Goal: Submit feedback/report problem: Submit feedback/report problem

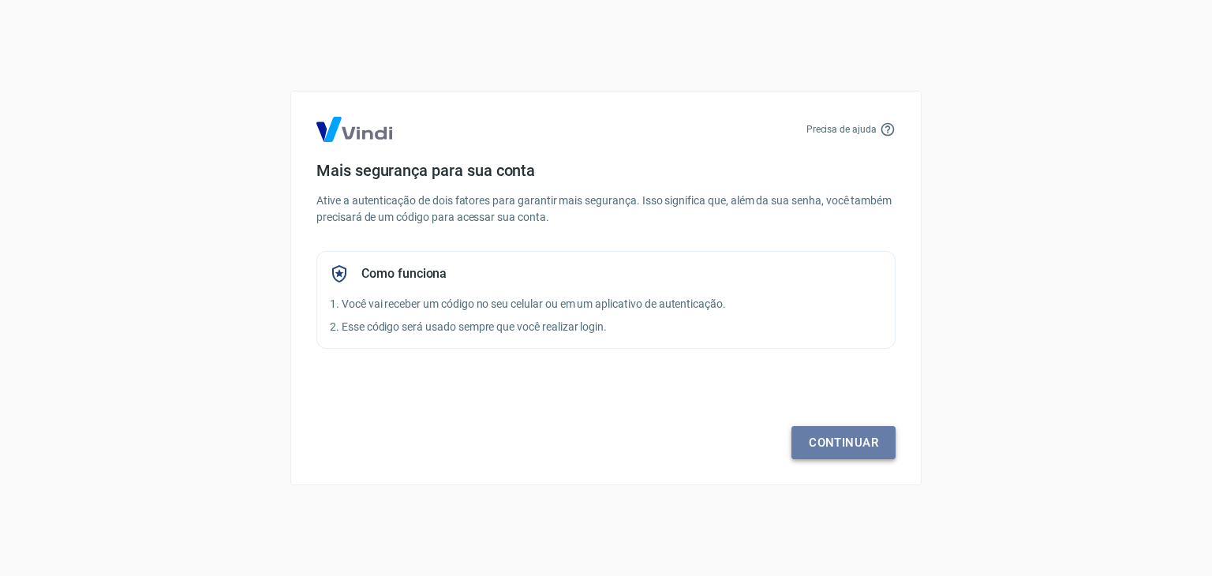
click at [849, 447] on link "Continuar" at bounding box center [843, 442] width 104 height 33
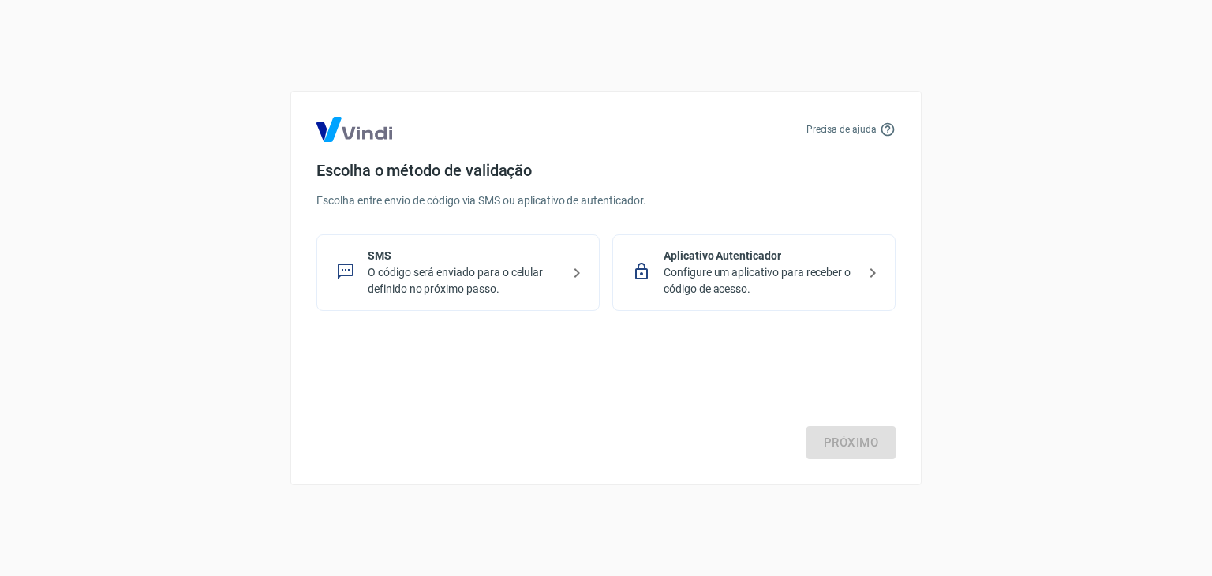
click at [726, 294] on p "Configure um aplicativo para receber o código de acesso." at bounding box center [760, 280] width 193 height 33
click at [447, 269] on p "O código será enviado para o celular definido no próximo passo." at bounding box center [464, 280] width 193 height 33
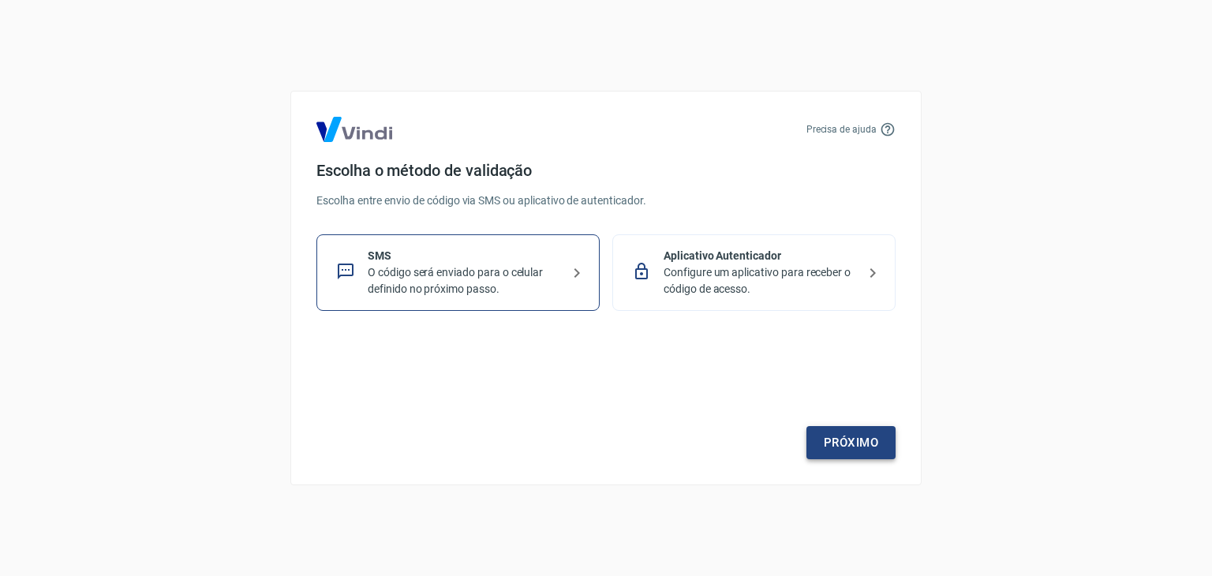
click at [836, 443] on link "Próximo" at bounding box center [850, 442] width 89 height 33
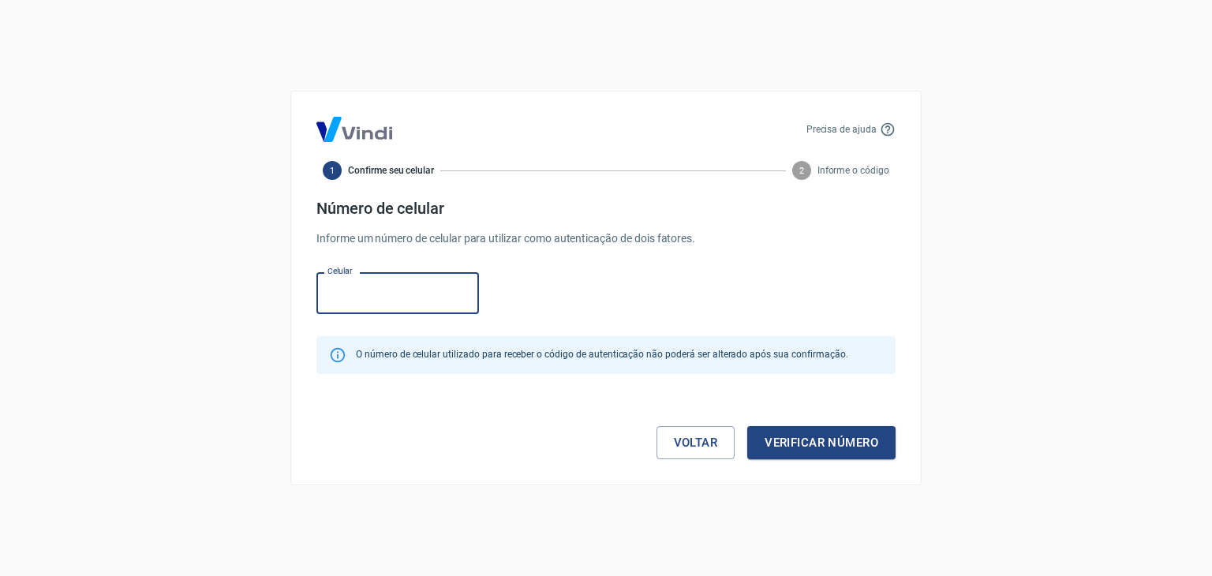
click at [402, 303] on input "Celular" at bounding box center [397, 293] width 163 height 42
type input "(11) 95884-7544"
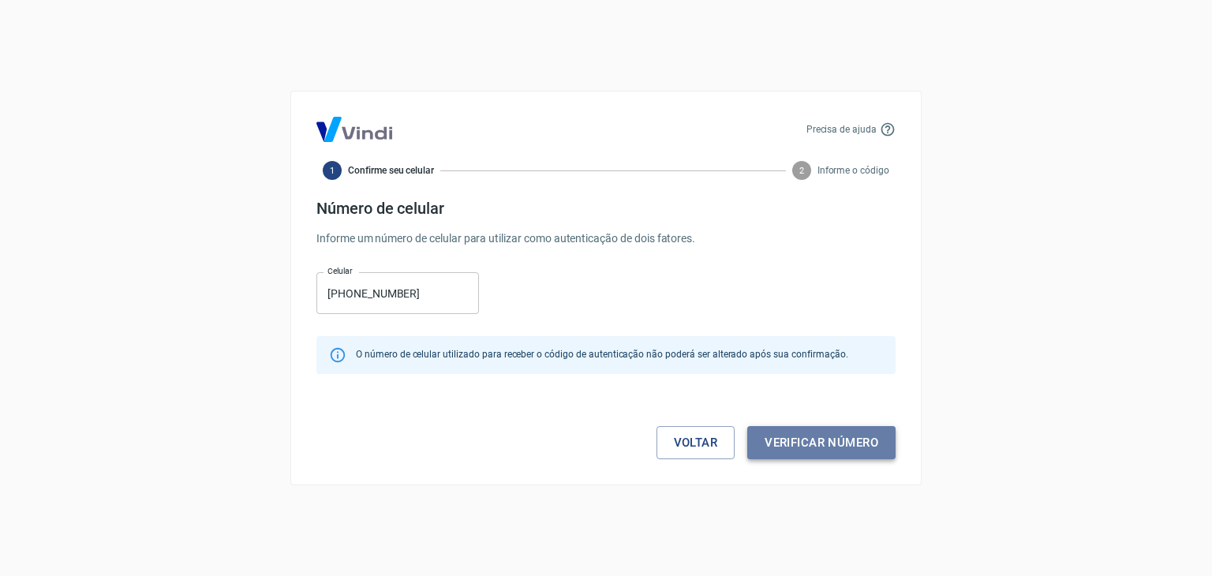
click at [782, 430] on button "Verificar número" at bounding box center [821, 442] width 148 height 33
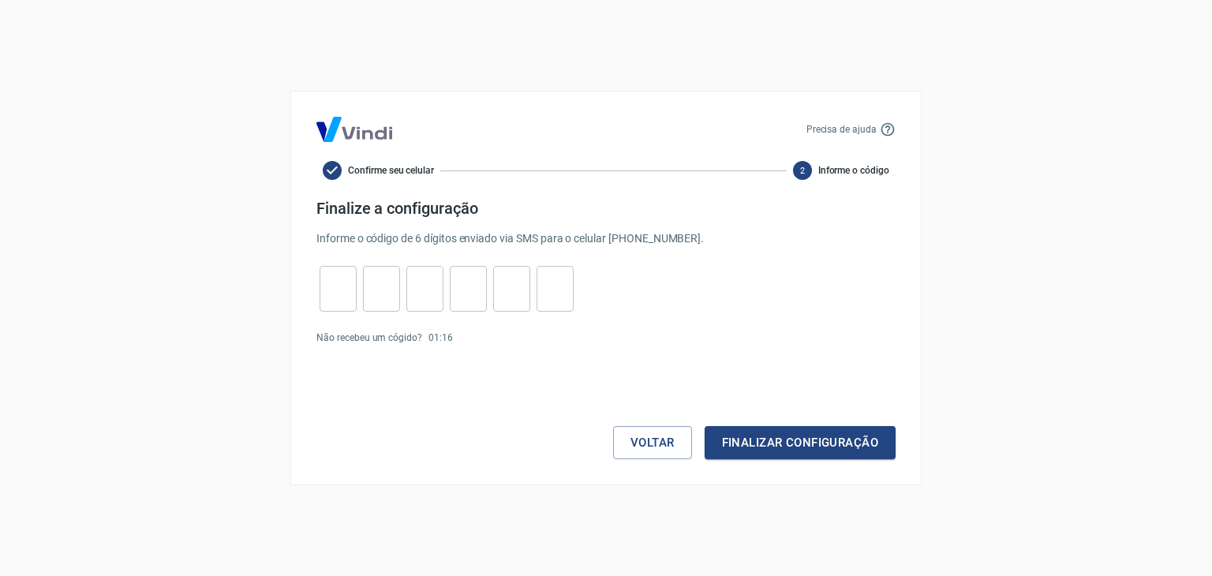
click at [341, 282] on input "tel" at bounding box center [338, 289] width 37 height 34
type input "7"
type input "9"
type input "3"
type input "2"
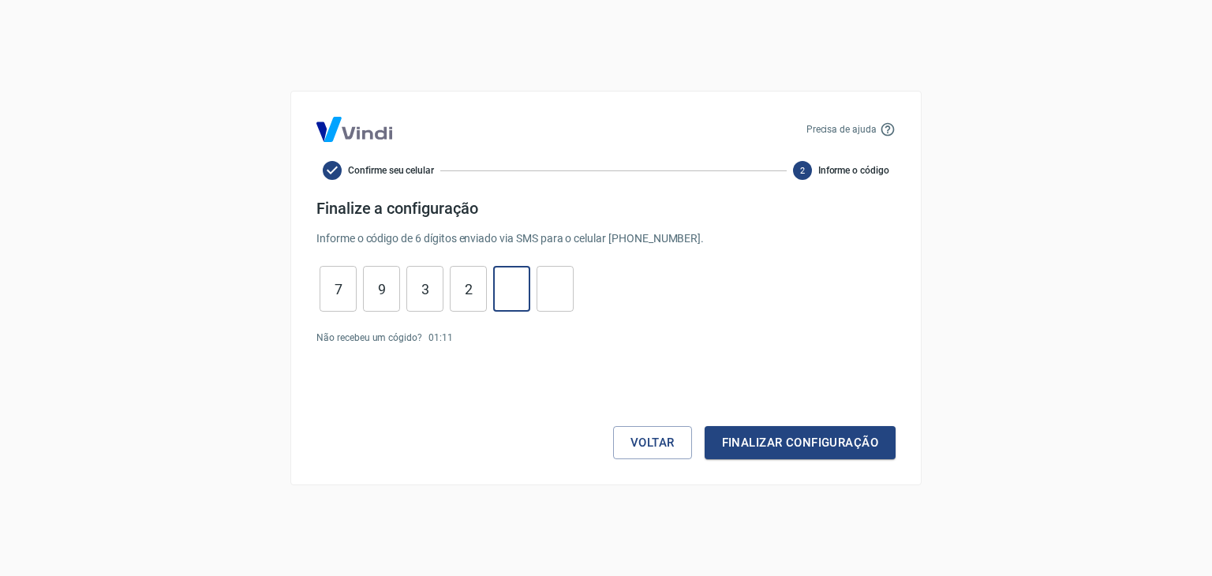
type input "5"
click at [757, 437] on button "Finalizar configuração" at bounding box center [800, 442] width 191 height 33
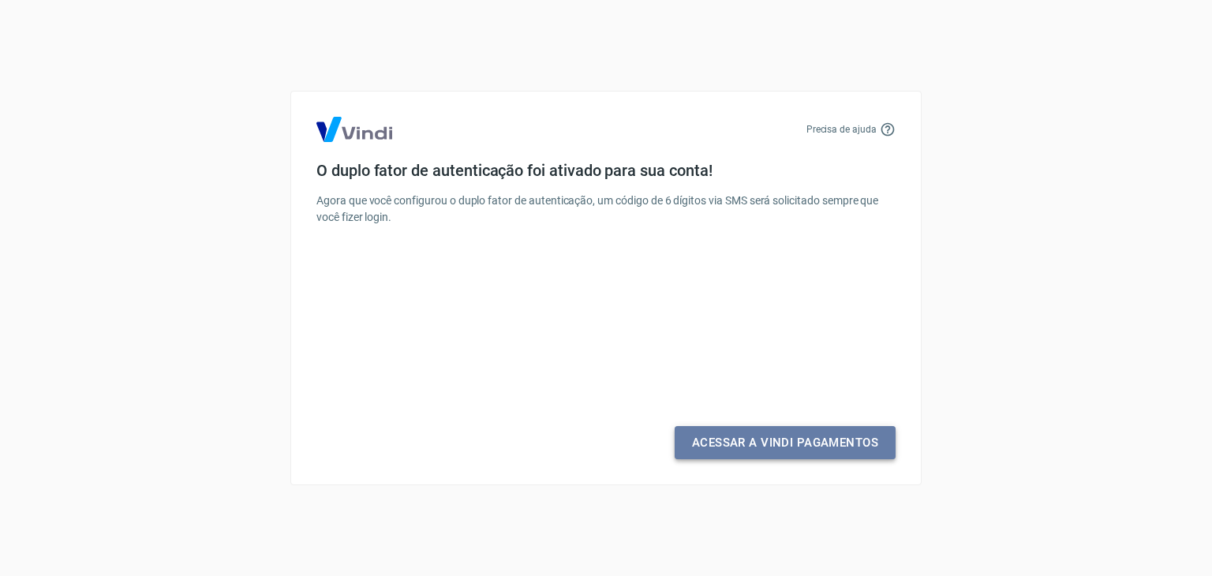
click at [751, 447] on link "Acessar a Vindi Pagamentos" at bounding box center [785, 442] width 221 height 33
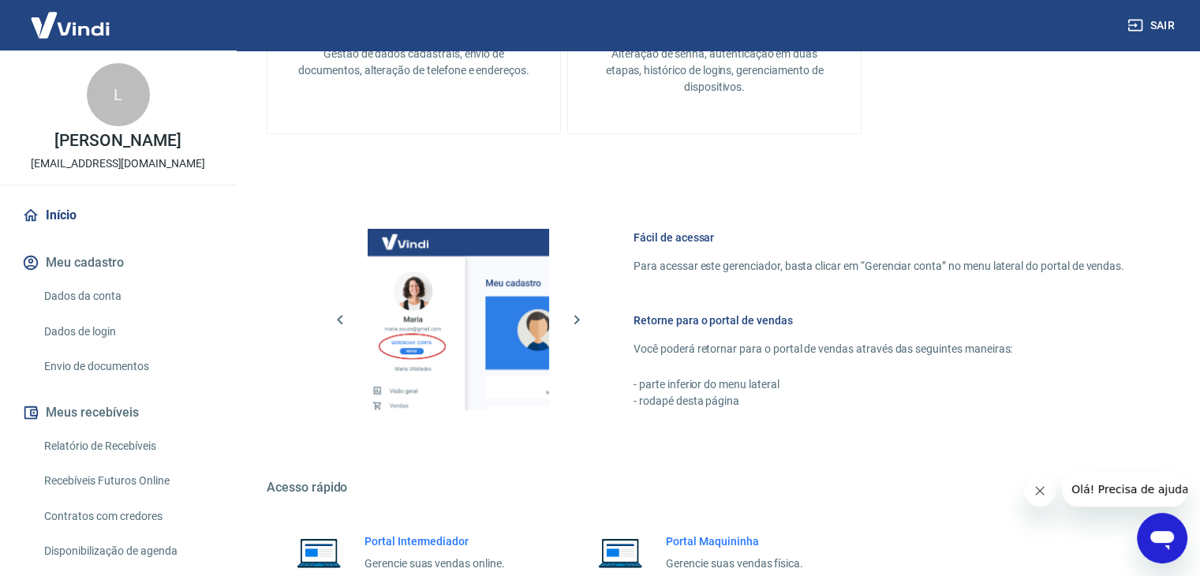
scroll to position [833, 0]
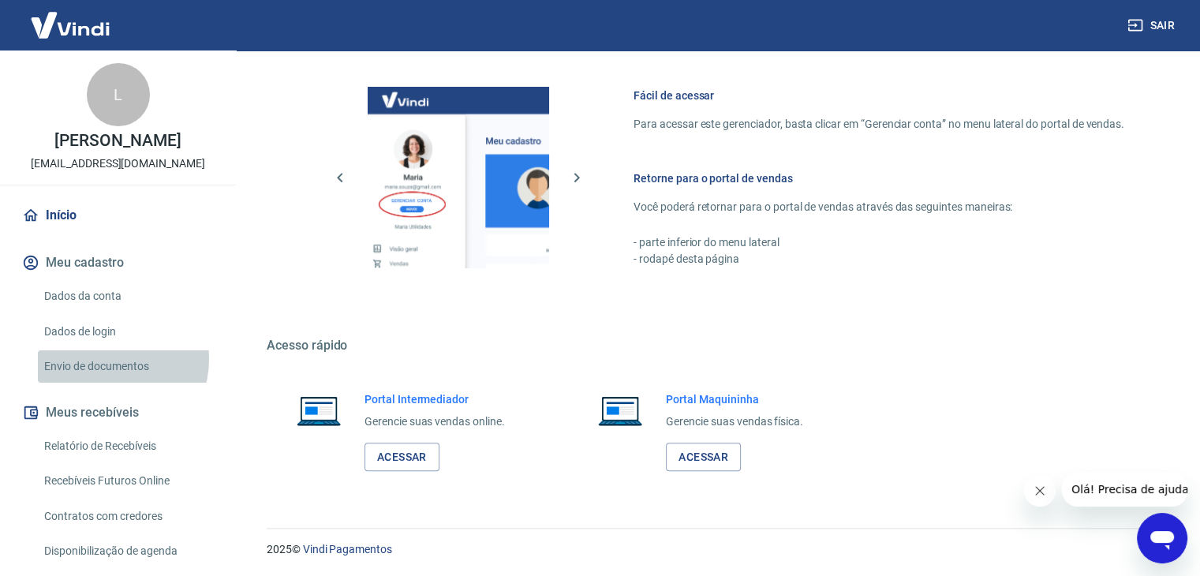
click at [108, 376] on link "Envio de documentos" at bounding box center [127, 366] width 179 height 32
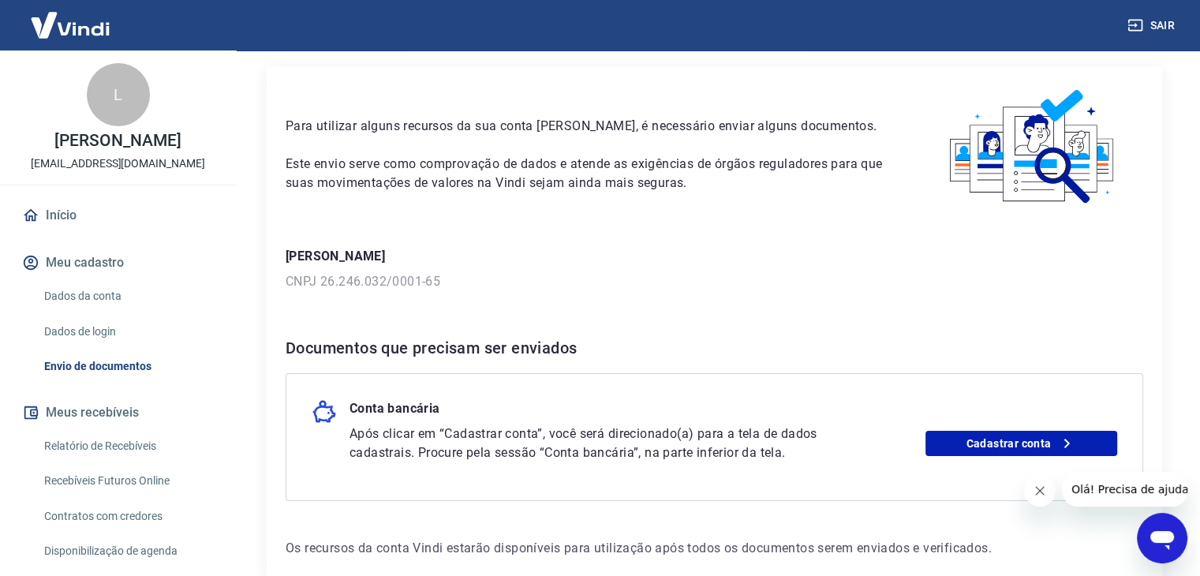
scroll to position [135, 0]
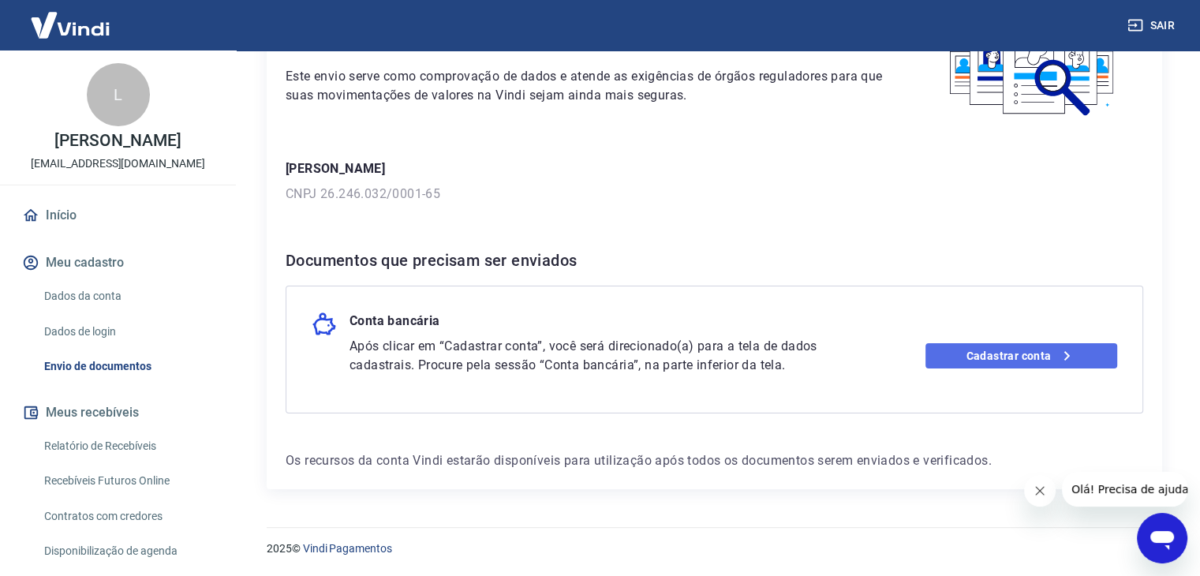
click at [988, 365] on link "Cadastrar conta" at bounding box center [1022, 355] width 192 height 25
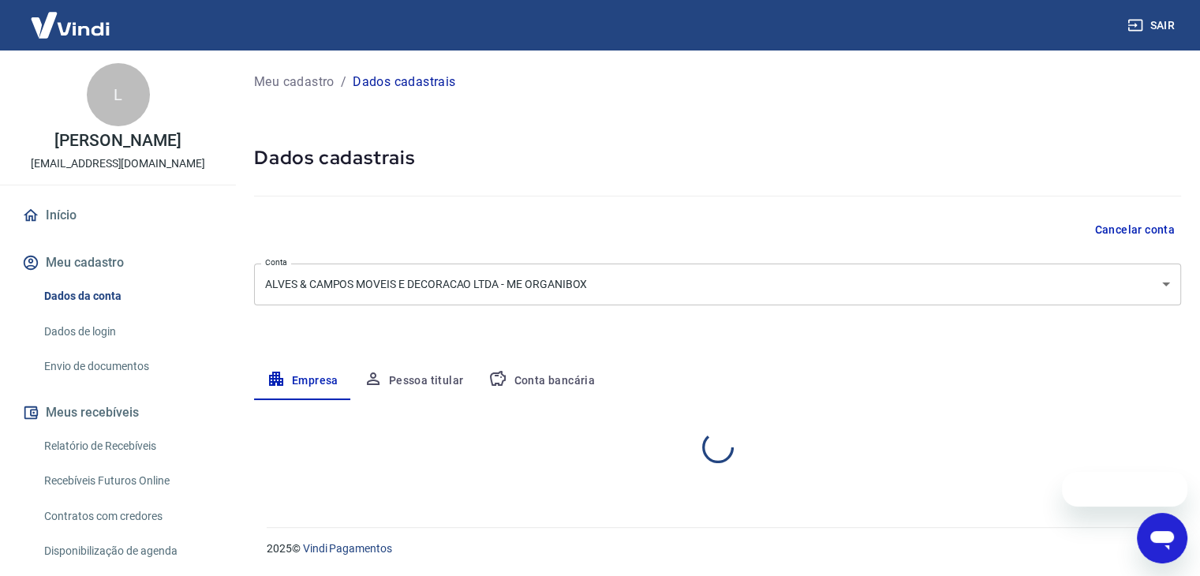
select select "SP"
select select "business"
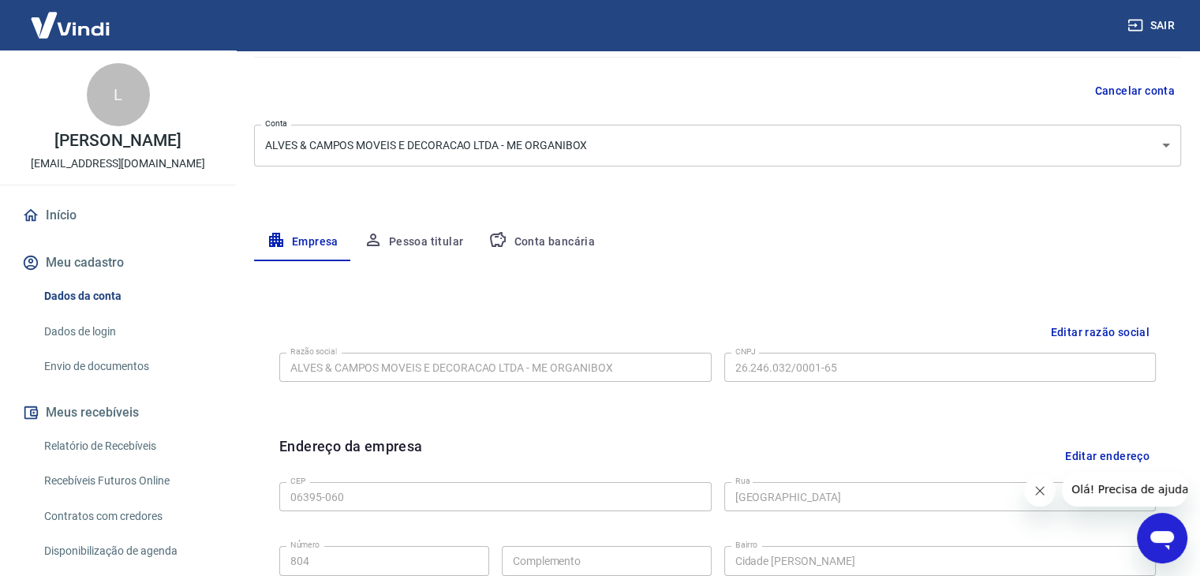
scroll to position [158, 0]
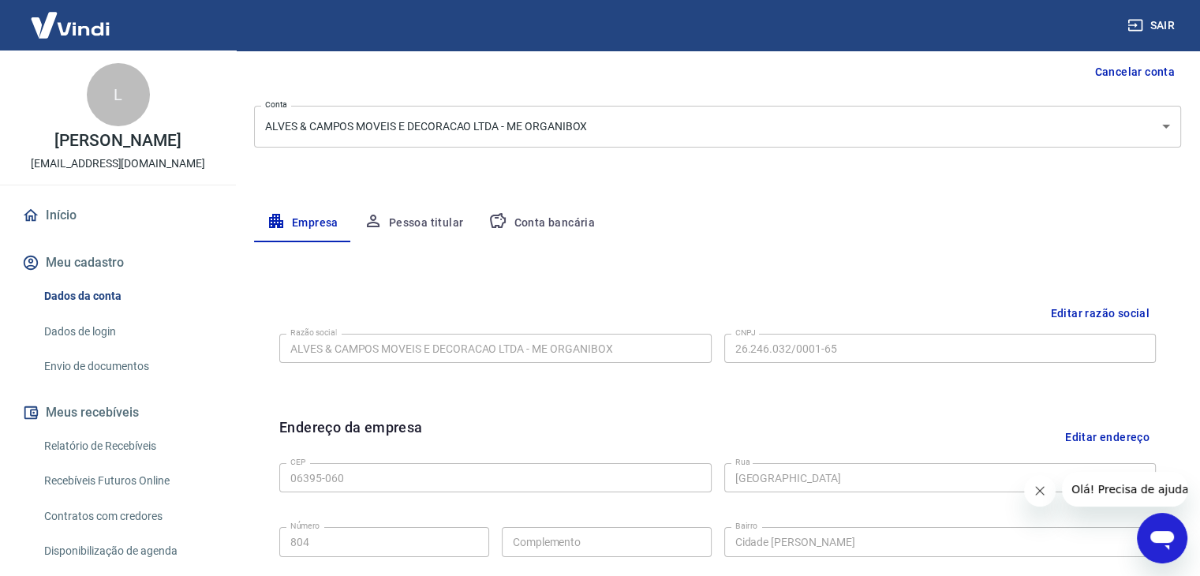
click at [438, 226] on button "Pessoa titular" at bounding box center [413, 223] width 125 height 38
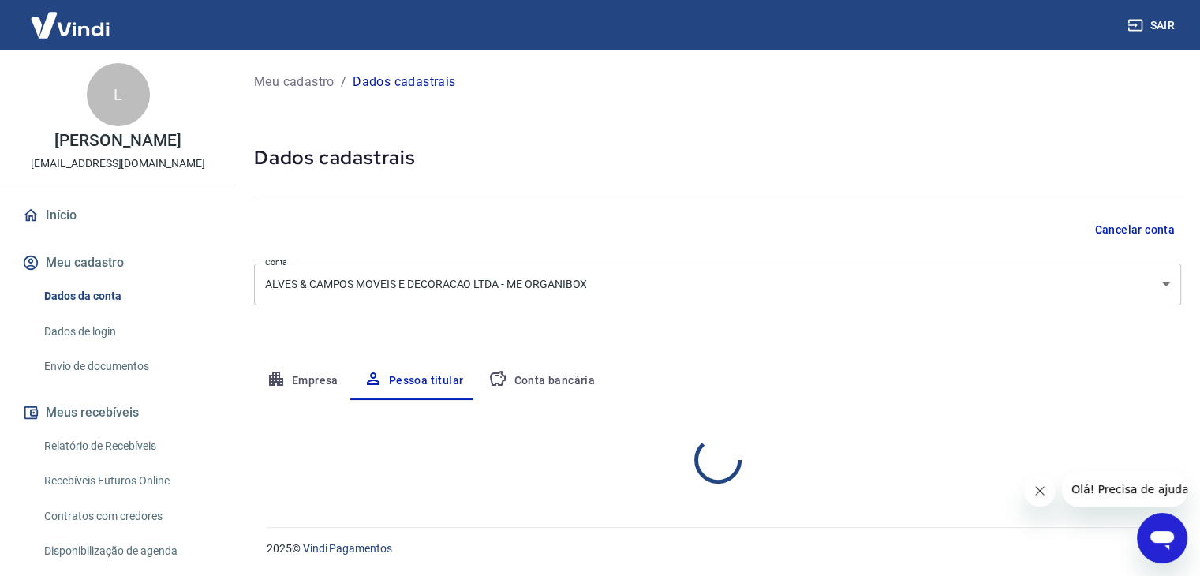
scroll to position [0, 0]
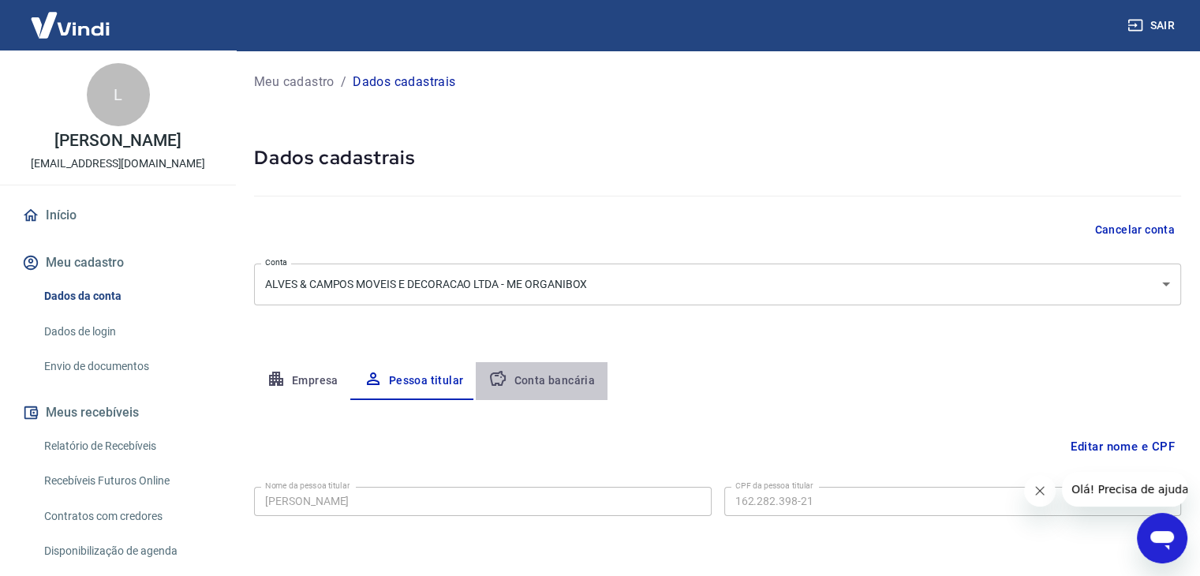
click at [544, 369] on button "Conta bancária" at bounding box center [542, 381] width 132 height 38
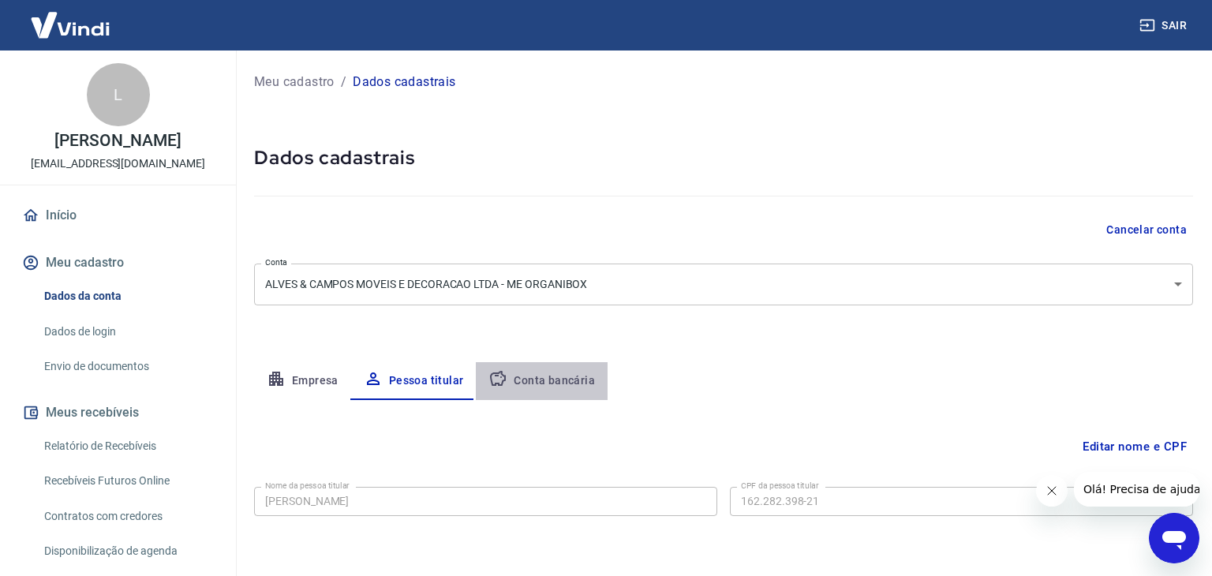
select select "1"
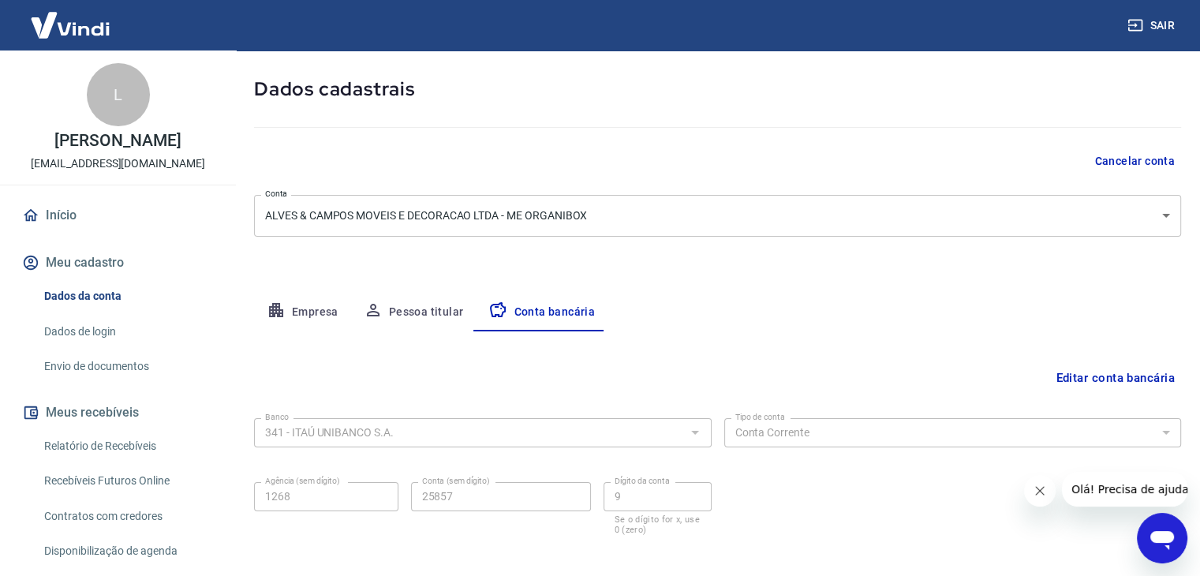
scroll to position [142, 0]
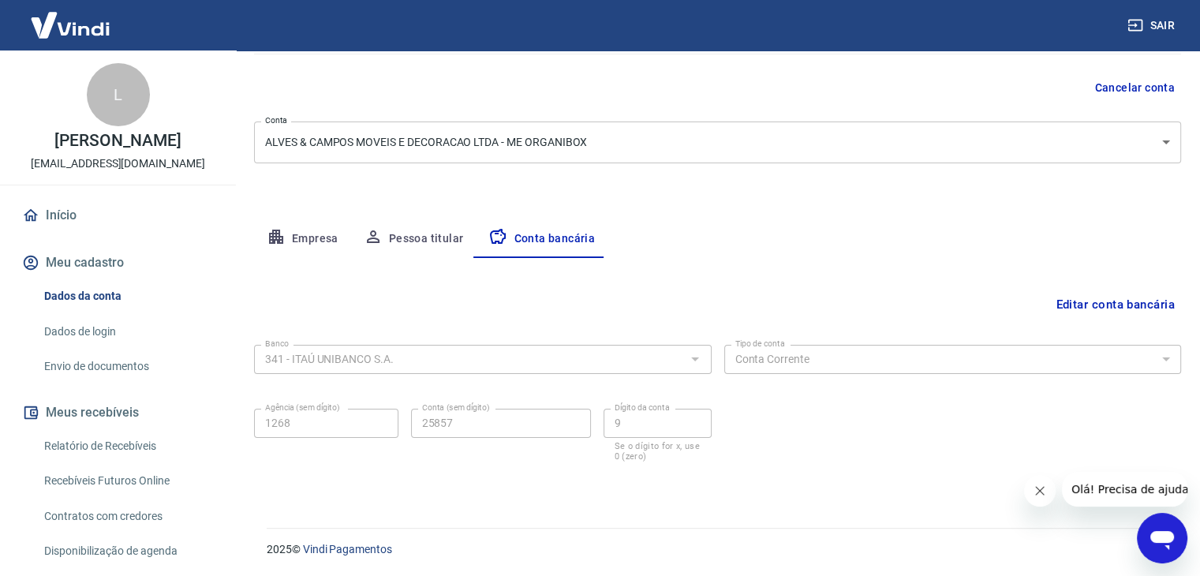
click at [1042, 493] on icon "Fechar mensagem da empresa" at bounding box center [1040, 490] width 13 height 13
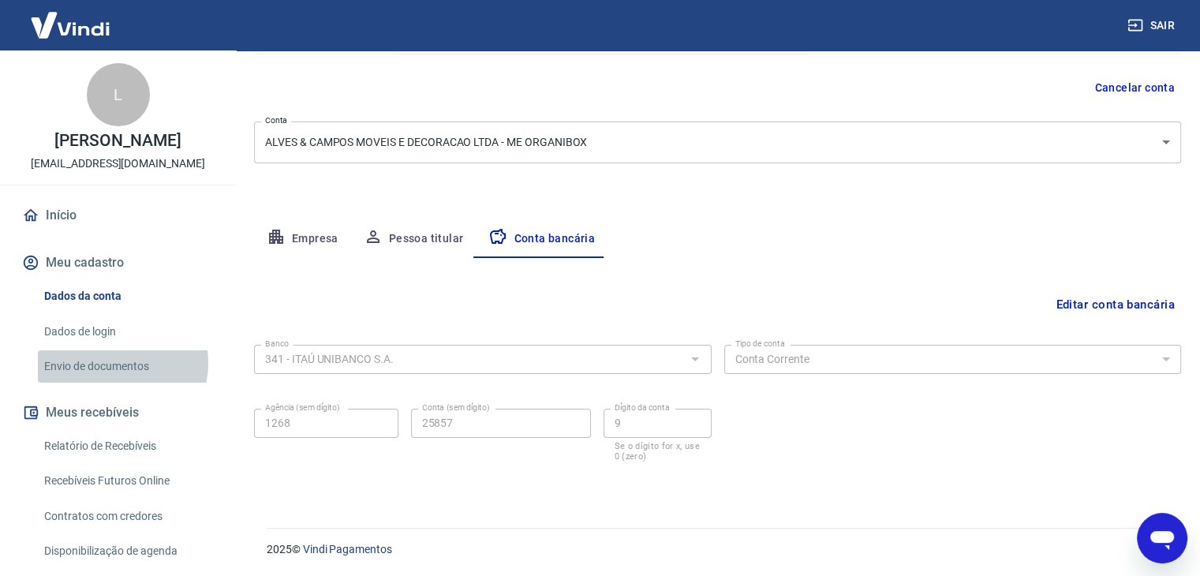
click at [116, 380] on link "Envio de documentos" at bounding box center [127, 366] width 179 height 32
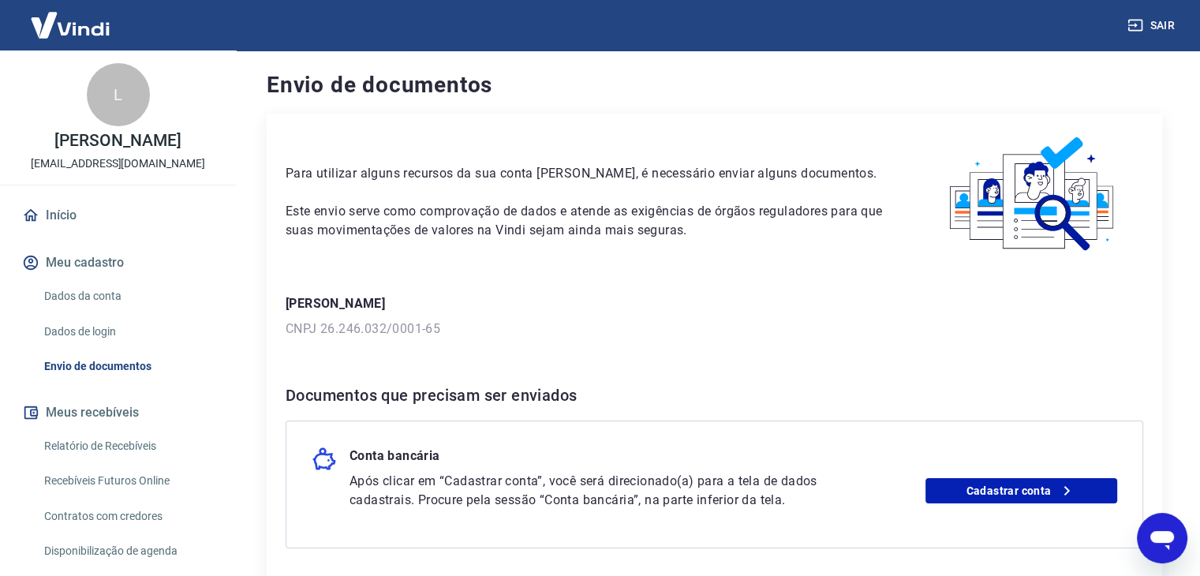
scroll to position [135, 0]
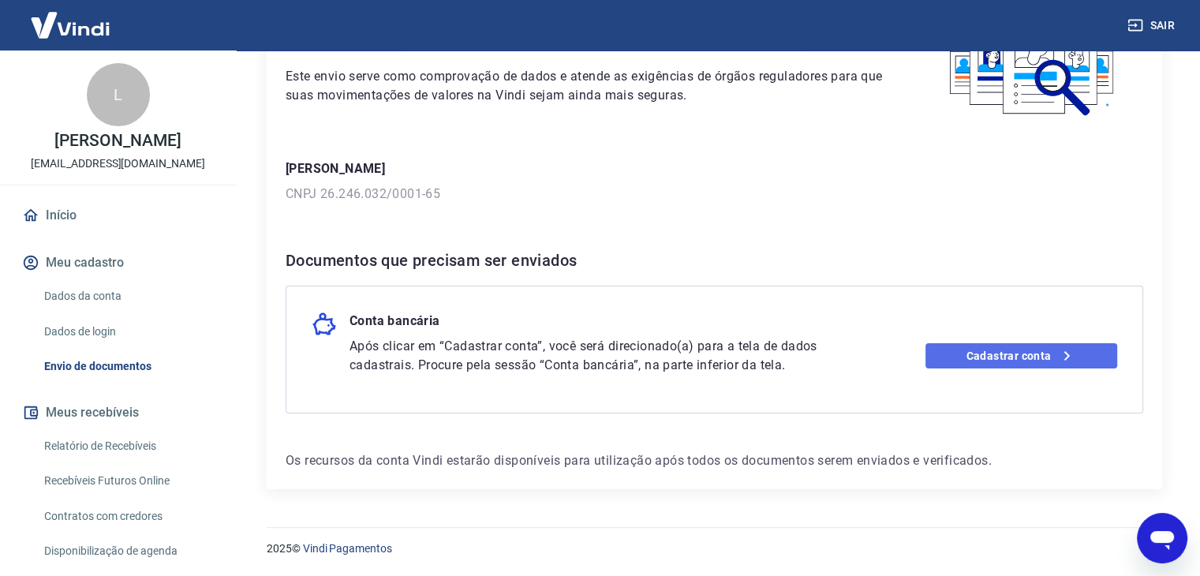
click at [1012, 363] on link "Cadastrar conta" at bounding box center [1022, 355] width 192 height 25
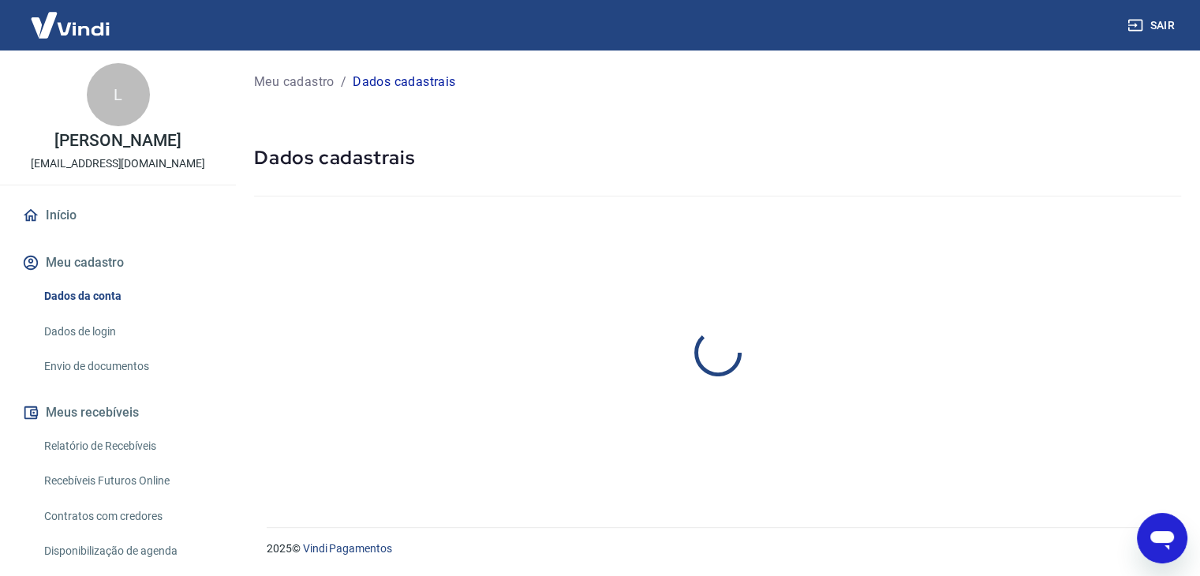
select select "SP"
select select "business"
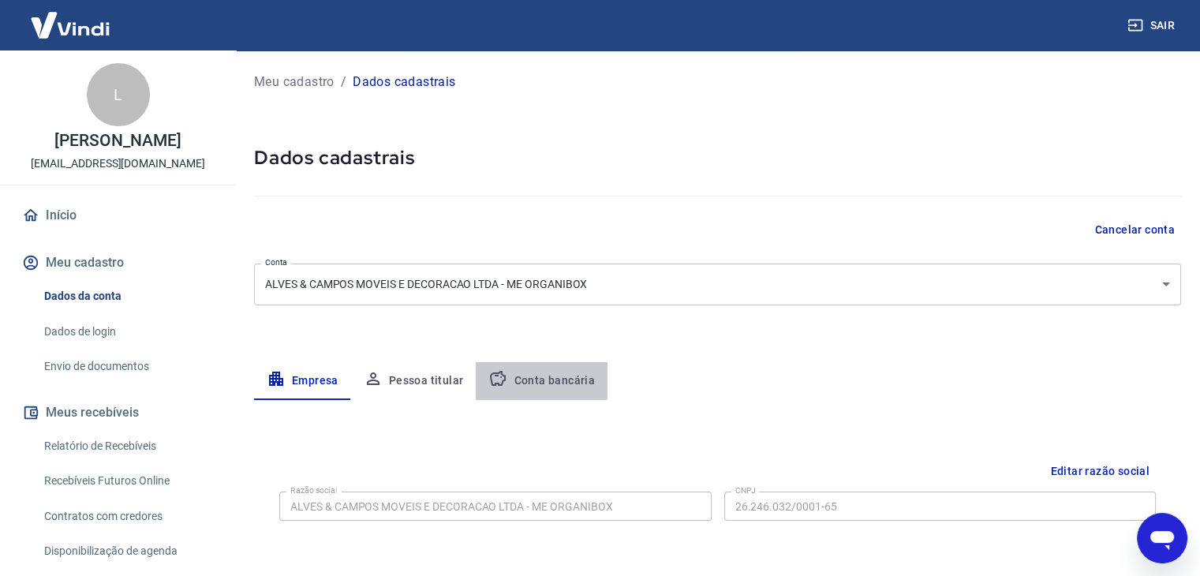
click at [532, 373] on button "Conta bancária" at bounding box center [542, 381] width 132 height 38
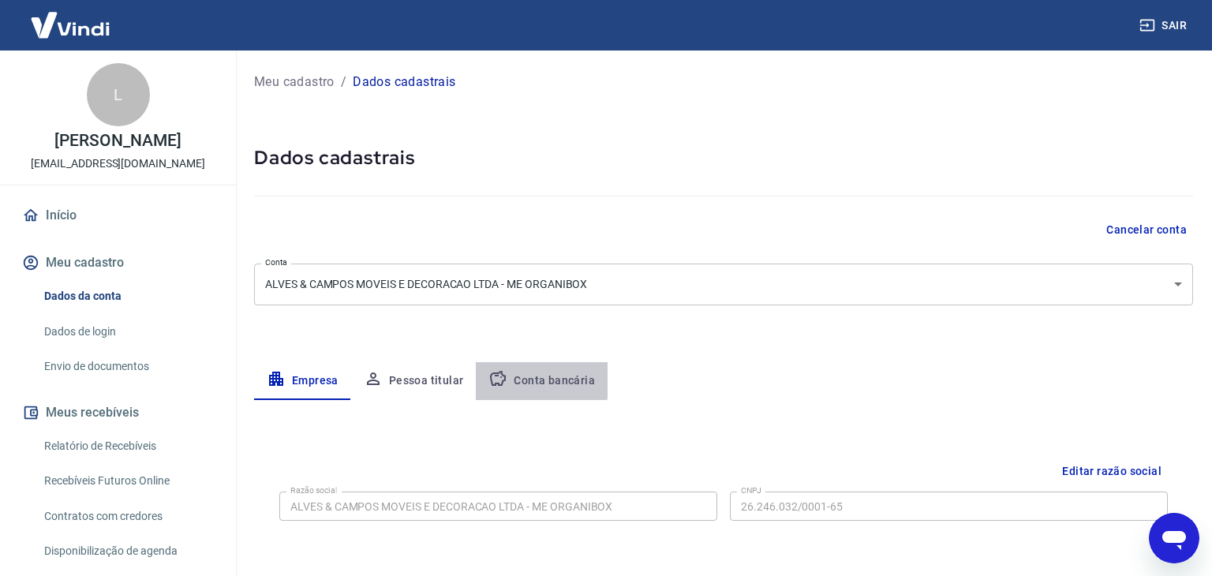
select select "1"
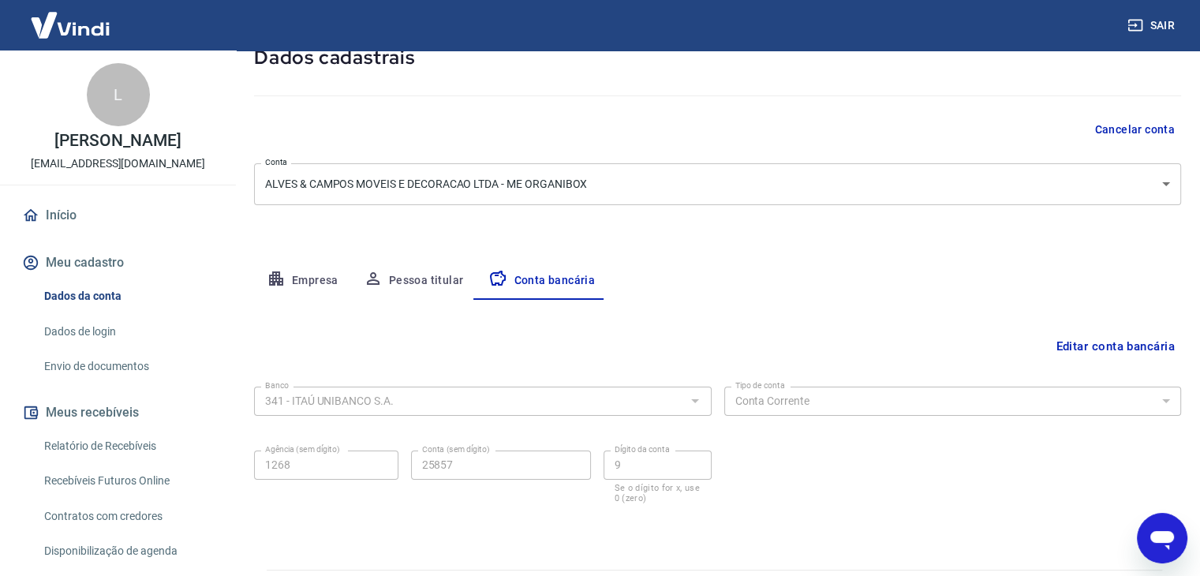
scroll to position [142, 0]
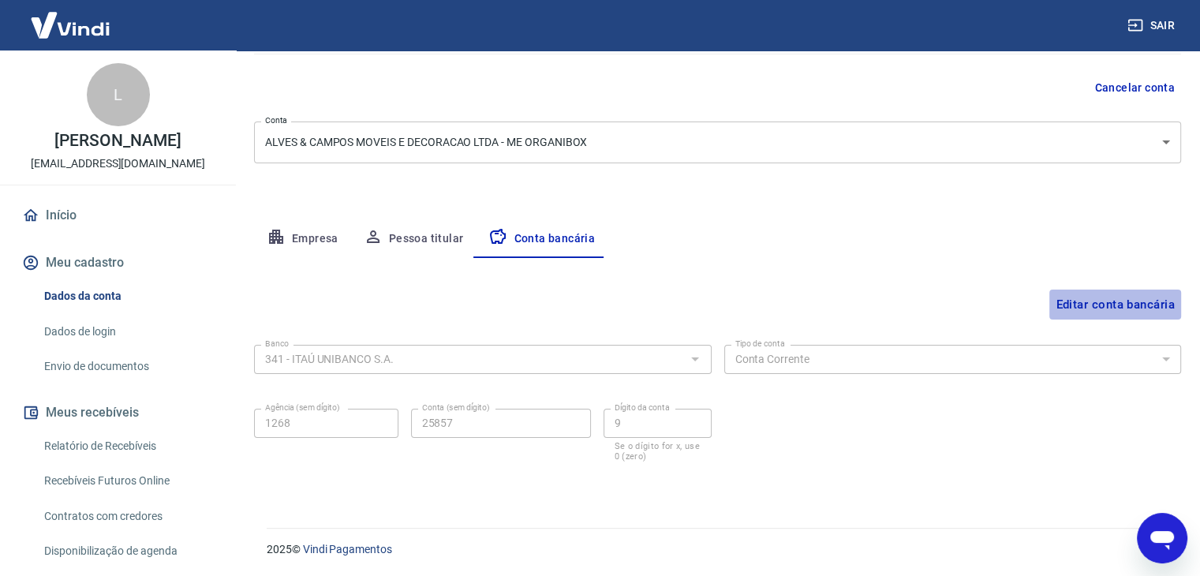
click at [1106, 307] on button "Editar conta bancária" at bounding box center [1115, 305] width 132 height 30
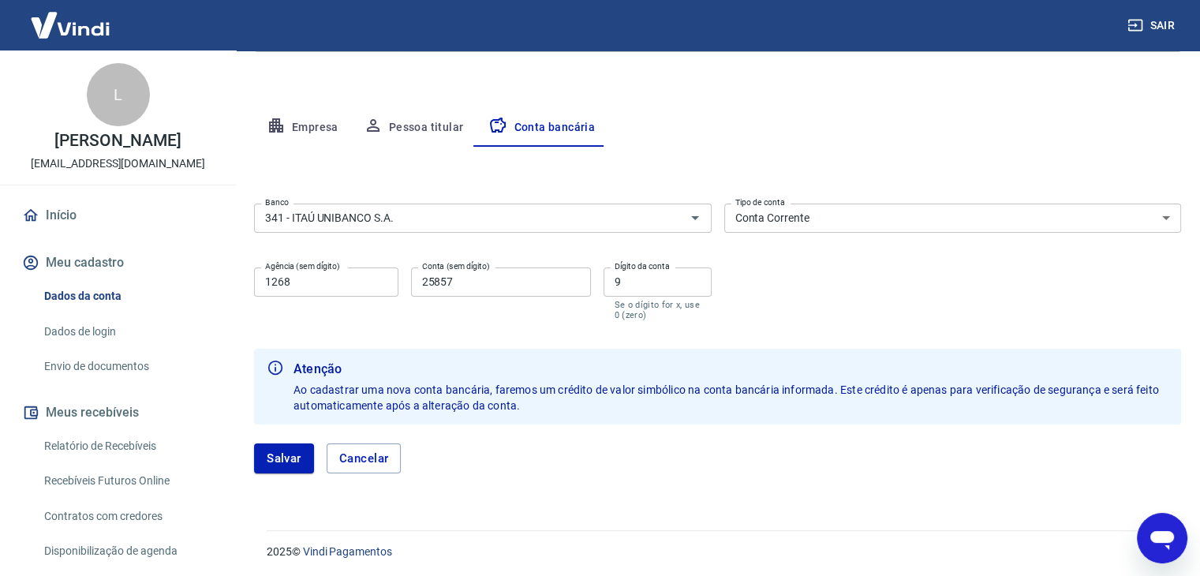
scroll to position [256, 0]
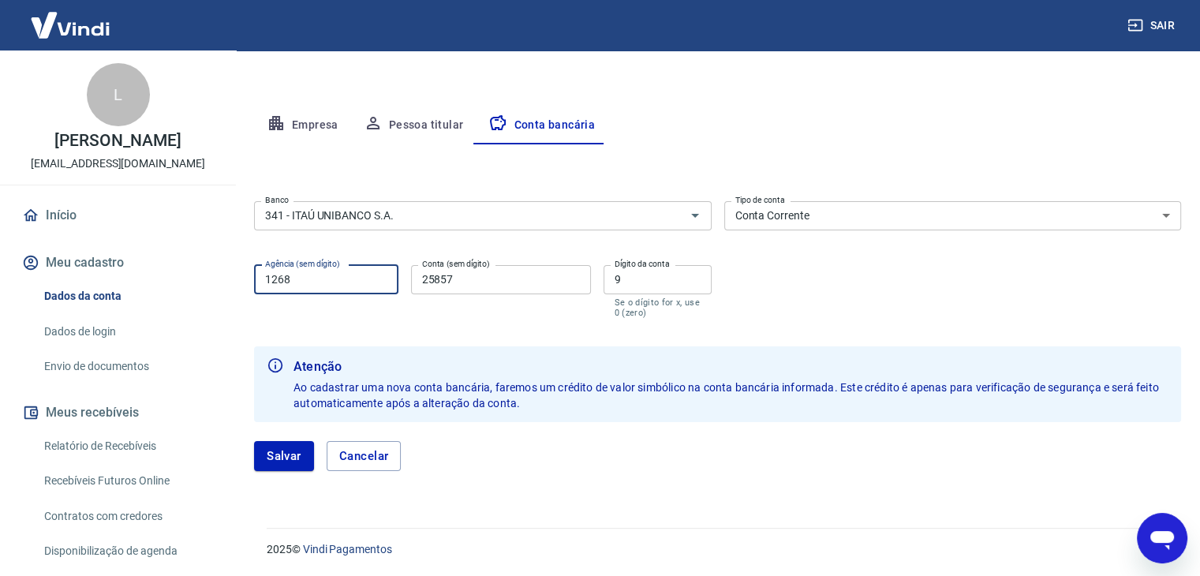
click at [320, 290] on input "1268" at bounding box center [326, 279] width 144 height 29
type input "1268"
click at [270, 463] on button "Salvar" at bounding box center [284, 456] width 60 height 30
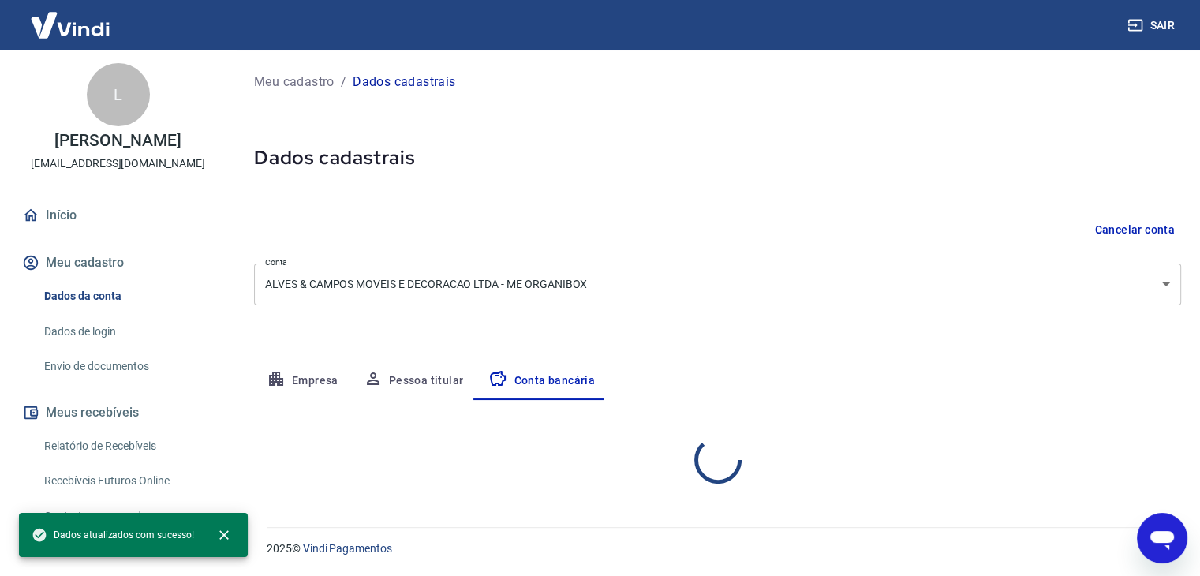
scroll to position [0, 0]
select select "1"
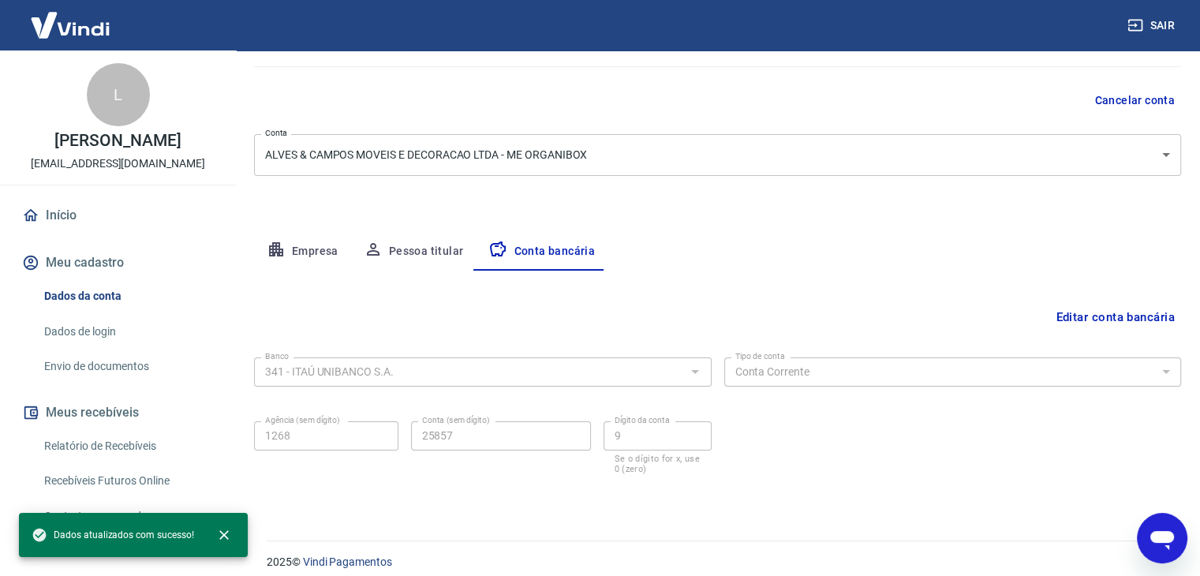
scroll to position [142, 0]
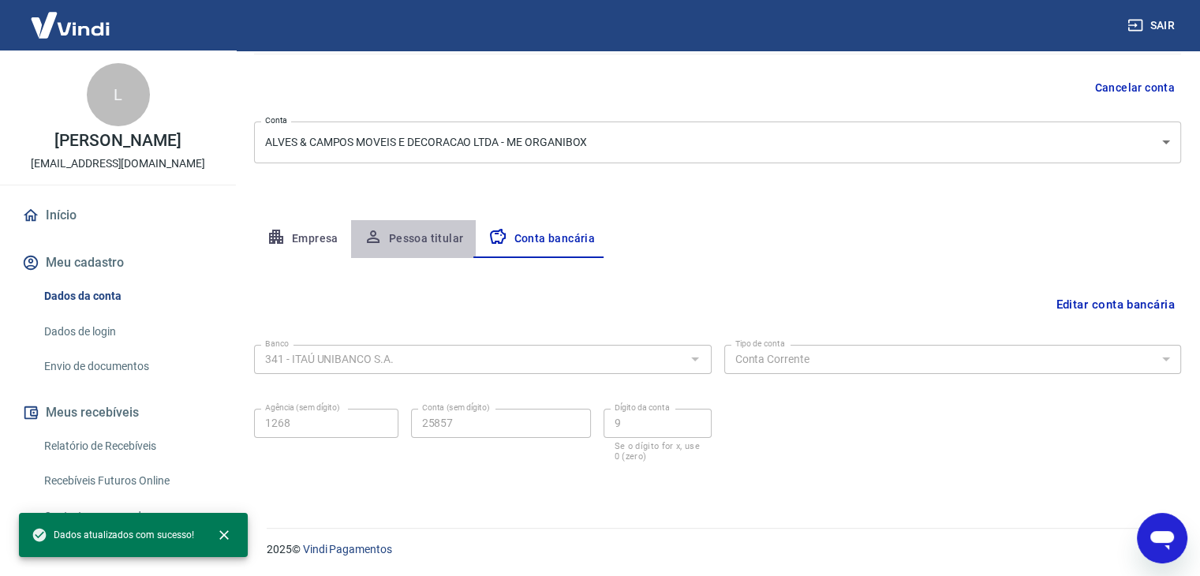
click at [429, 241] on button "Pessoa titular" at bounding box center [413, 239] width 125 height 38
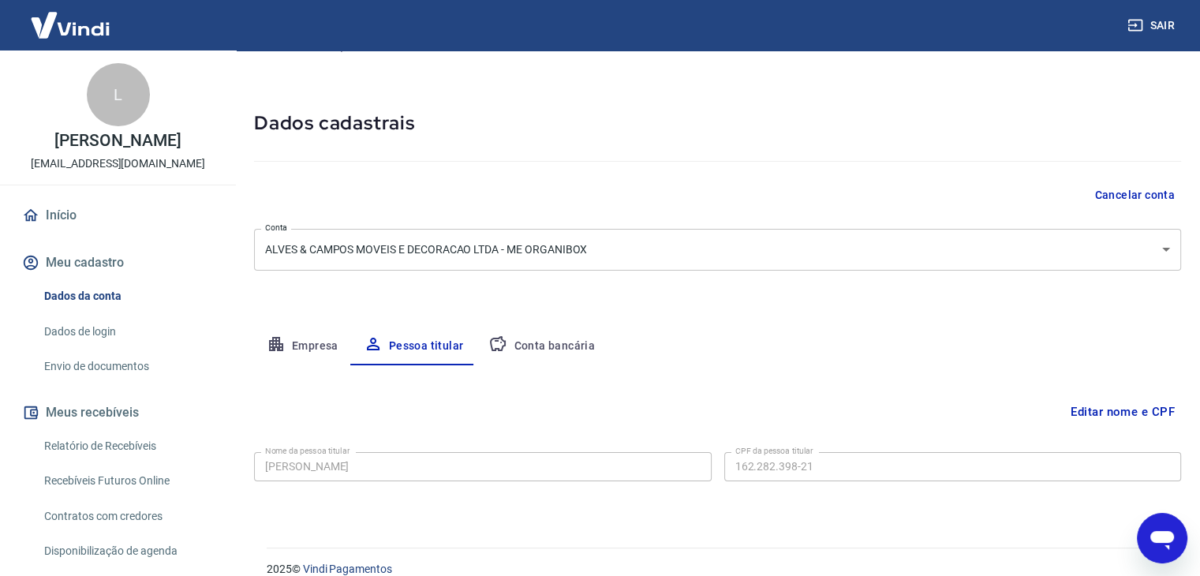
scroll to position [54, 0]
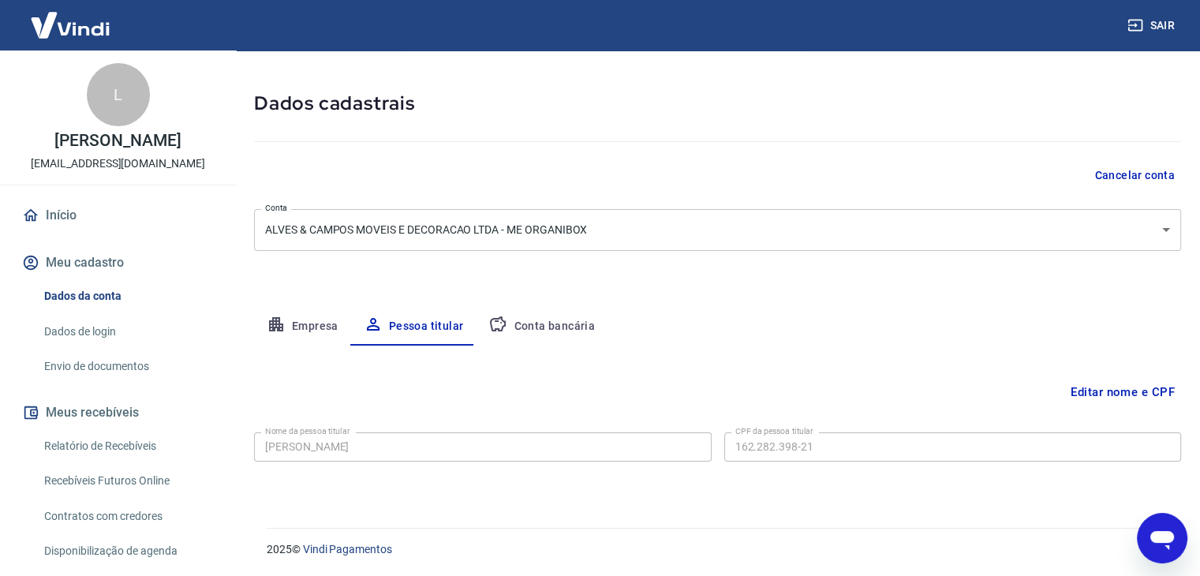
click at [312, 317] on button "Empresa" at bounding box center [302, 327] width 97 height 38
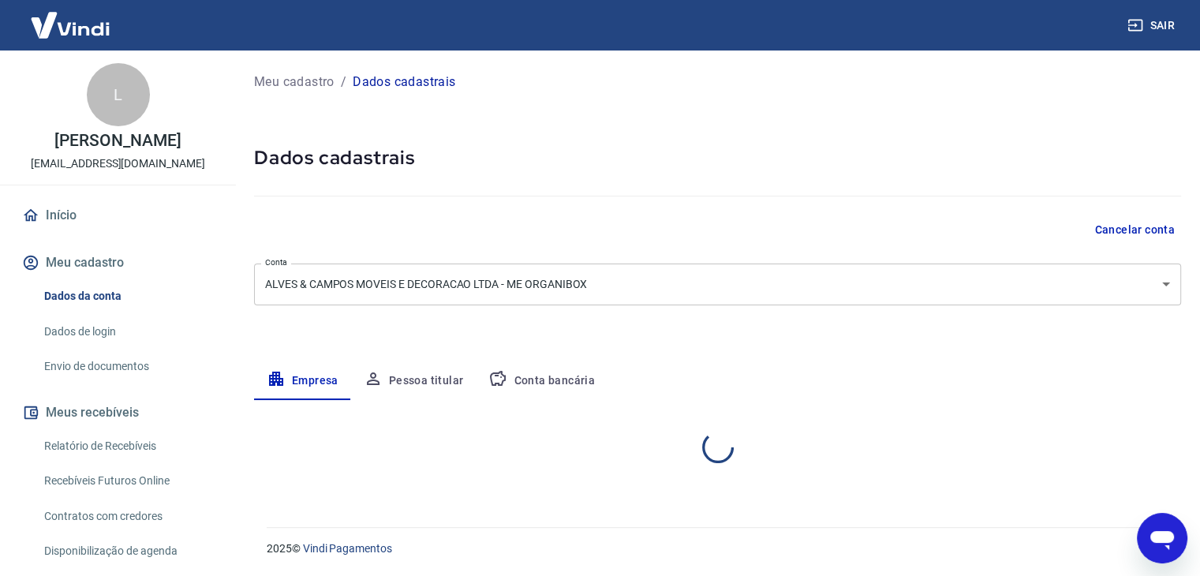
scroll to position [0, 0]
select select "SP"
select select "business"
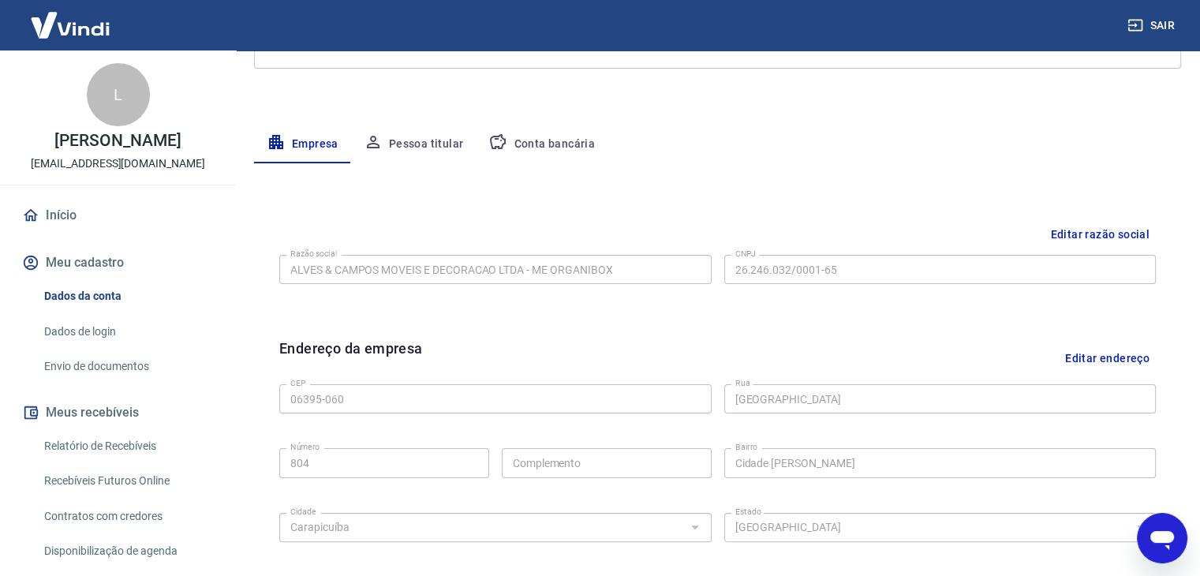
scroll to position [562, 0]
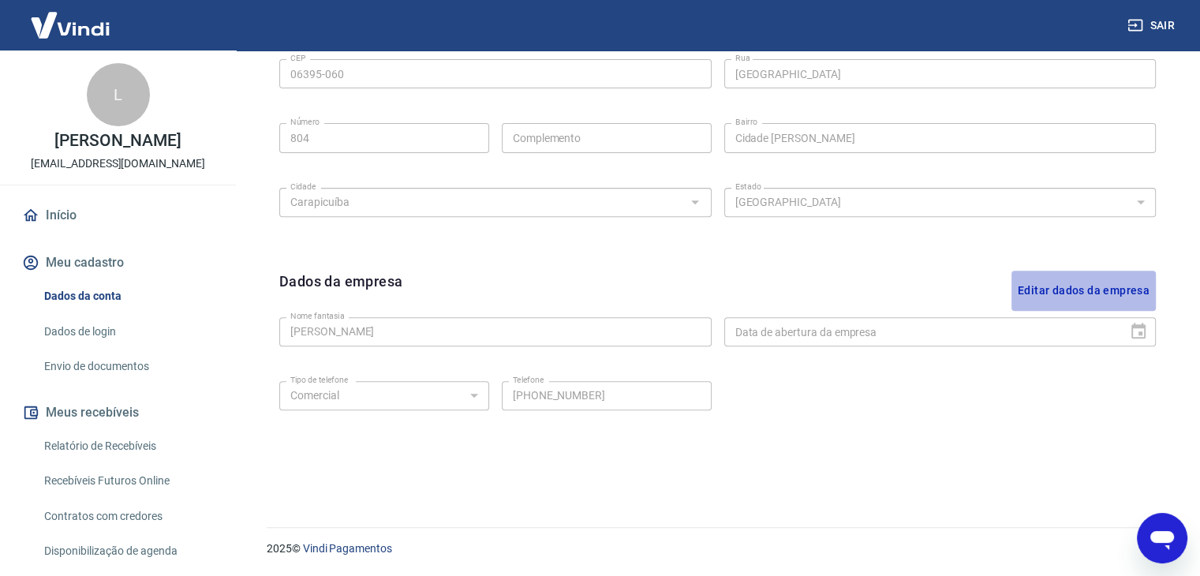
click at [1085, 293] on button "Editar dados da empresa" at bounding box center [1084, 291] width 144 height 40
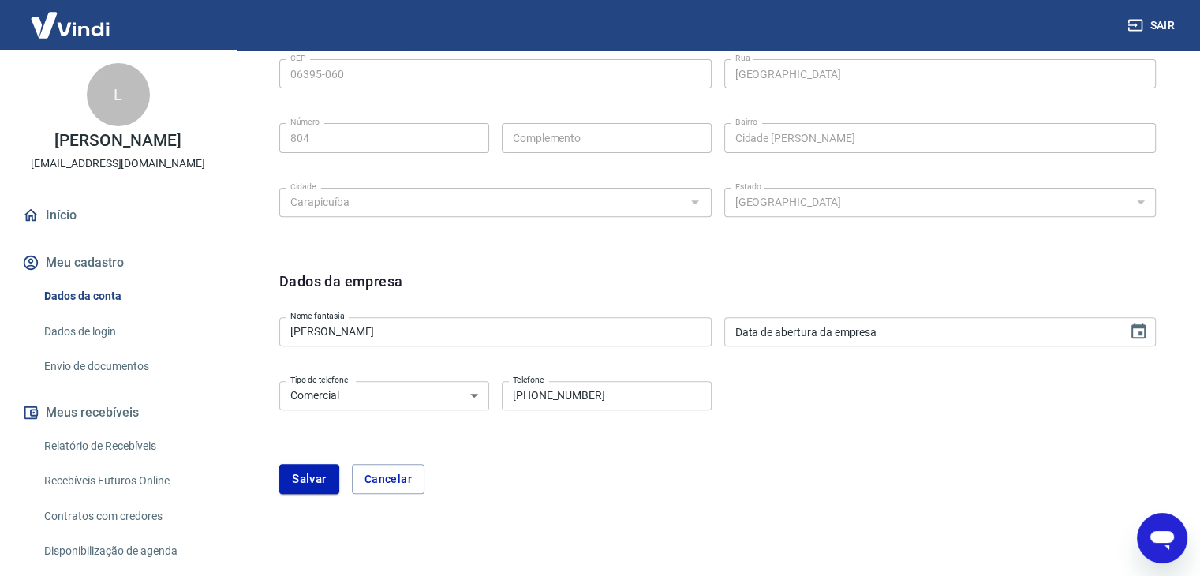
click at [383, 393] on select "Residencial Comercial" at bounding box center [384, 395] width 210 height 29
drag, startPoint x: 383, startPoint y: 393, endPoint x: 376, endPoint y: 399, distance: 8.9
click at [383, 393] on select "Residencial Comercial" at bounding box center [384, 395] width 210 height 29
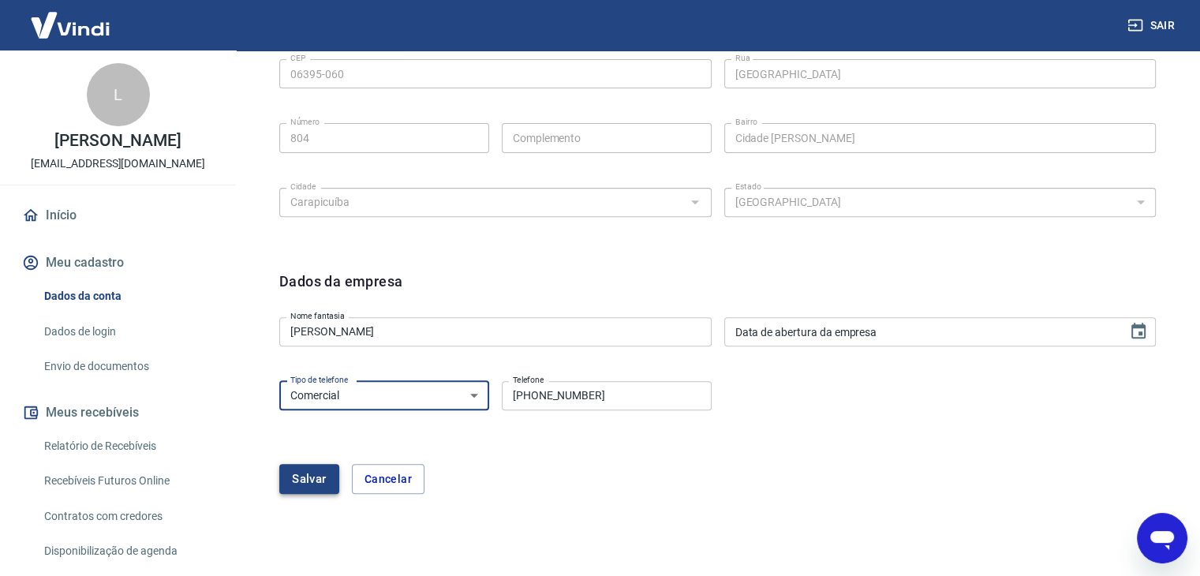
click at [323, 472] on button "Salvar" at bounding box center [309, 479] width 60 height 30
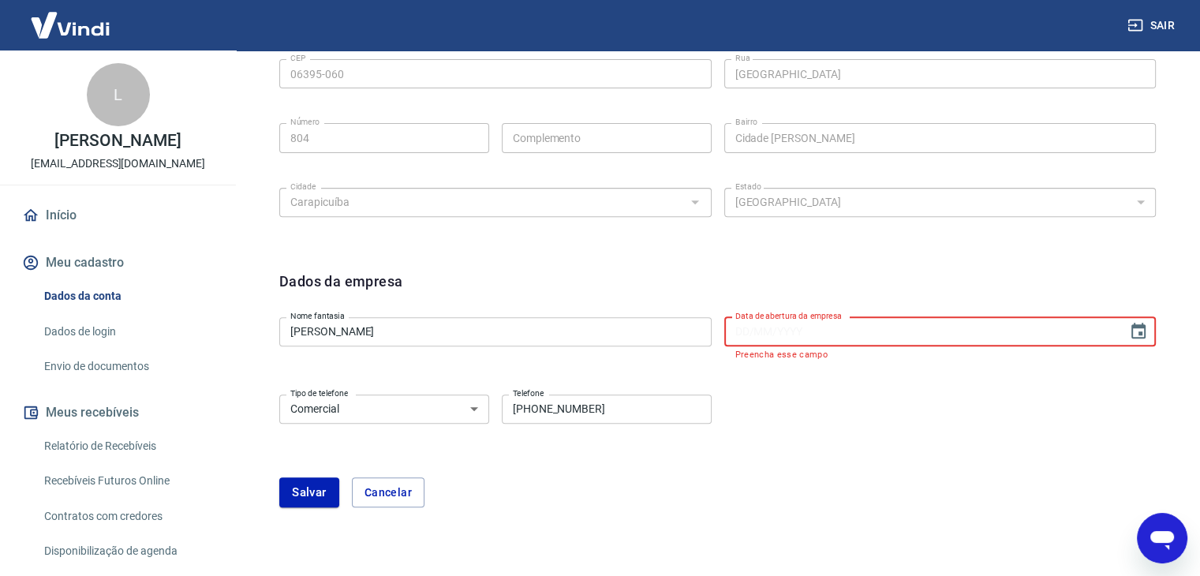
type input "DD/MM/YYYY"
click at [831, 329] on input "DD/MM/YYYY" at bounding box center [920, 331] width 393 height 29
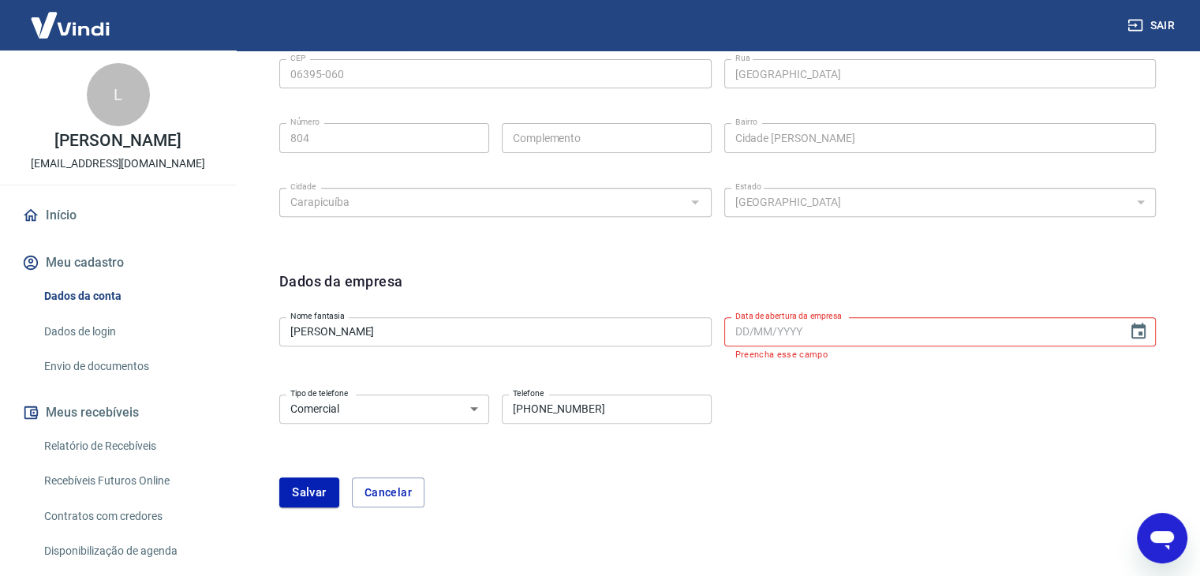
click at [1031, 492] on div "Salvar Cancelar" at bounding box center [717, 492] width 877 height 30
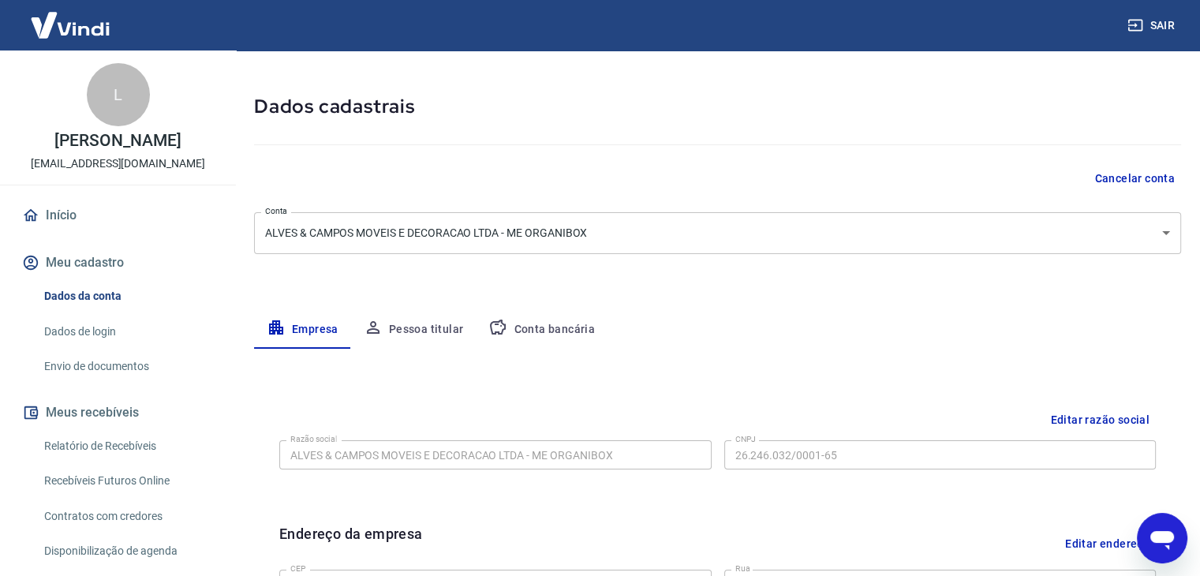
scroll to position [79, 0]
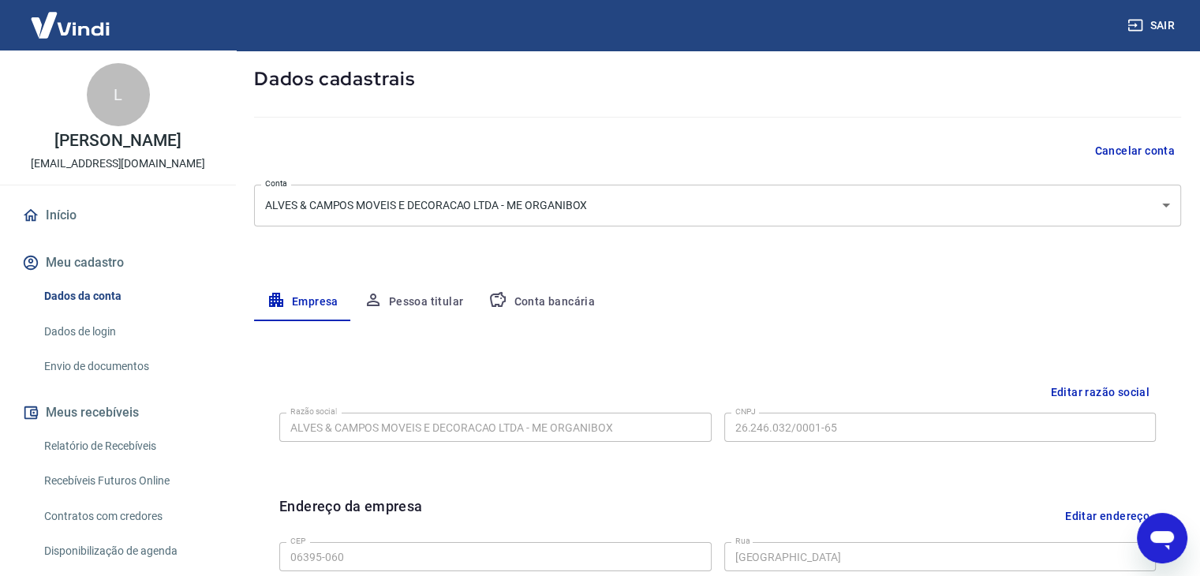
click at [685, 425] on div "Razão social ALVES & CAMPOS MOVEIS E DECORACAO LTDA - ME ORGANIBOX Razão social…" at bounding box center [717, 425] width 877 height 39
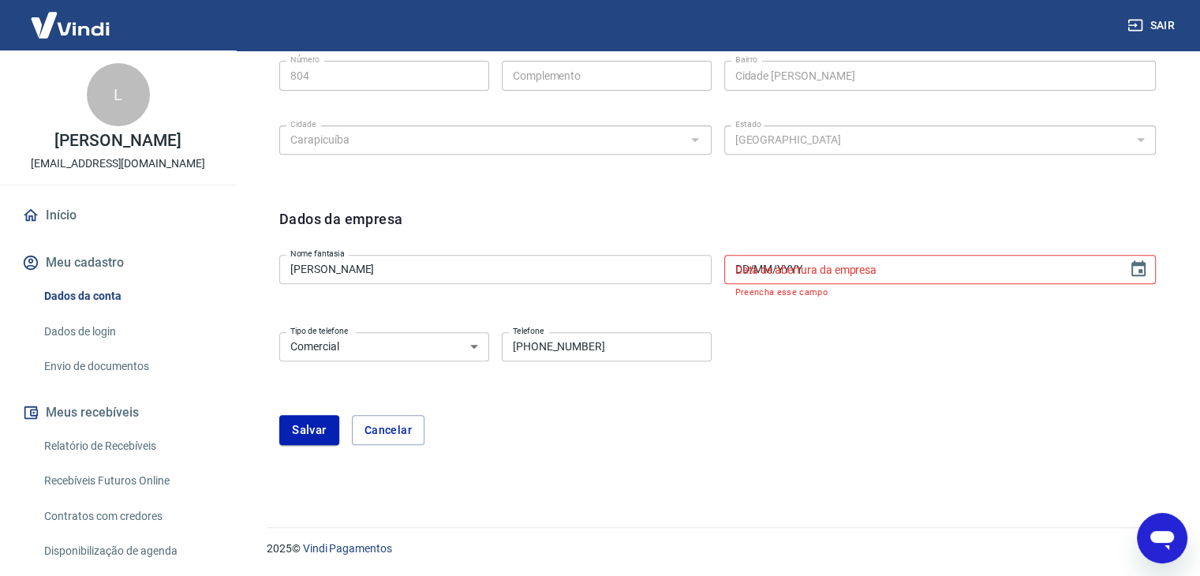
click at [824, 262] on div "Data de abertura da empresa DD/MM/YYYY Data de abertura da empresa Preencha ess…" at bounding box center [940, 276] width 432 height 43
paste input "[DATE]"
type input "[DATE]"
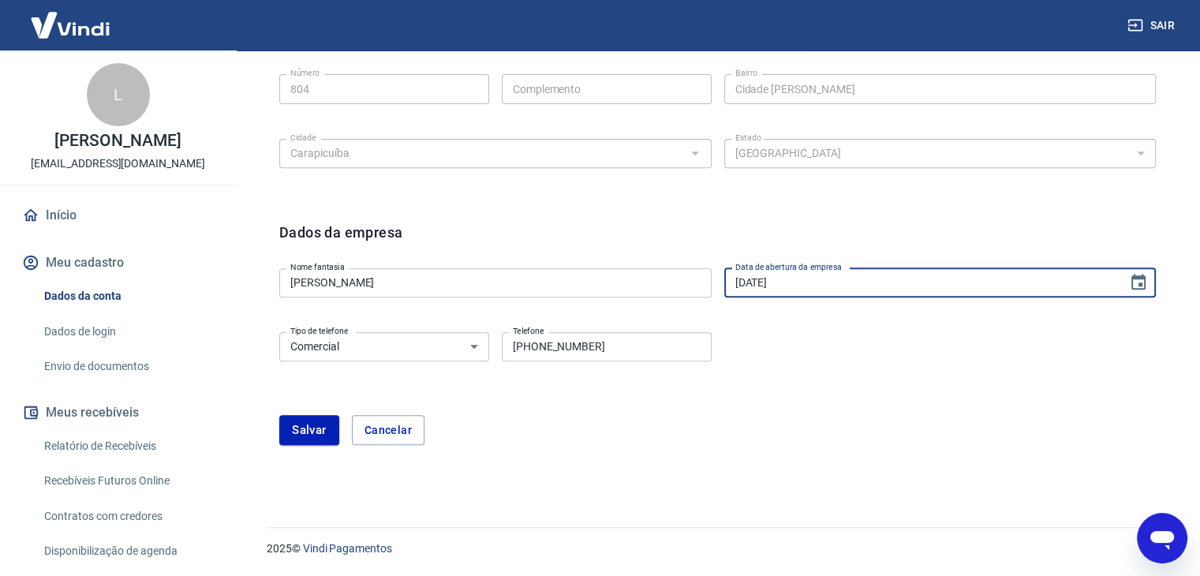
scroll to position [610, 0]
click at [795, 380] on div "Tipo de telefone Residencial Comercial Tipo de telefone Telefone (11) 95884-754…" at bounding box center [717, 359] width 877 height 64
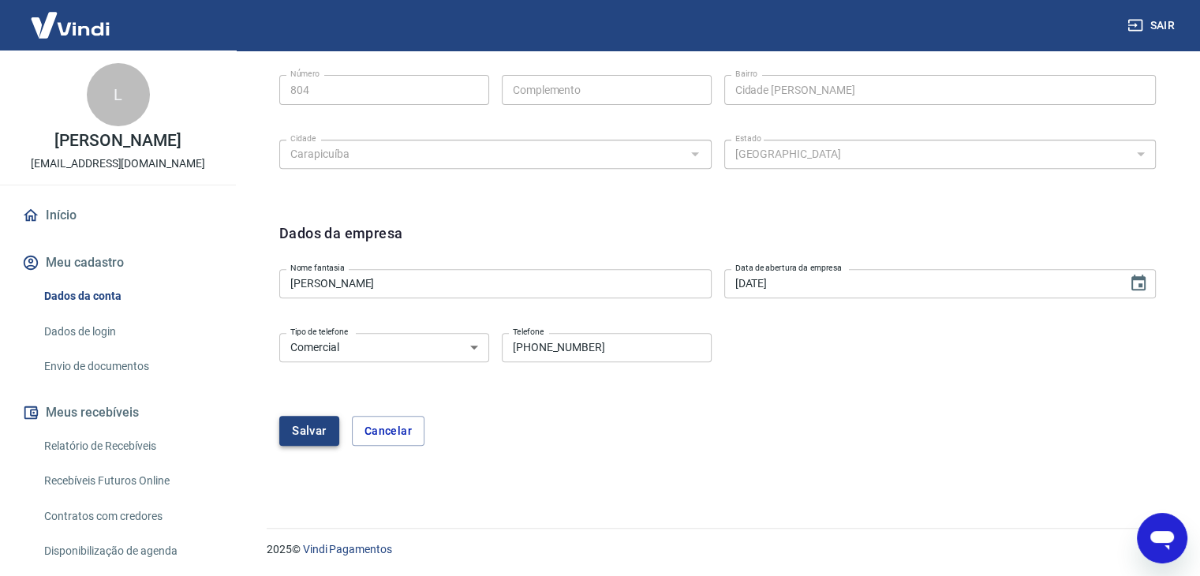
click at [290, 423] on button "Salvar" at bounding box center [309, 431] width 60 height 30
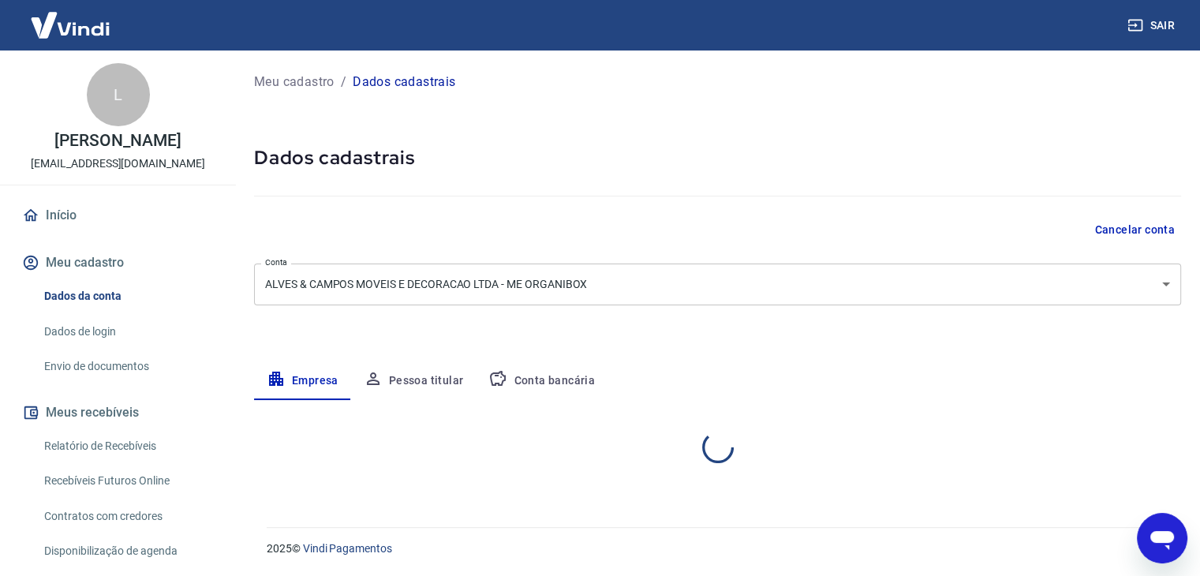
scroll to position [0, 0]
select select "SP"
select select "business"
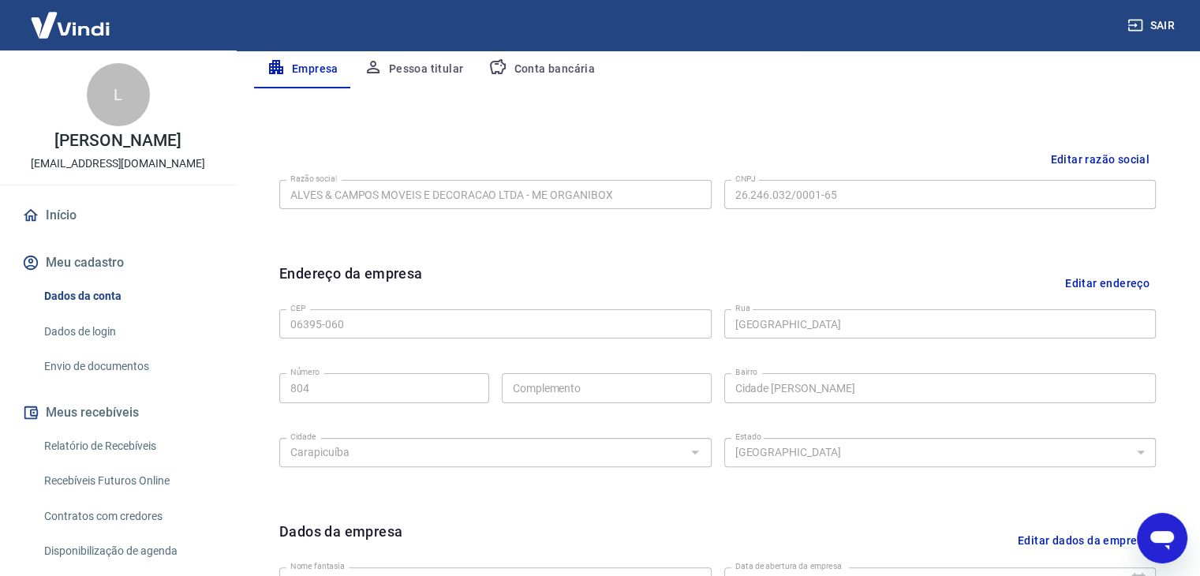
scroll to position [552, 0]
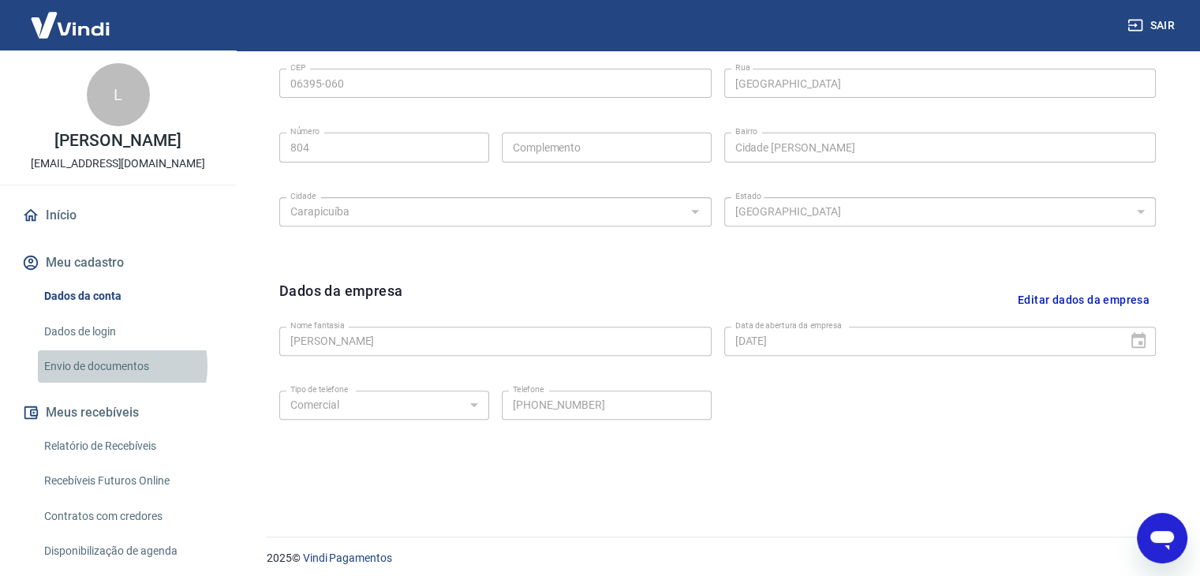
click at [107, 383] on link "Envio de documentos" at bounding box center [127, 366] width 179 height 32
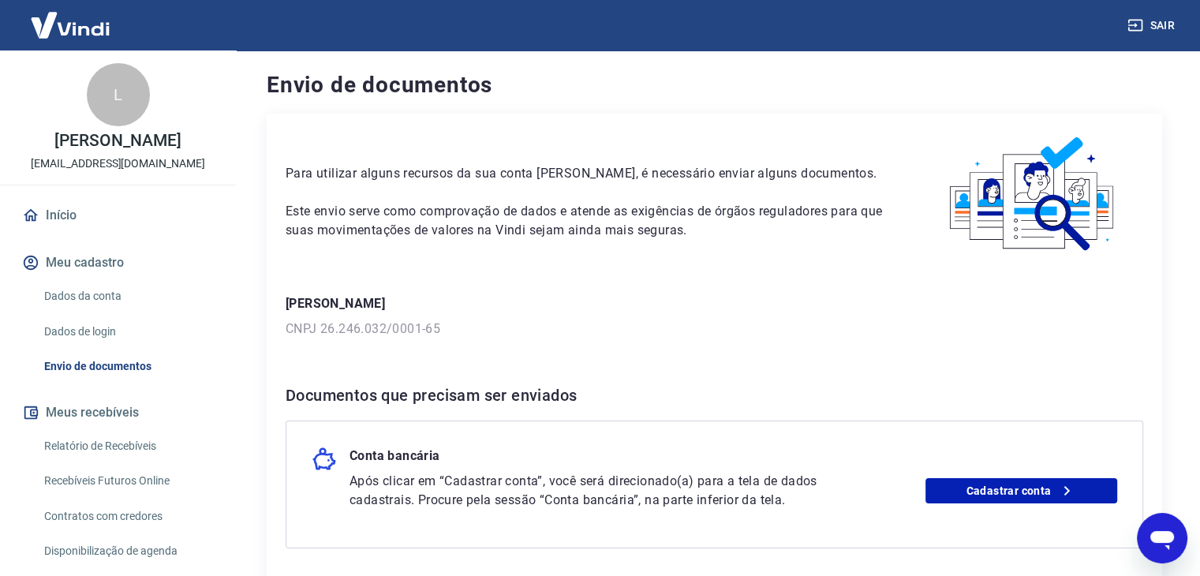
scroll to position [135, 0]
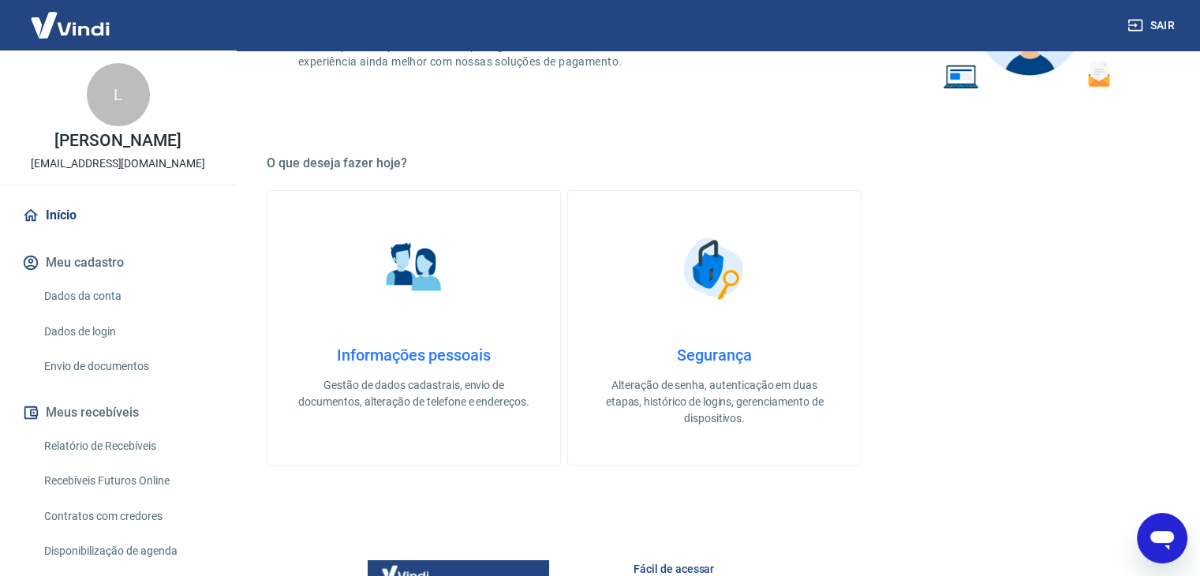
scroll to position [202, 0]
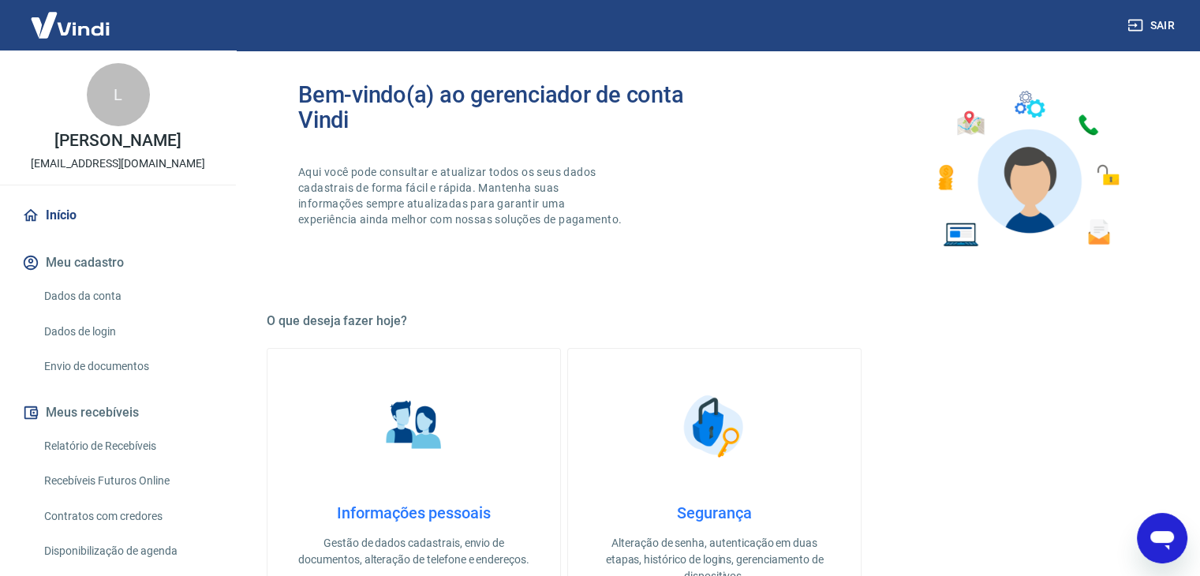
click at [178, 380] on link "Envio de documentos" at bounding box center [127, 366] width 179 height 32
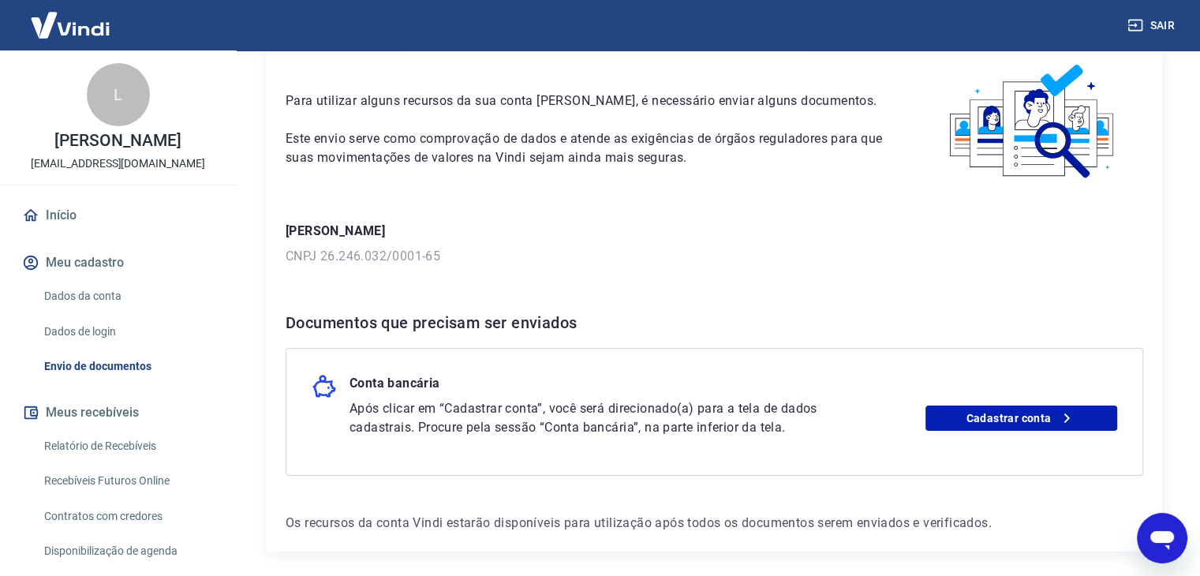
scroll to position [135, 0]
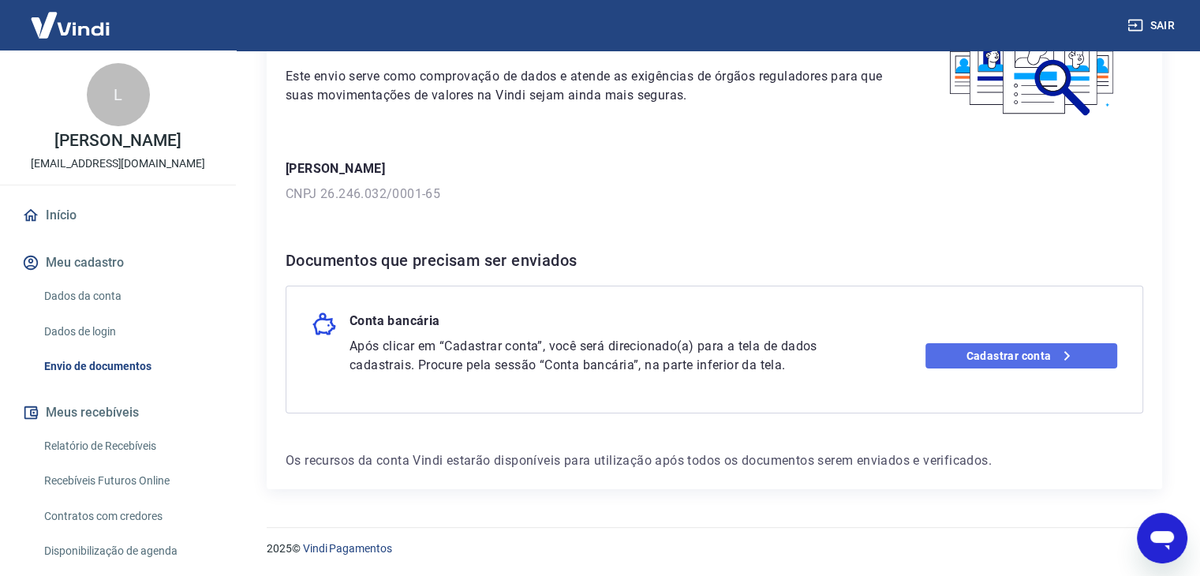
click at [978, 364] on link "Cadastrar conta" at bounding box center [1022, 355] width 192 height 25
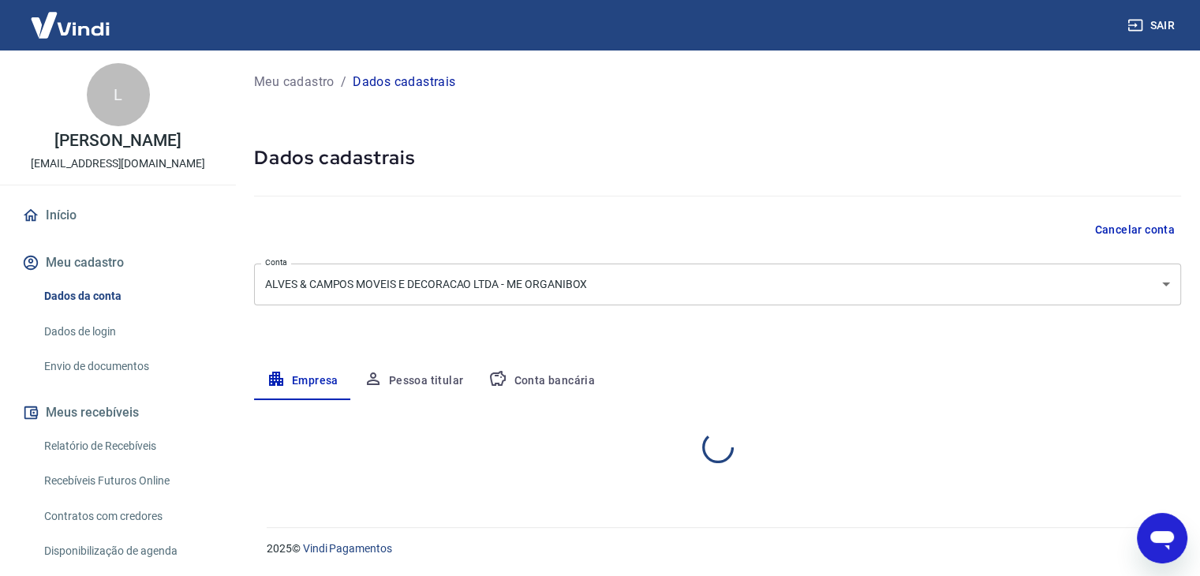
select select "SP"
select select "business"
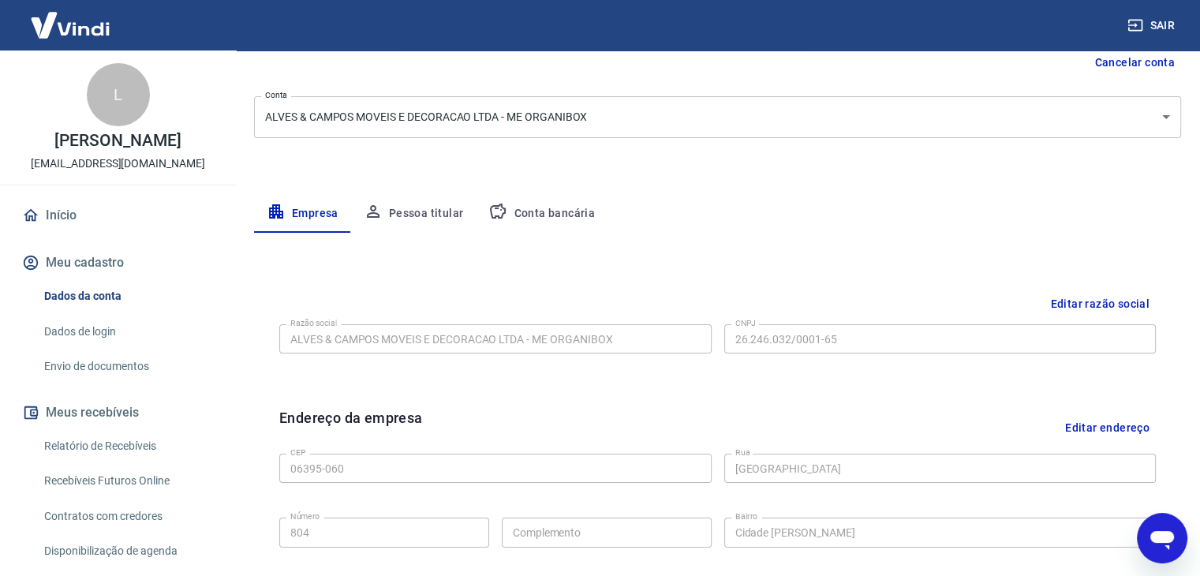
scroll to position [167, 0]
click at [527, 209] on button "Conta bancária" at bounding box center [542, 214] width 132 height 38
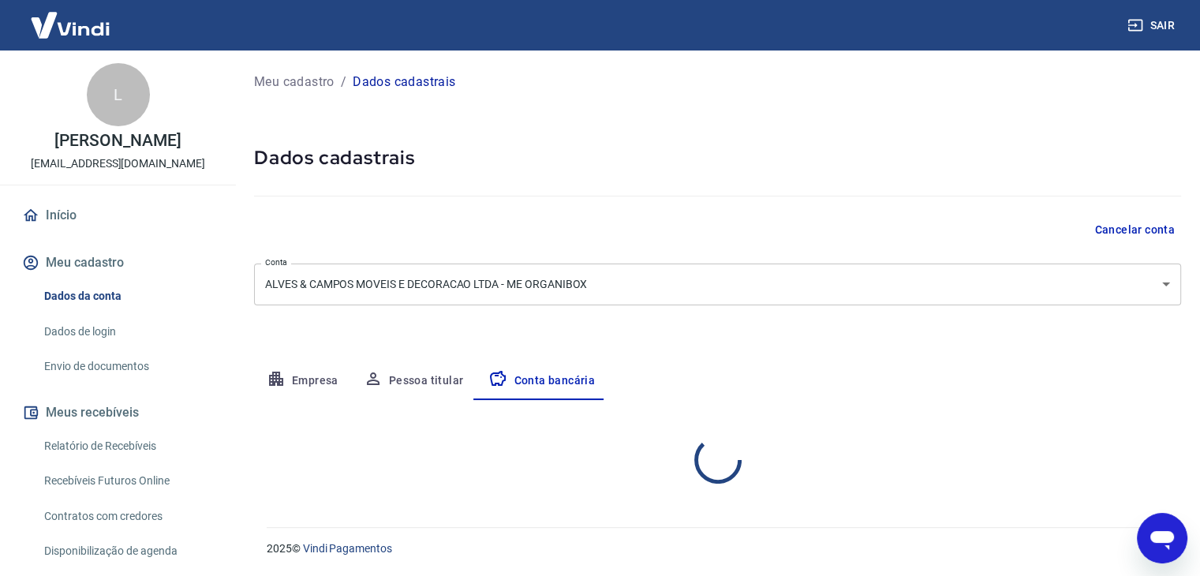
scroll to position [0, 0]
select select "1"
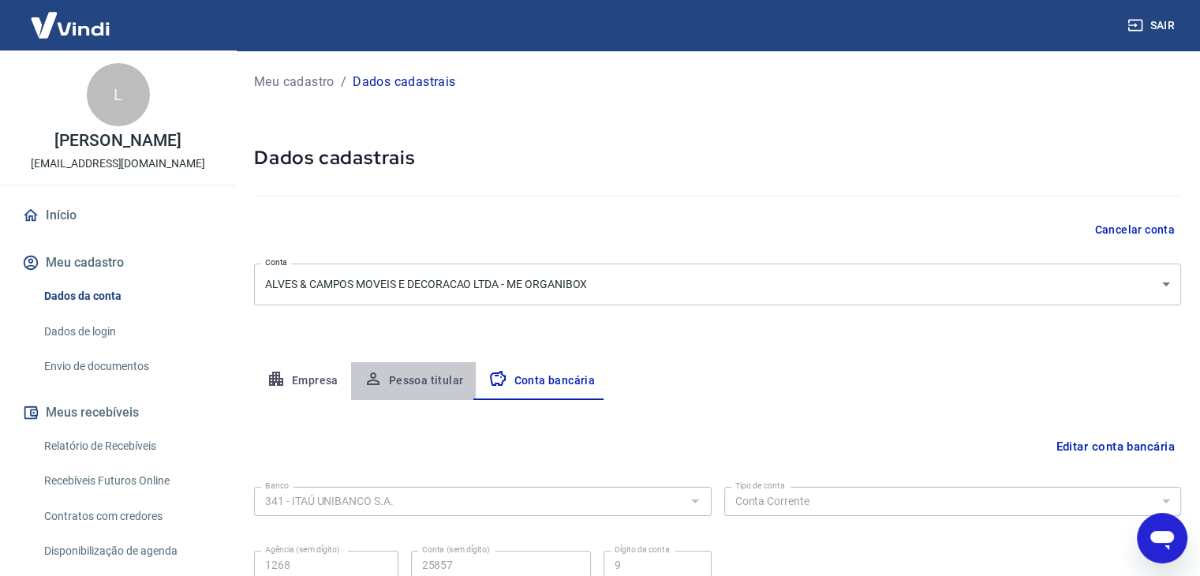
click at [418, 376] on button "Pessoa titular" at bounding box center [413, 381] width 125 height 38
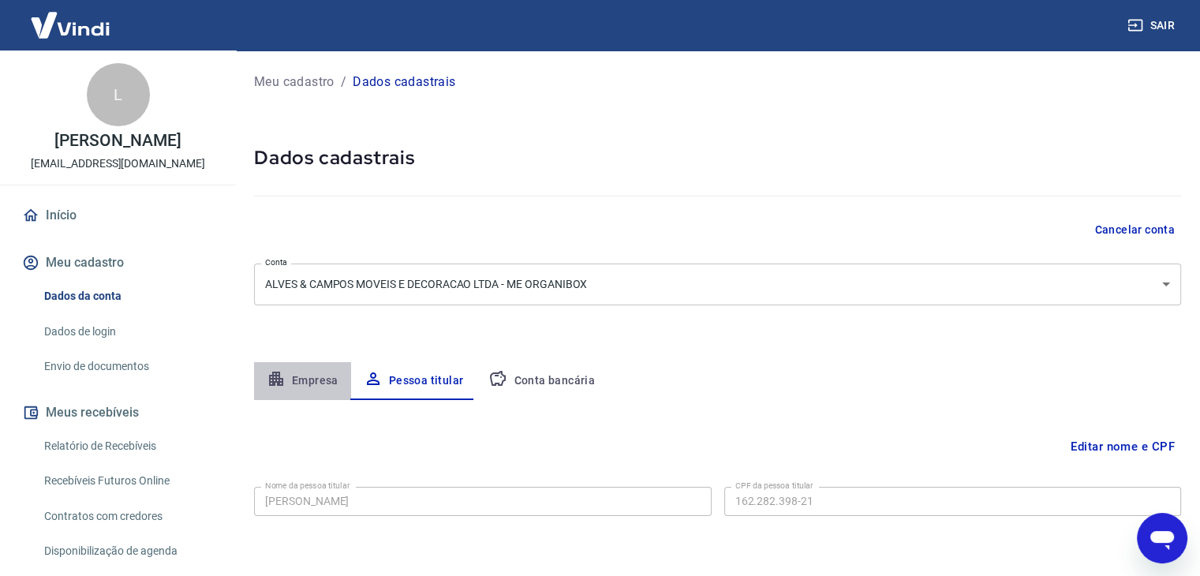
click at [288, 387] on button "Empresa" at bounding box center [302, 381] width 97 height 38
select select "SP"
select select "business"
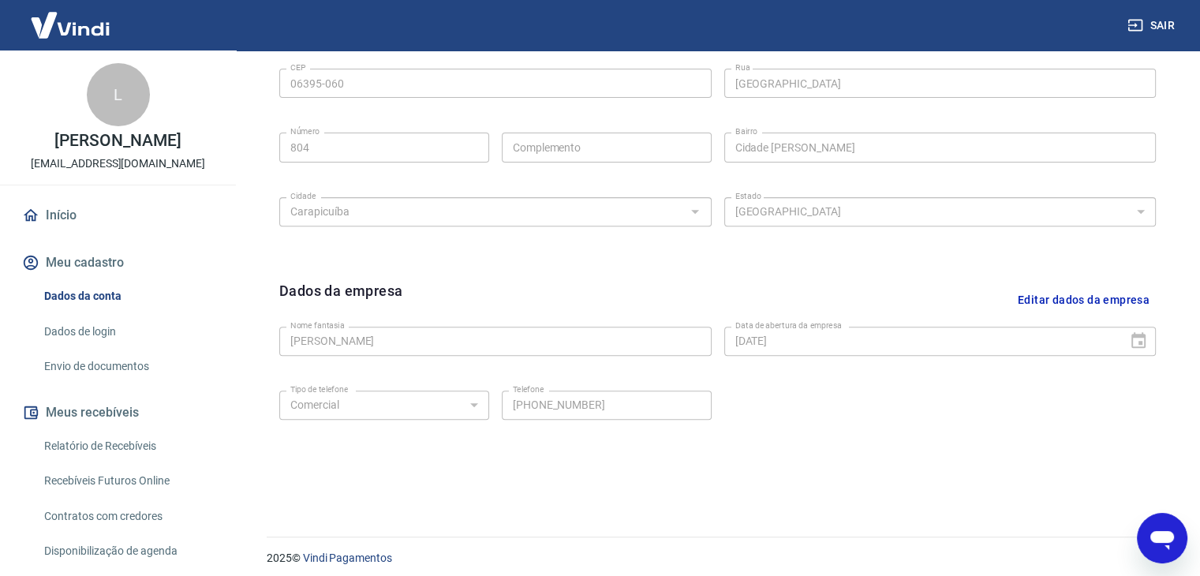
scroll to position [562, 0]
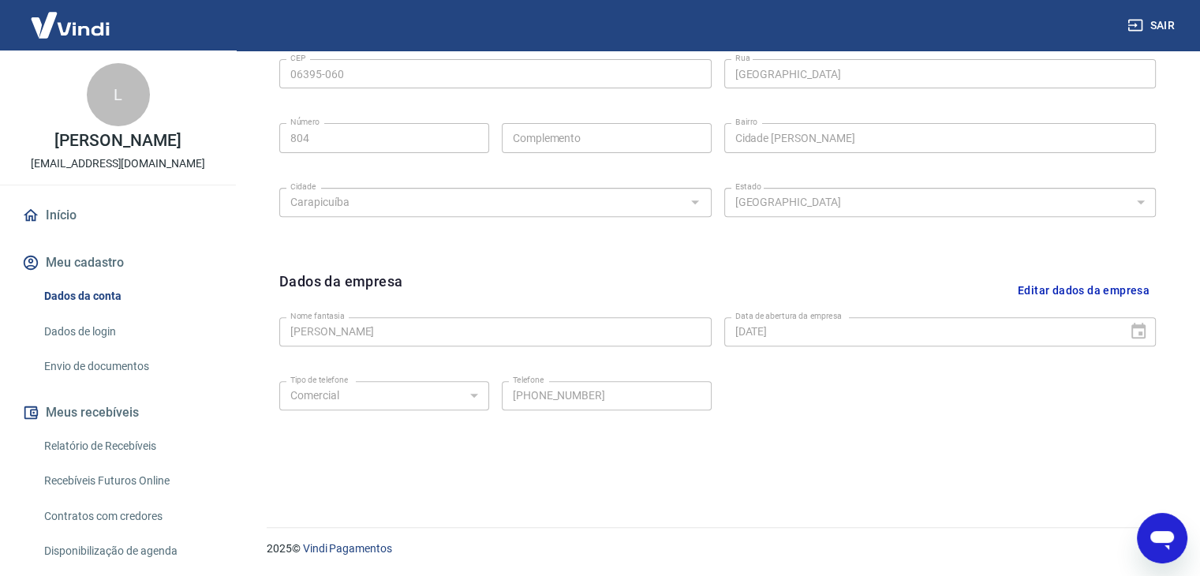
click at [136, 383] on link "Envio de documentos" at bounding box center [127, 366] width 179 height 32
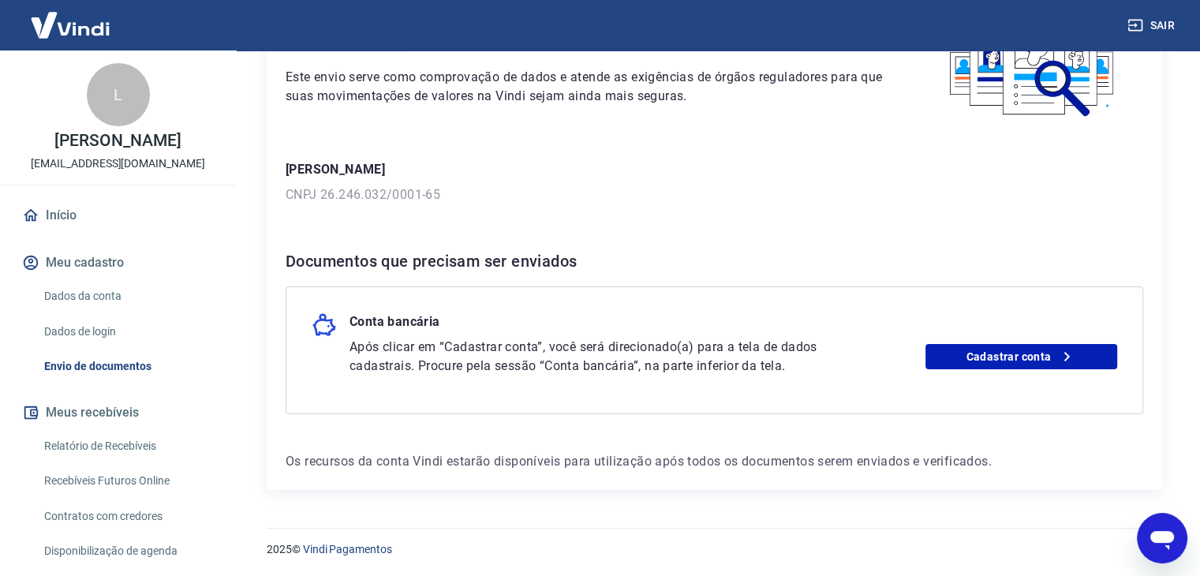
scroll to position [135, 0]
drag, startPoint x: 552, startPoint y: 367, endPoint x: 634, endPoint y: 373, distance: 81.5
click at [634, 373] on p "Após clicar em “Cadastrar conta”, você será direcionado(a) para a tela de dados…" at bounding box center [599, 356] width 499 height 38
copy p "onta bancária"
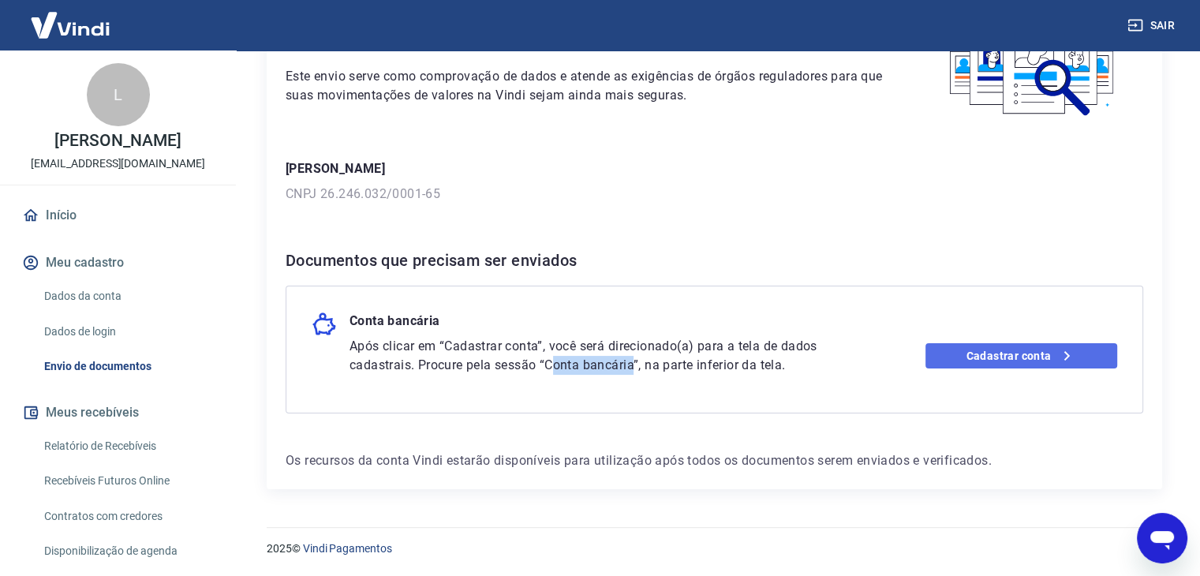
click at [989, 354] on link "Cadastrar conta" at bounding box center [1022, 355] width 192 height 25
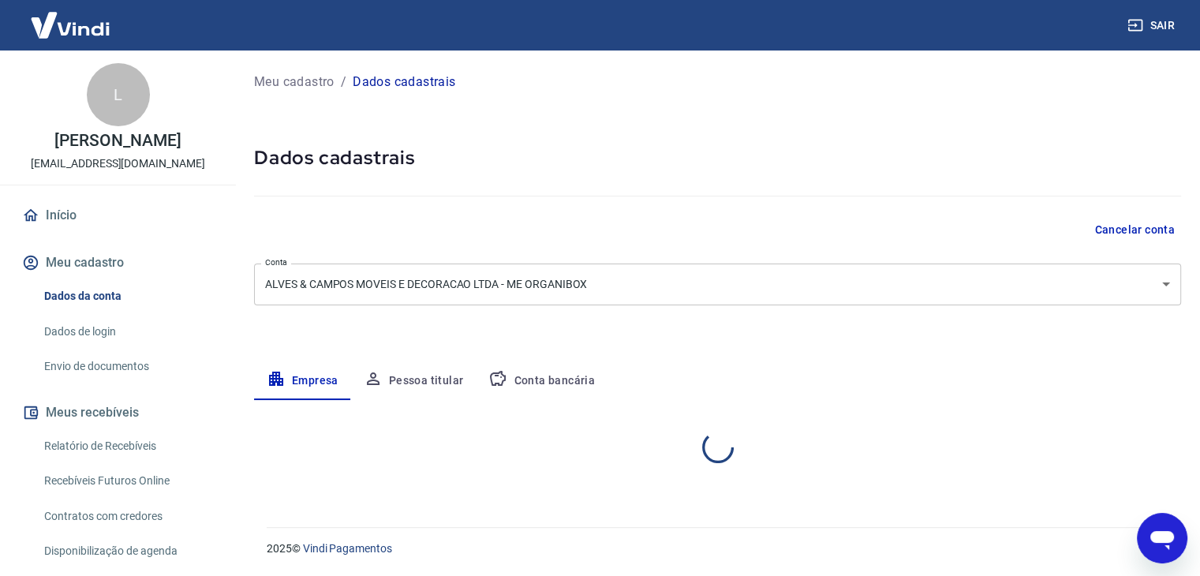
select select "SP"
select select "business"
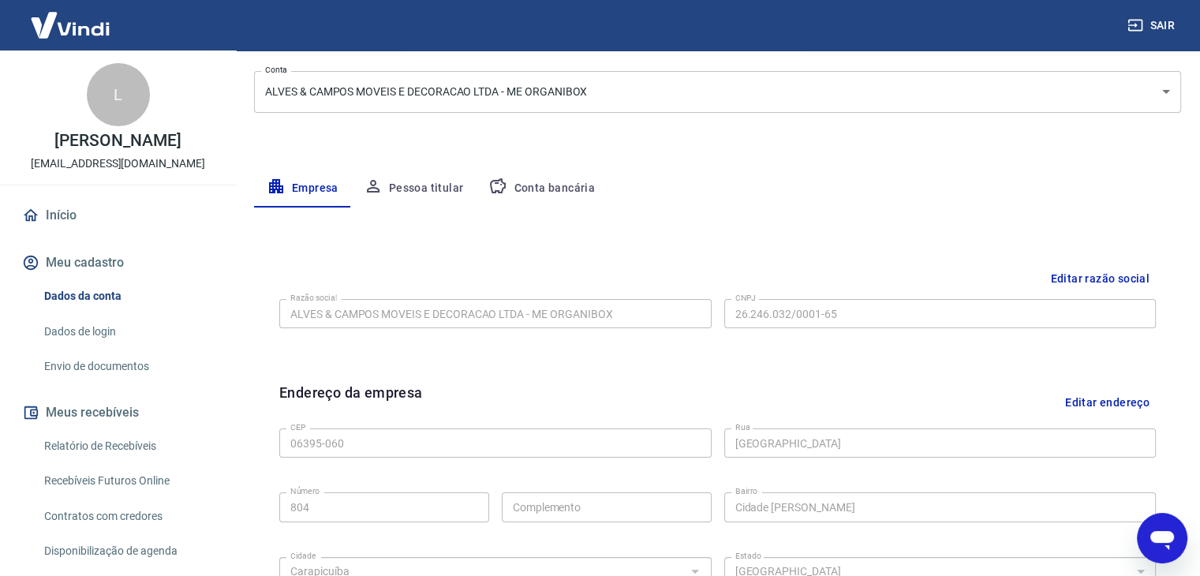
scroll to position [158, 0]
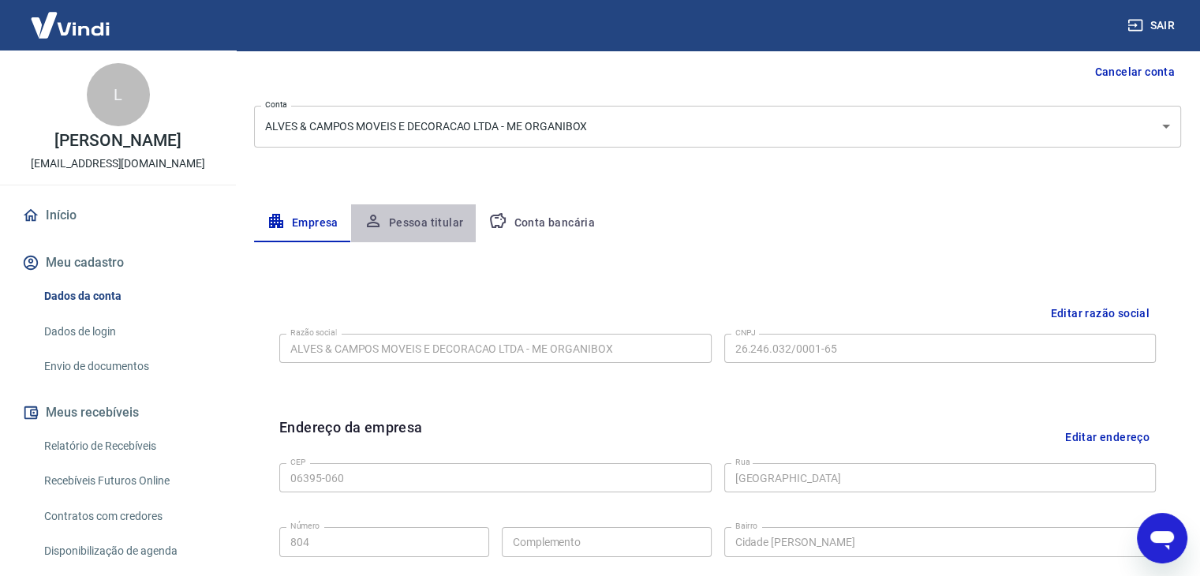
click at [439, 222] on button "Pessoa titular" at bounding box center [413, 223] width 125 height 38
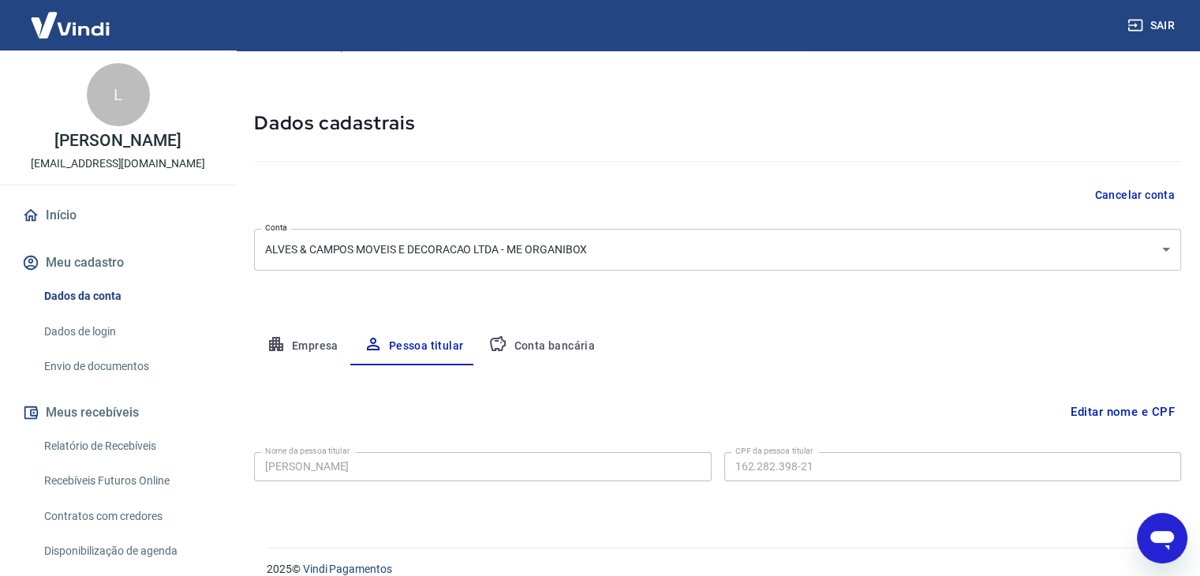
scroll to position [54, 0]
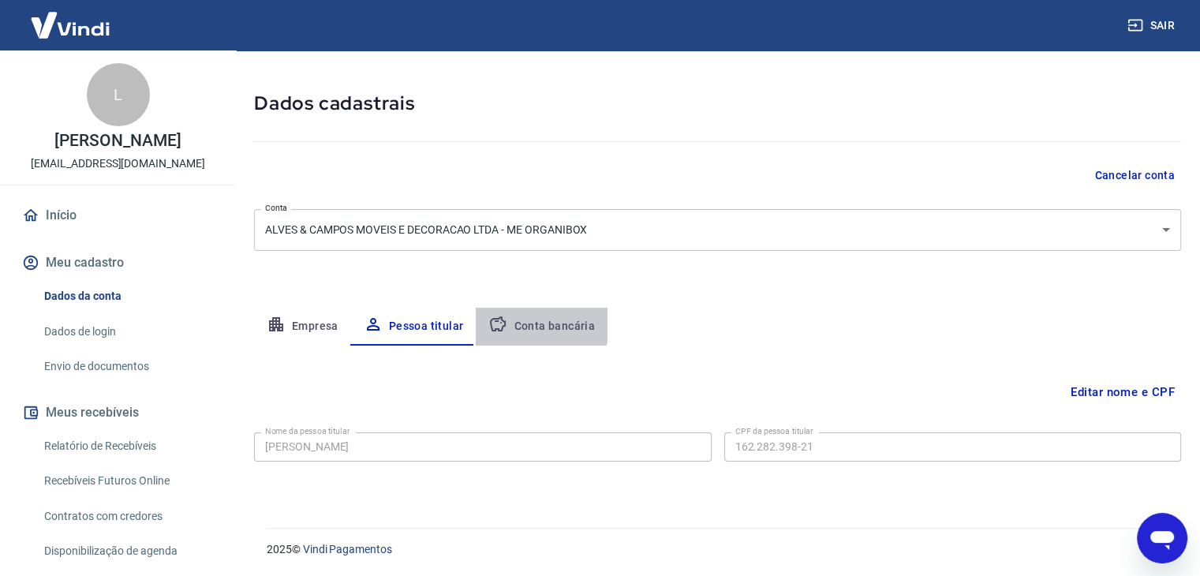
click at [525, 318] on button "Conta bancária" at bounding box center [542, 327] width 132 height 38
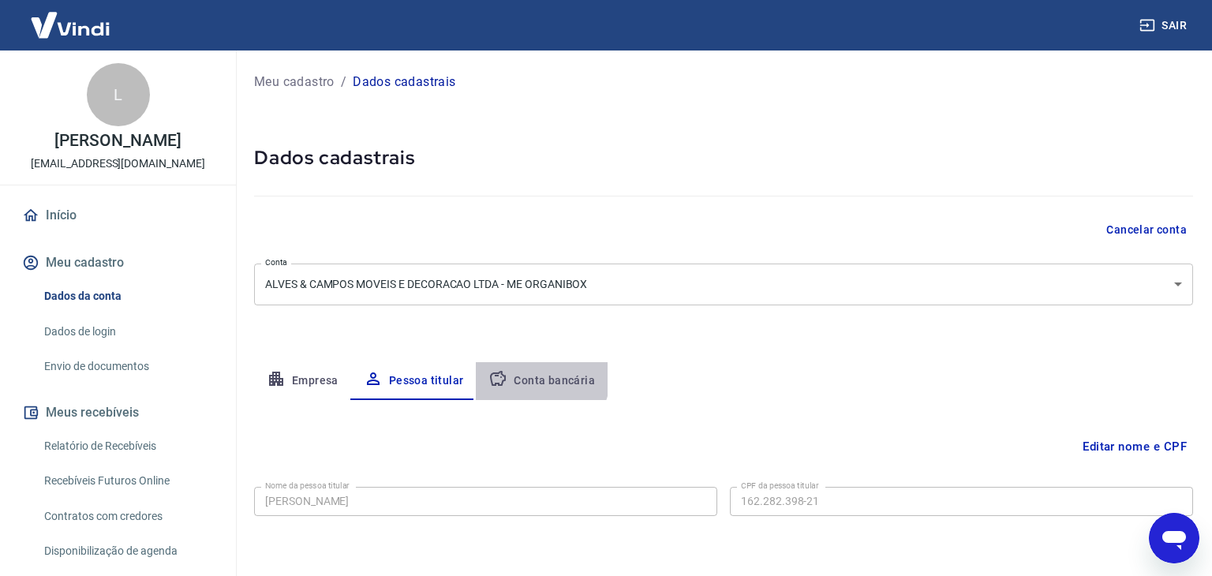
select select "1"
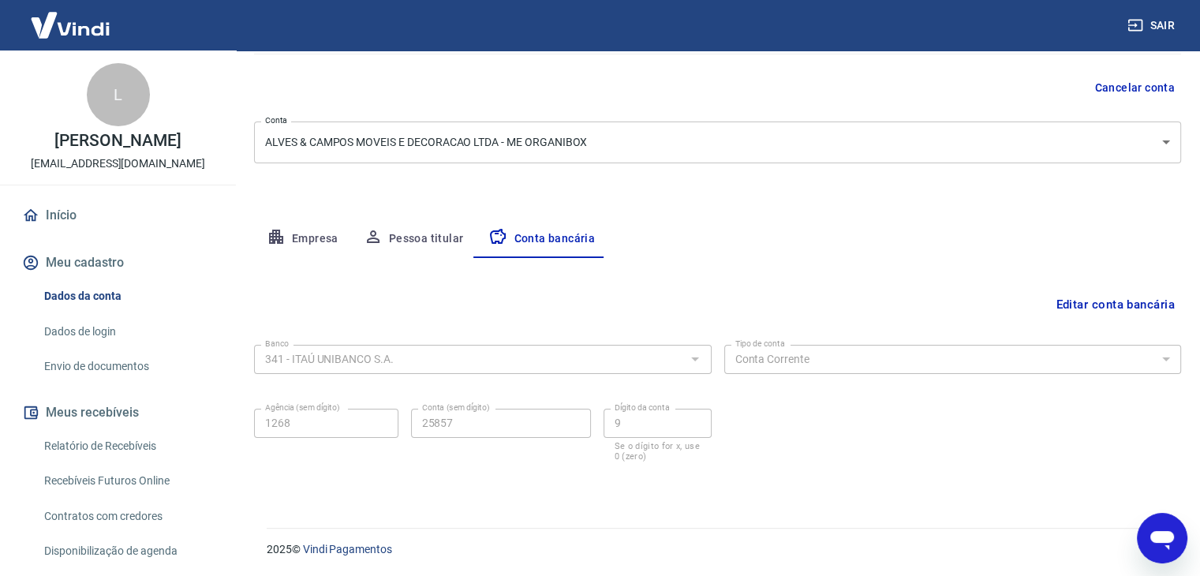
scroll to position [63, 0]
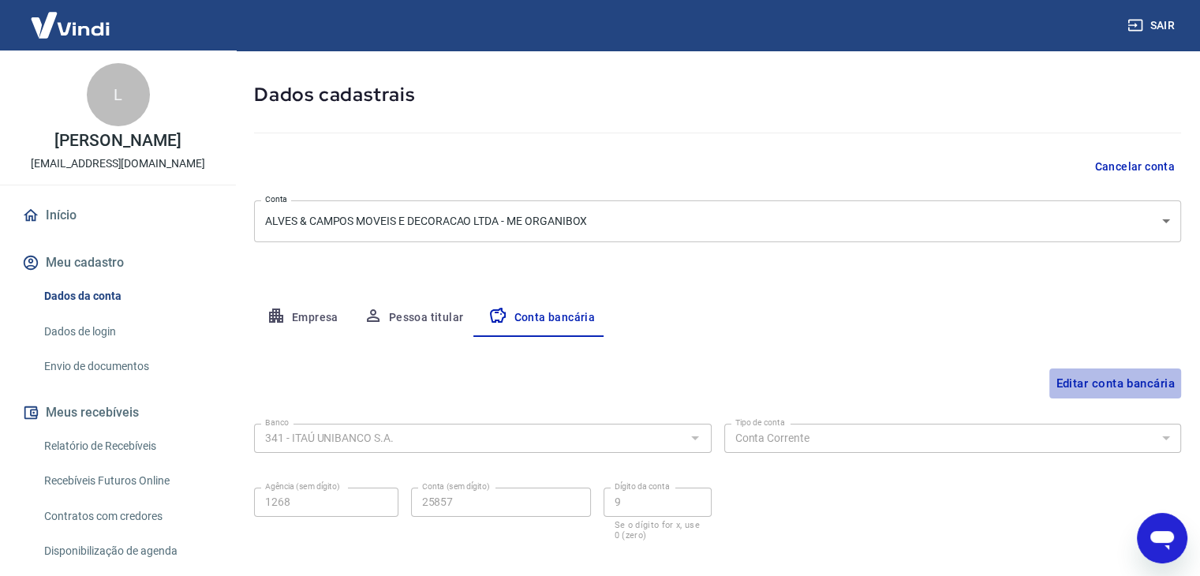
click at [1104, 368] on button "Editar conta bancária" at bounding box center [1115, 383] width 132 height 30
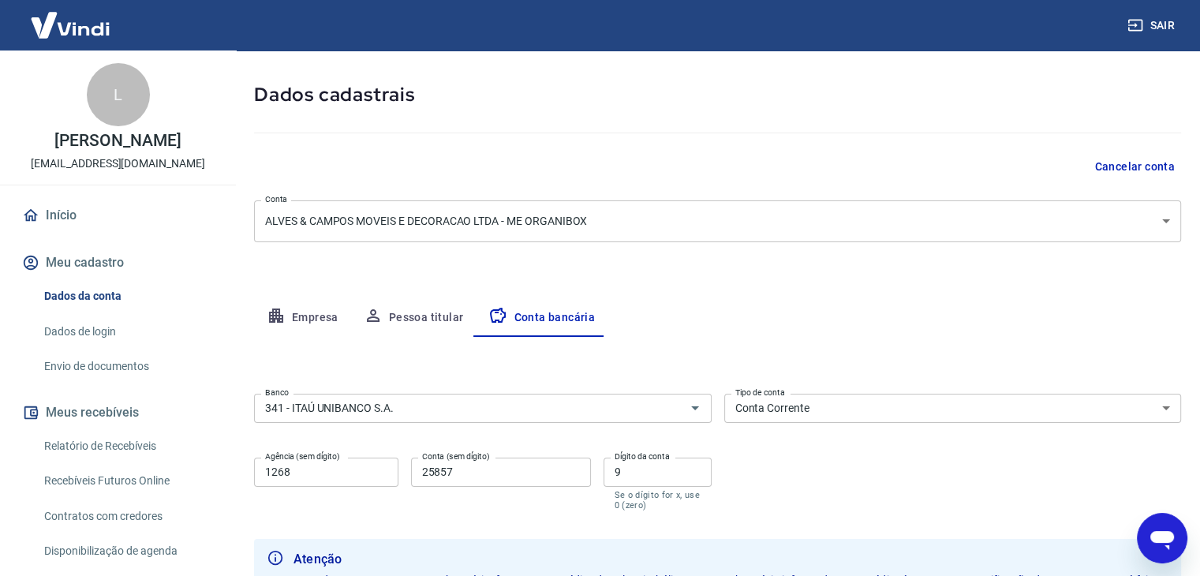
scroll to position [256, 0]
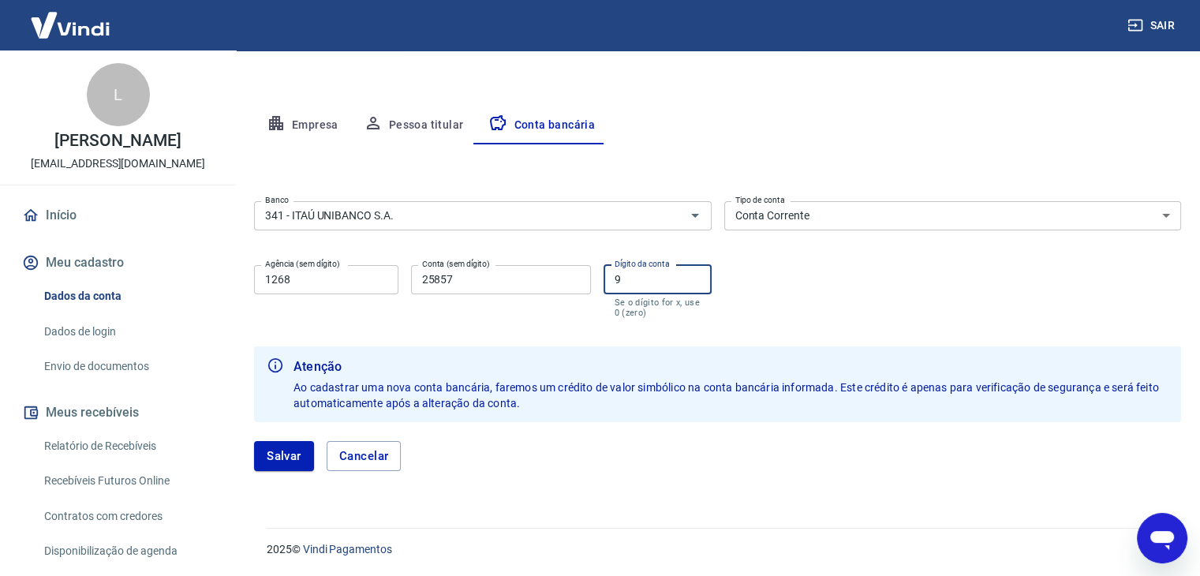
drag, startPoint x: 638, startPoint y: 279, endPoint x: 588, endPoint y: 271, distance: 50.5
click at [588, 271] on div "Agência (sem dígito) 1268 Agência (sem dígito) Conta (sem dígito) 25857 Conta (…" at bounding box center [483, 290] width 458 height 62
click at [281, 466] on button "Salvar" at bounding box center [284, 456] width 60 height 30
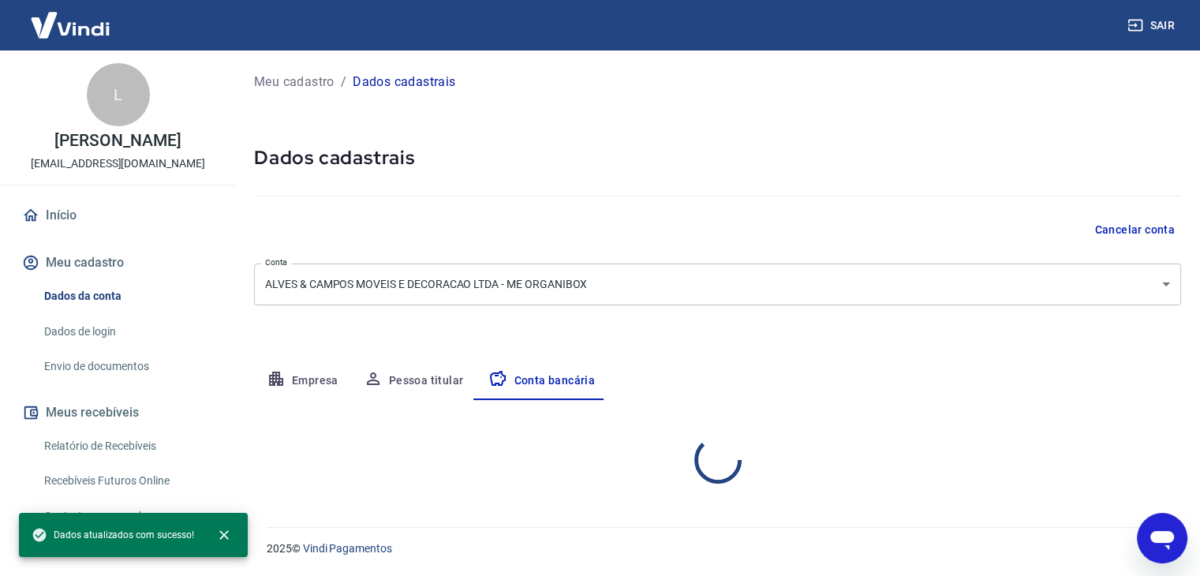
scroll to position [0, 0]
select select "1"
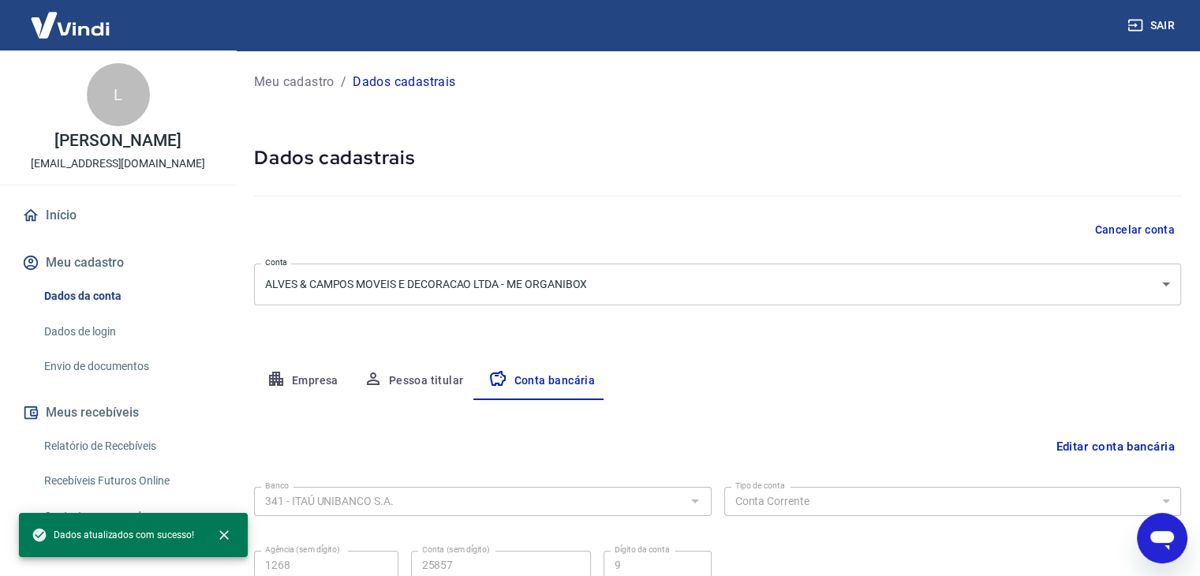
click at [104, 347] on link "Dados de login" at bounding box center [127, 332] width 179 height 32
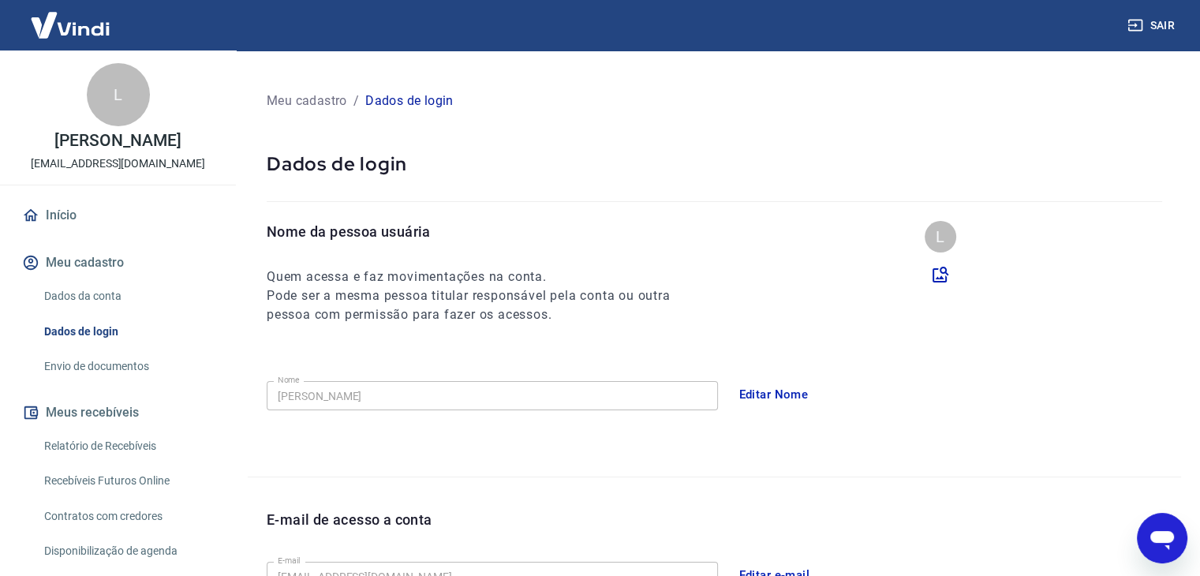
click at [107, 376] on link "Envio de documentos" at bounding box center [127, 366] width 179 height 32
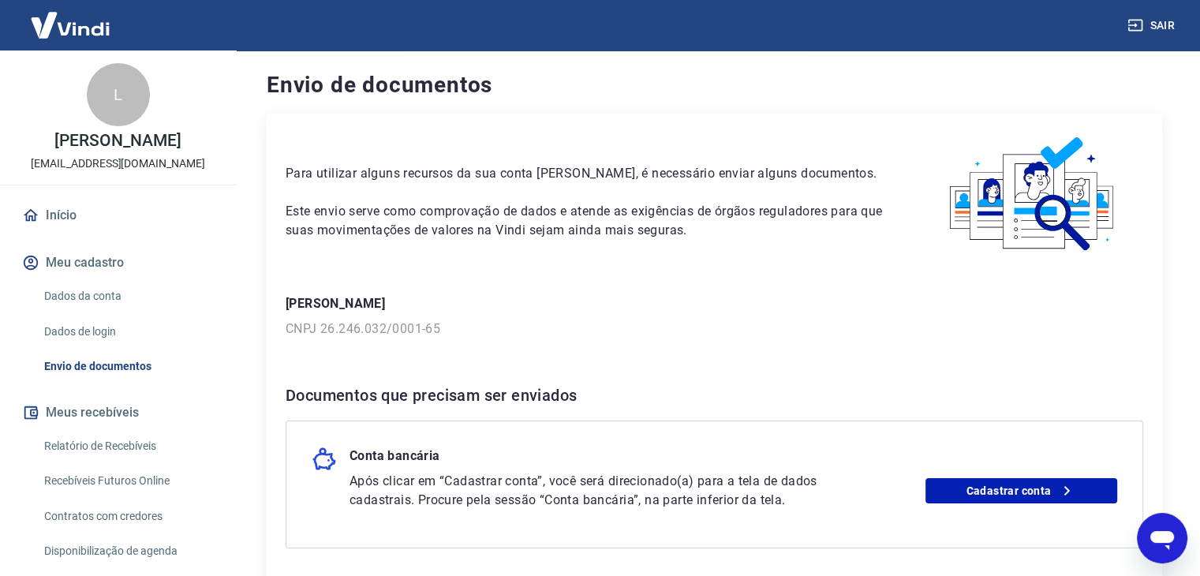
click at [101, 312] on link "Dados da conta" at bounding box center [127, 296] width 179 height 32
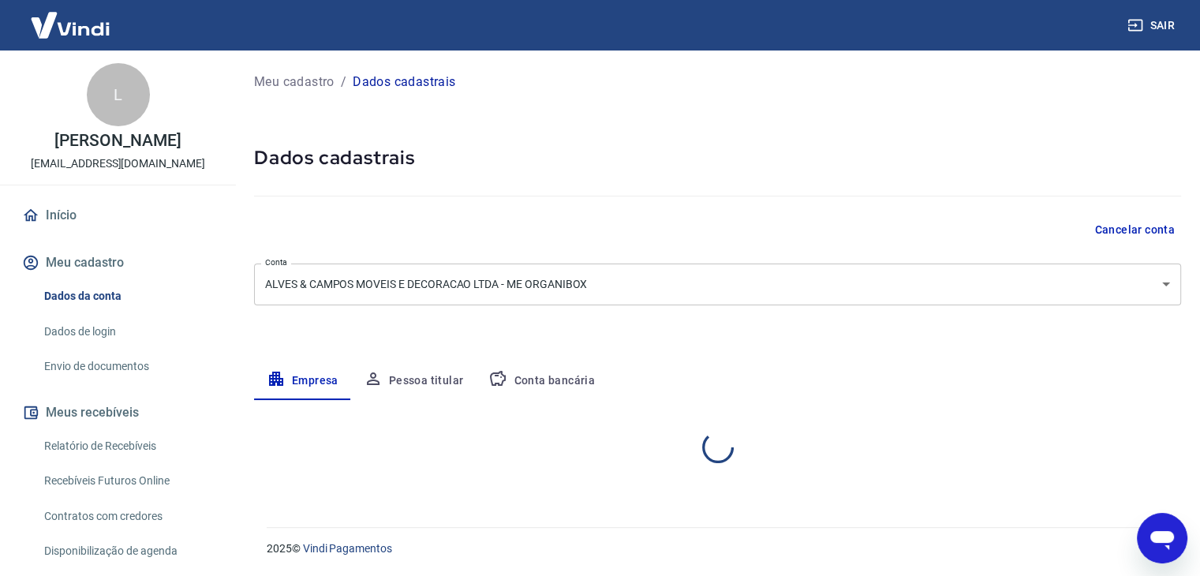
select select "SP"
select select "business"
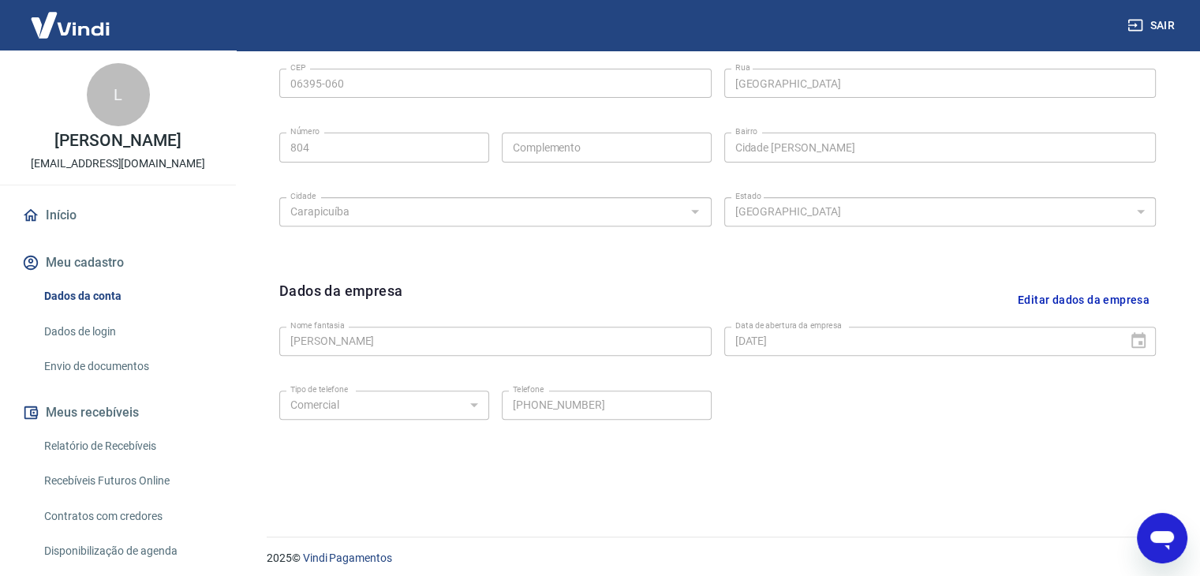
scroll to position [79, 0]
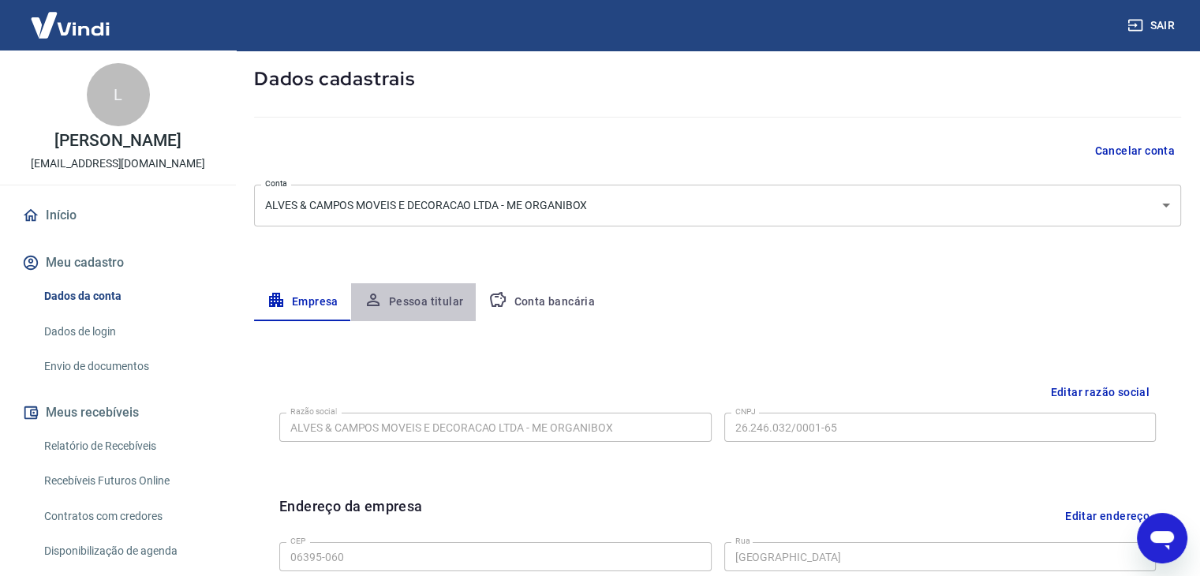
click at [451, 297] on button "Pessoa titular" at bounding box center [413, 302] width 125 height 38
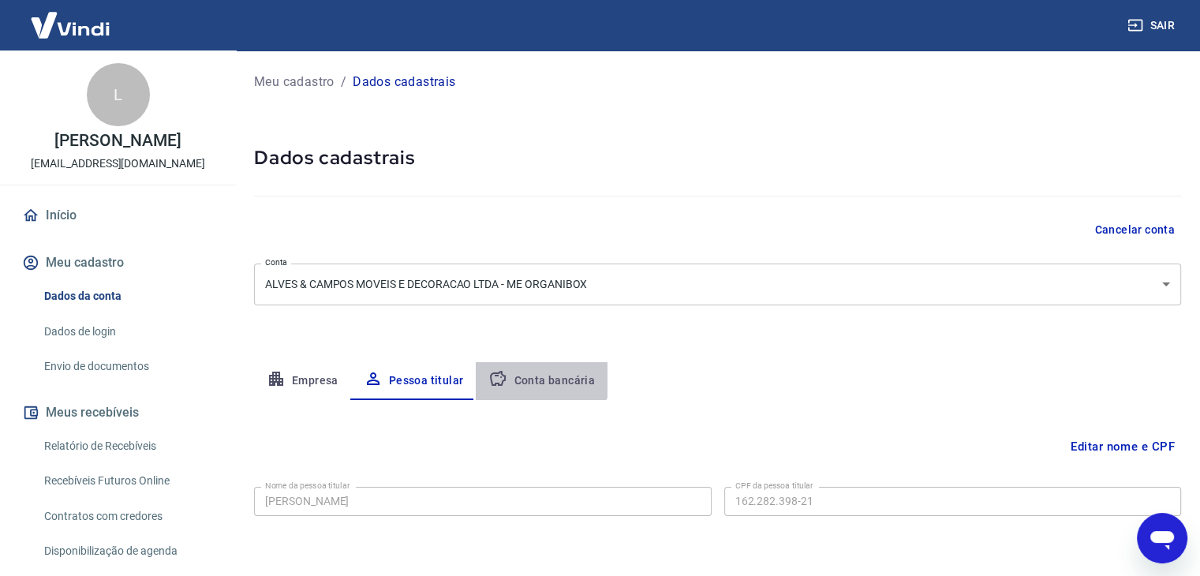
click at [537, 367] on button "Conta bancária" at bounding box center [542, 381] width 132 height 38
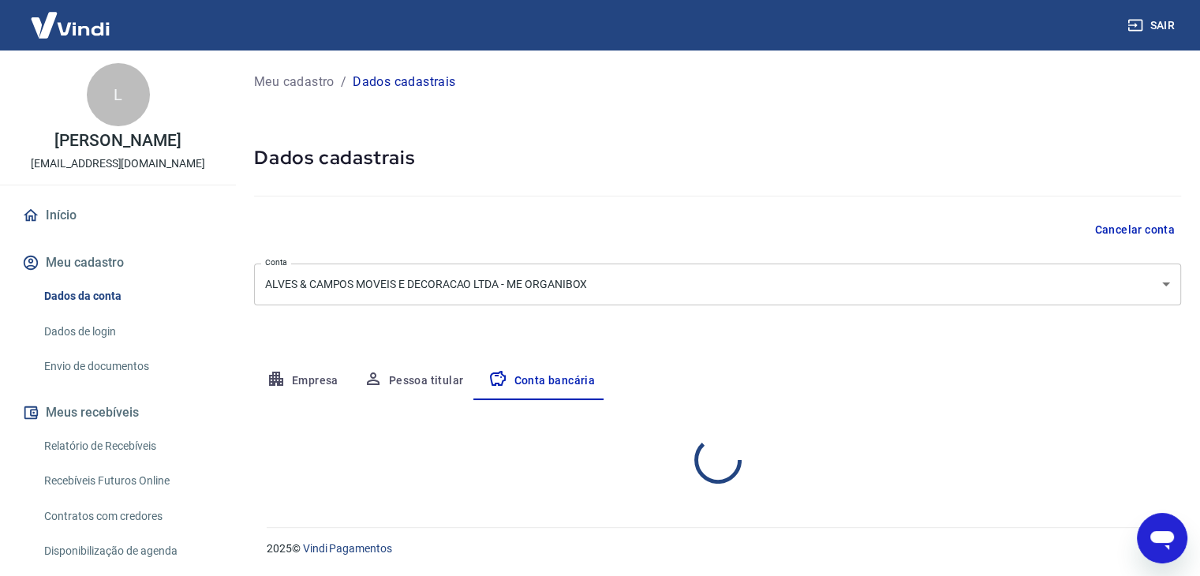
select select "1"
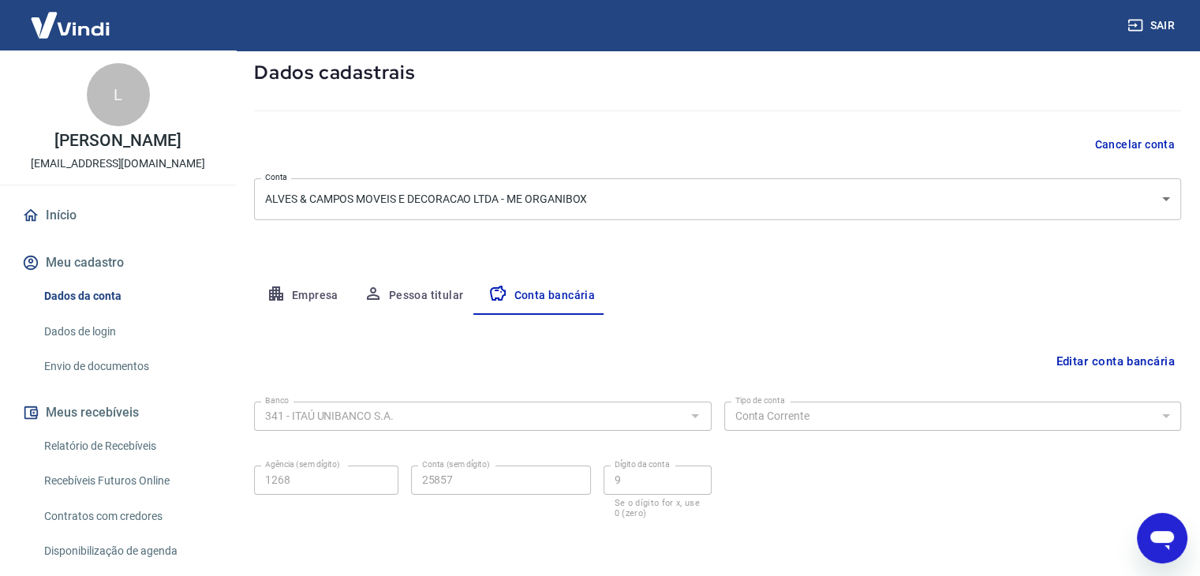
scroll to position [142, 0]
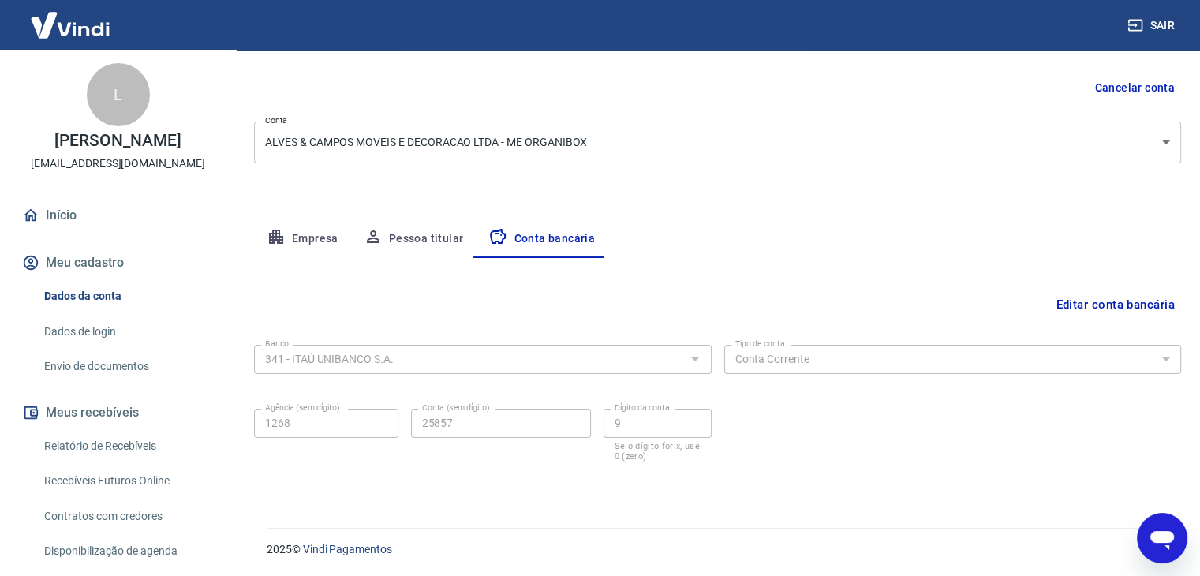
click at [98, 383] on link "Envio de documentos" at bounding box center [127, 366] width 179 height 32
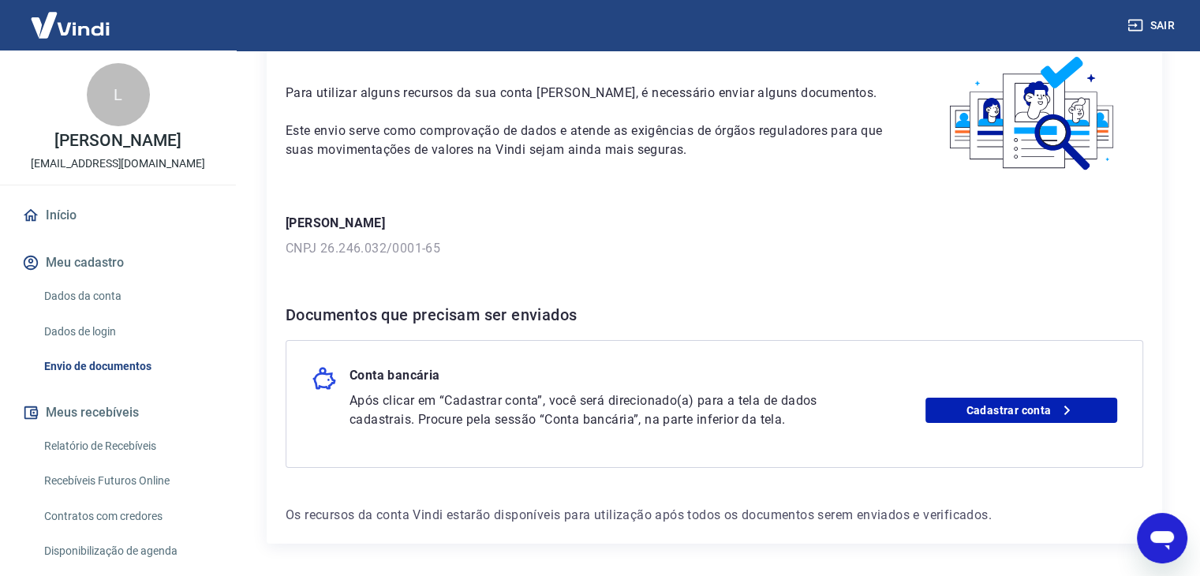
scroll to position [135, 0]
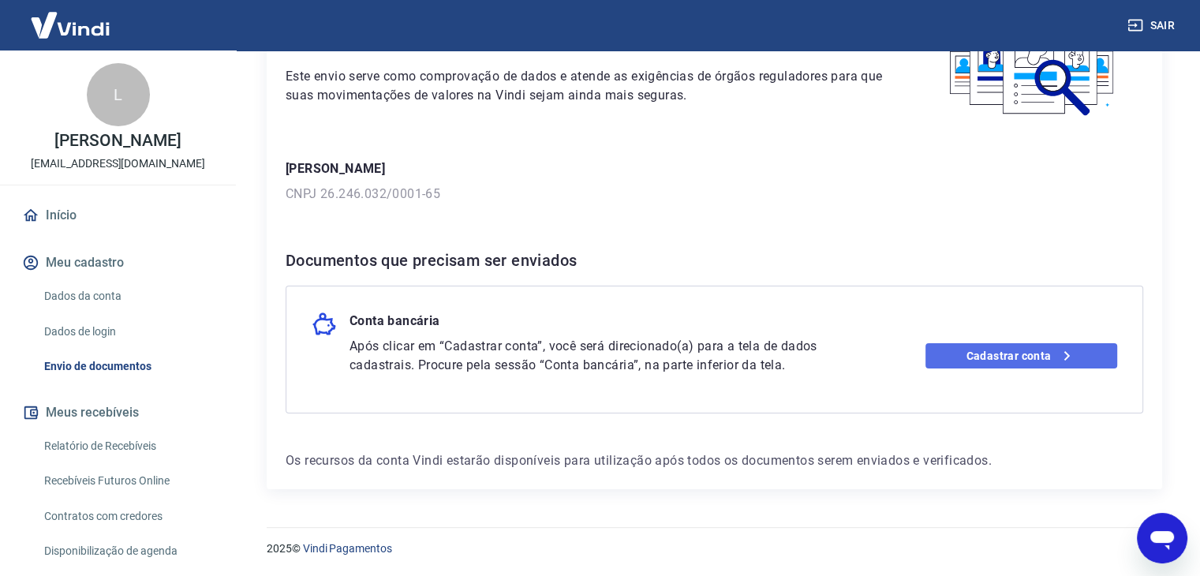
click at [1057, 351] on icon at bounding box center [1066, 355] width 19 height 19
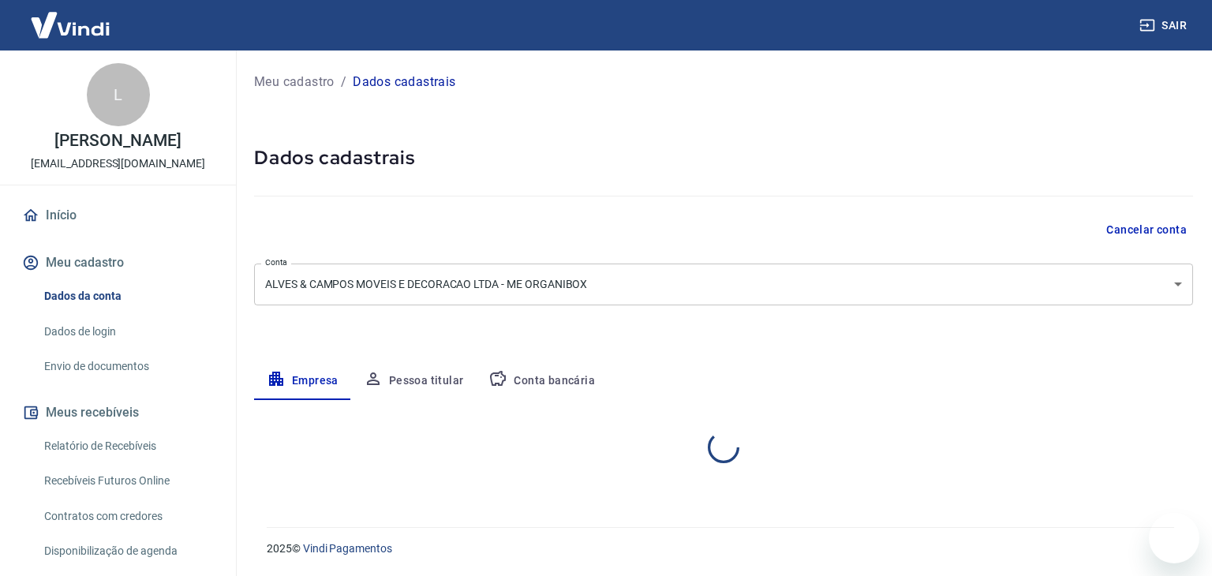
select select "SP"
select select "business"
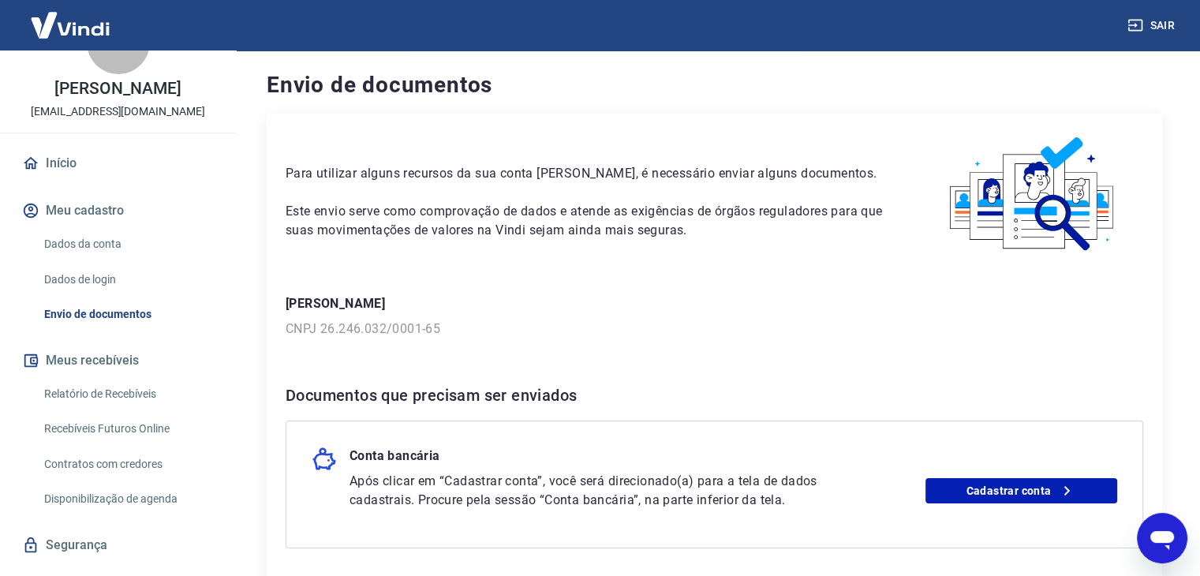
scroll to position [102, 0]
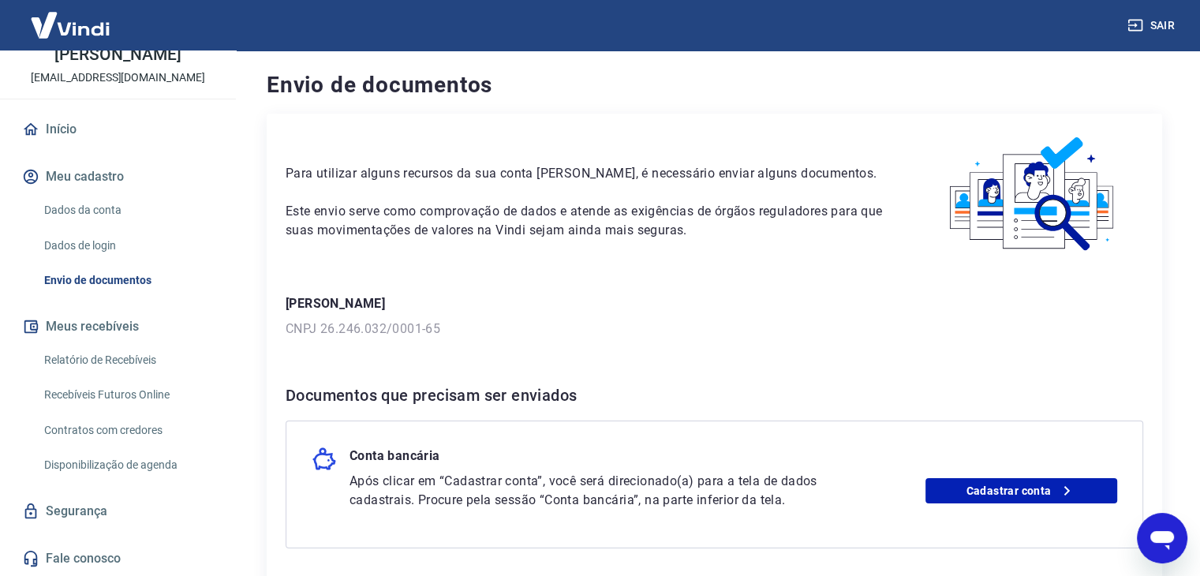
click at [1173, 548] on icon "Abrir janela de mensagens" at bounding box center [1162, 538] width 28 height 28
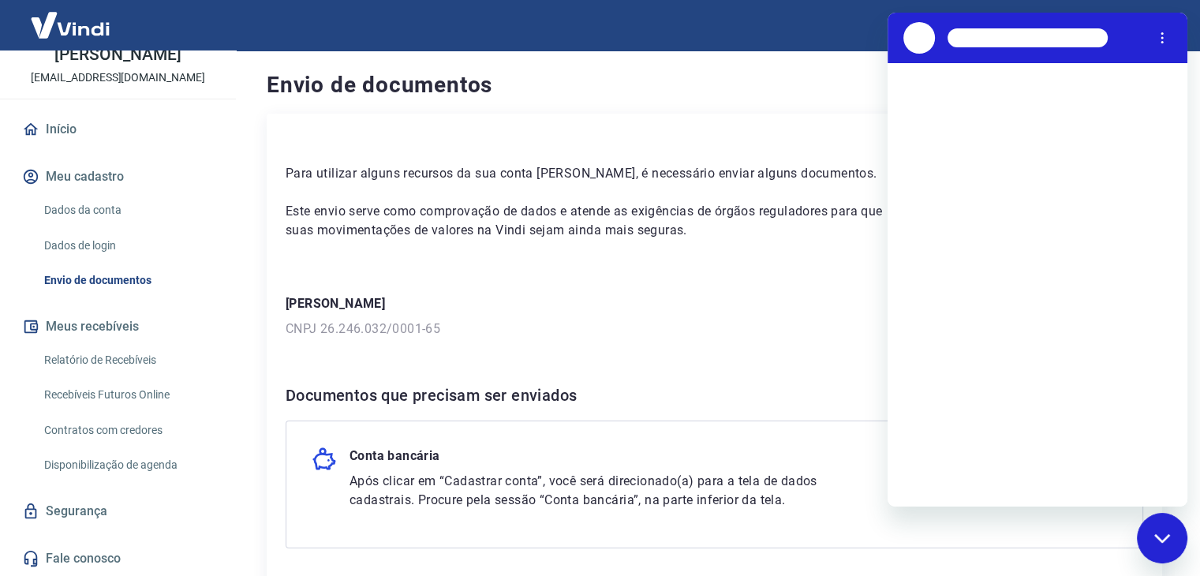
scroll to position [0, 0]
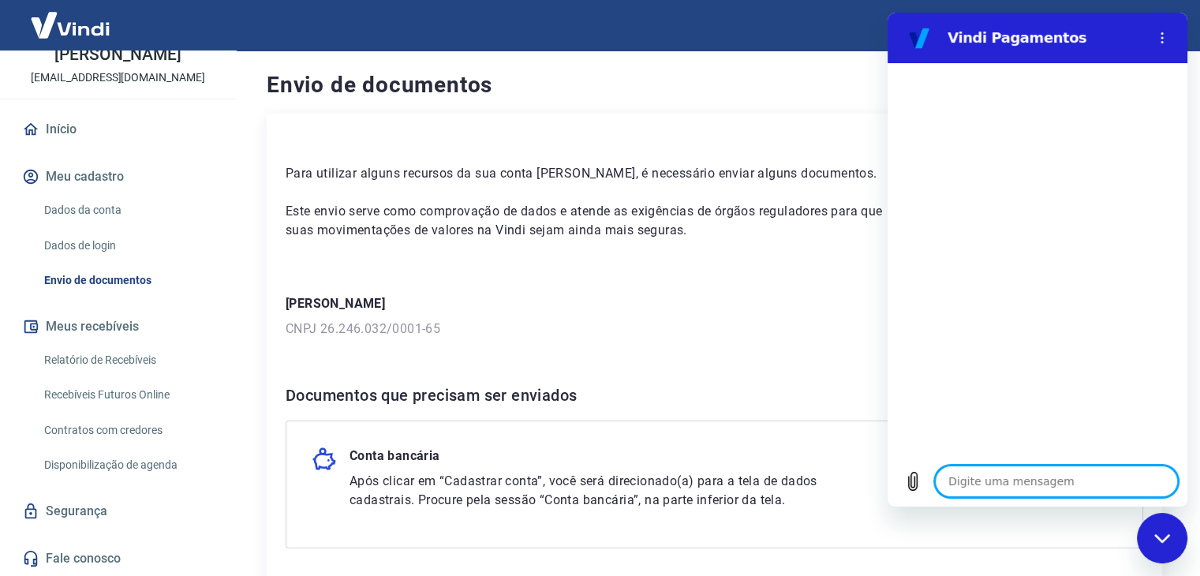
click at [986, 488] on textarea at bounding box center [1056, 482] width 243 height 32
type textarea "o"
type textarea "x"
type textarea "ol"
type textarea "x"
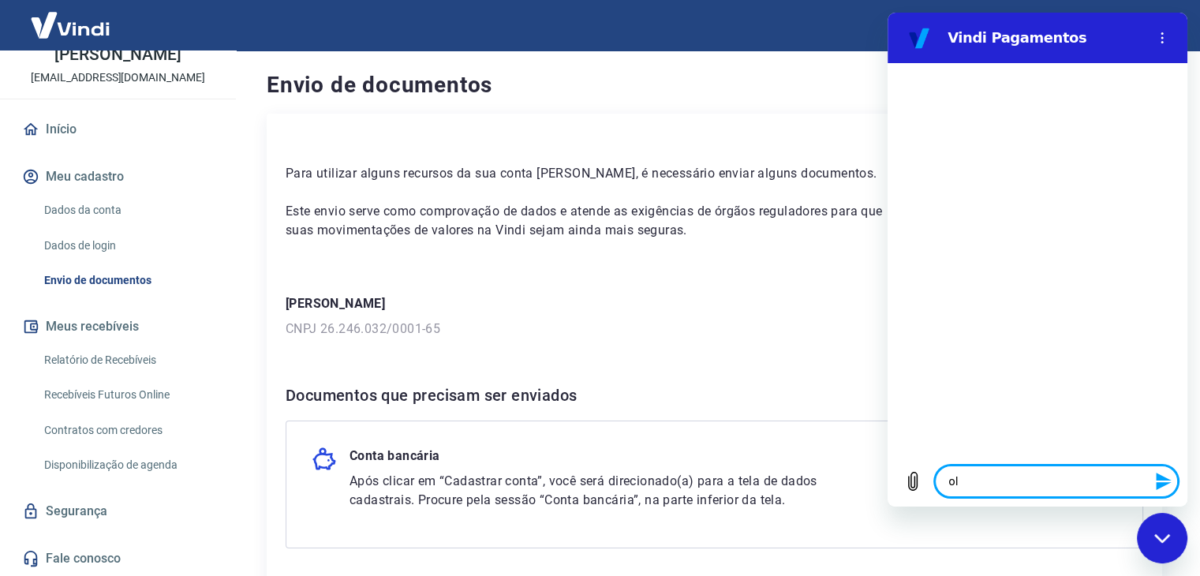
type textarea "ola"
type textarea "x"
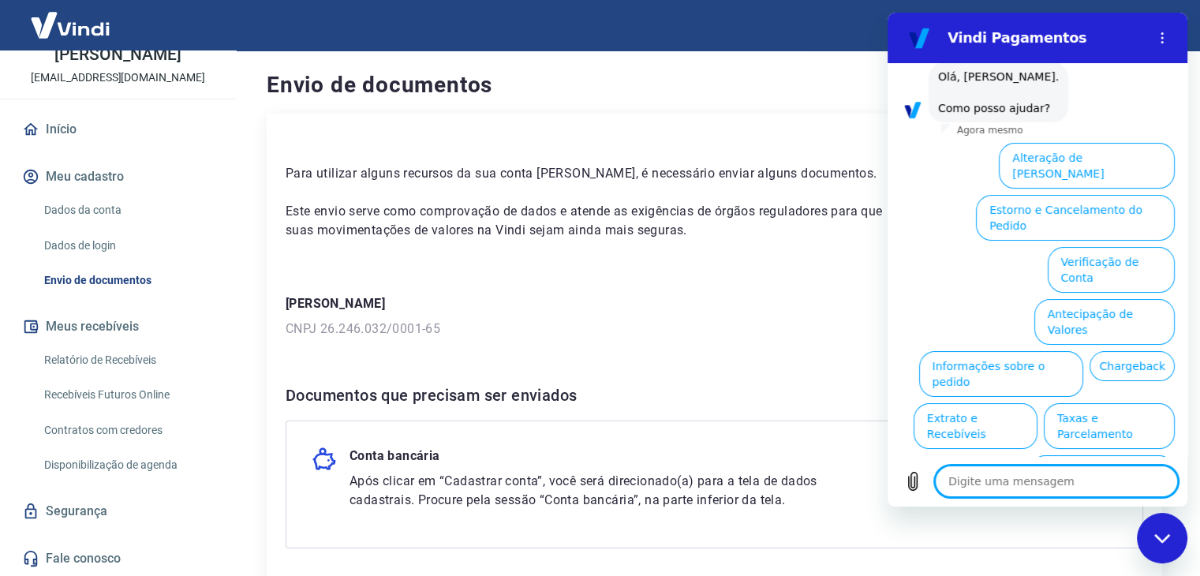
scroll to position [92, 0]
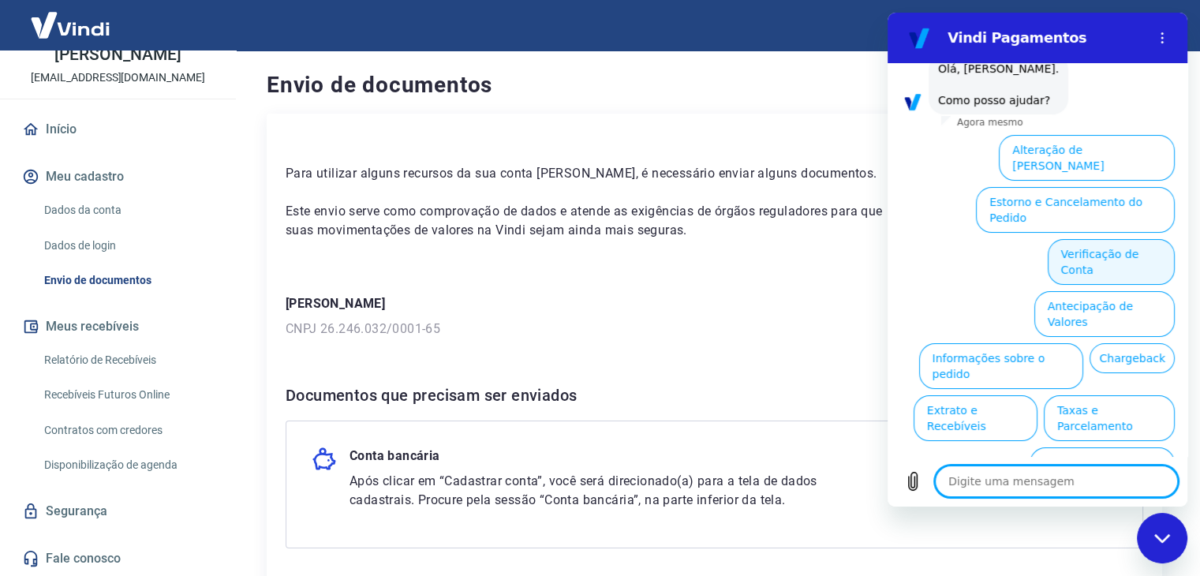
click at [1076, 239] on button "Verificação de Conta" at bounding box center [1111, 262] width 127 height 46
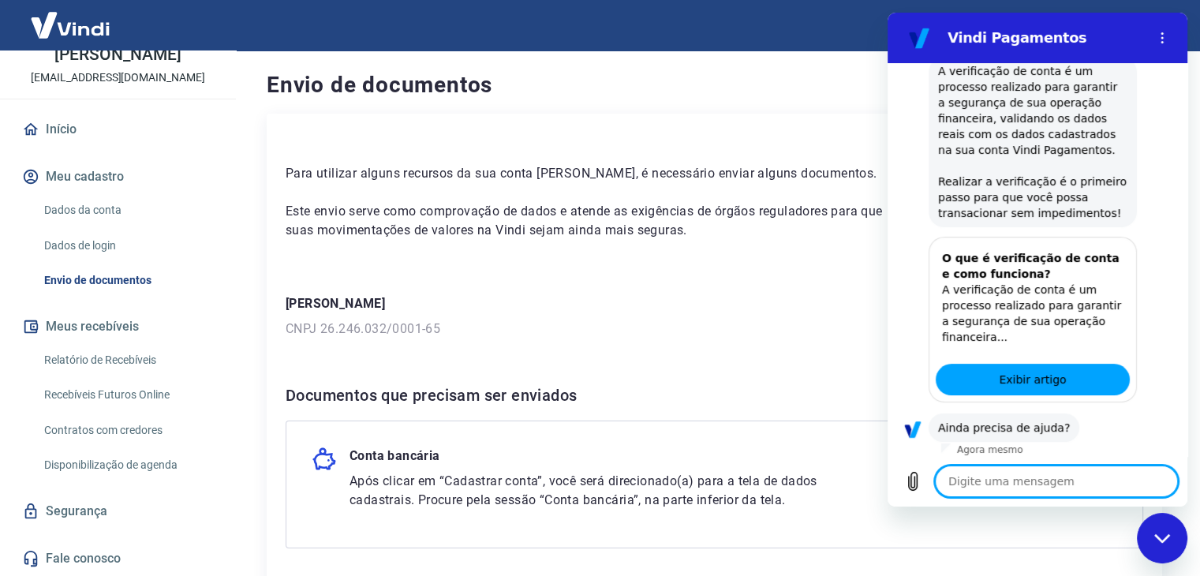
scroll to position [251, 0]
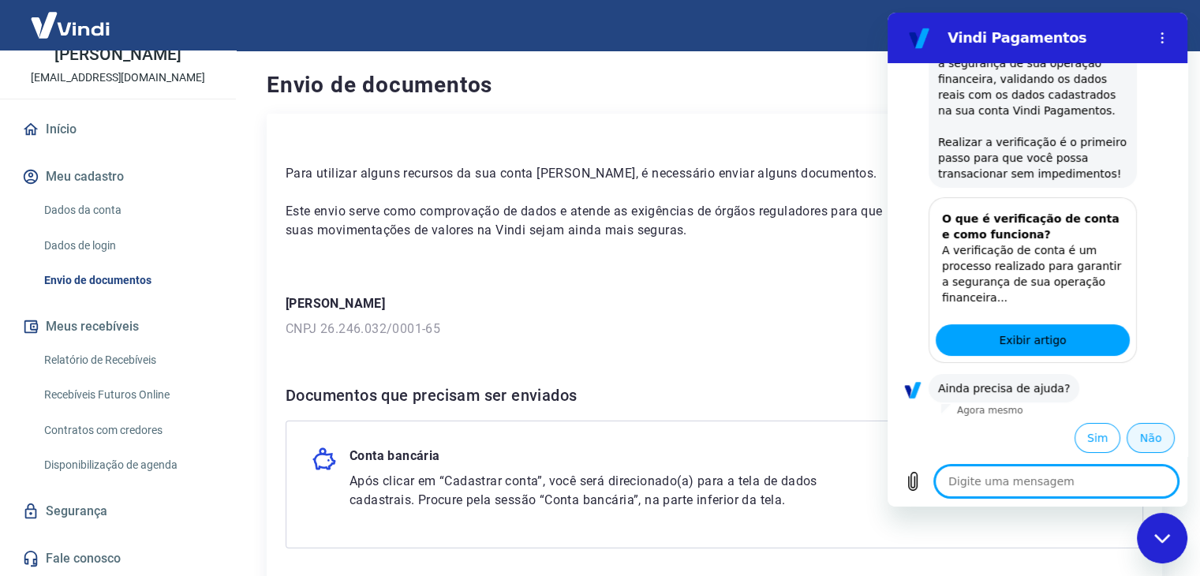
click at [1142, 435] on button "Não" at bounding box center [1151, 438] width 48 height 30
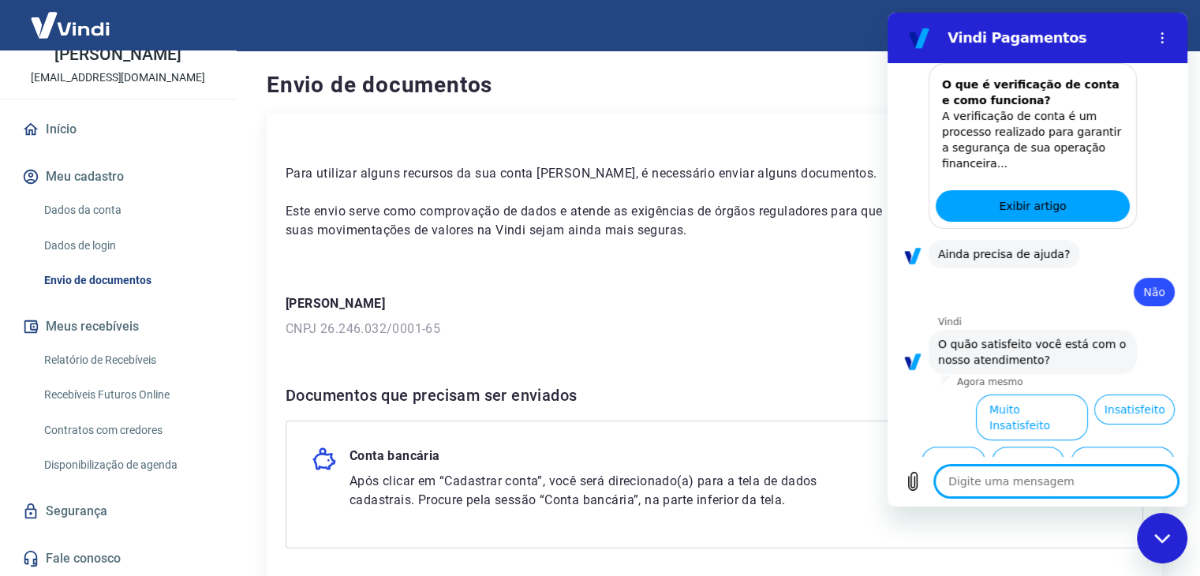
scroll to position [393, 0]
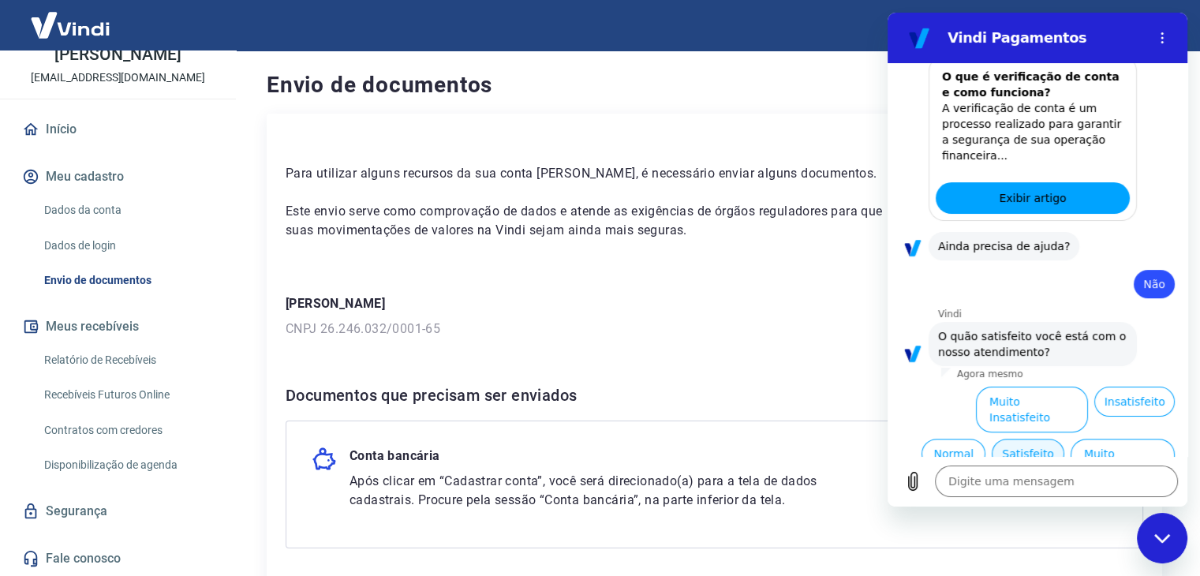
click at [1026, 449] on button "Satisfeito" at bounding box center [1028, 454] width 73 height 30
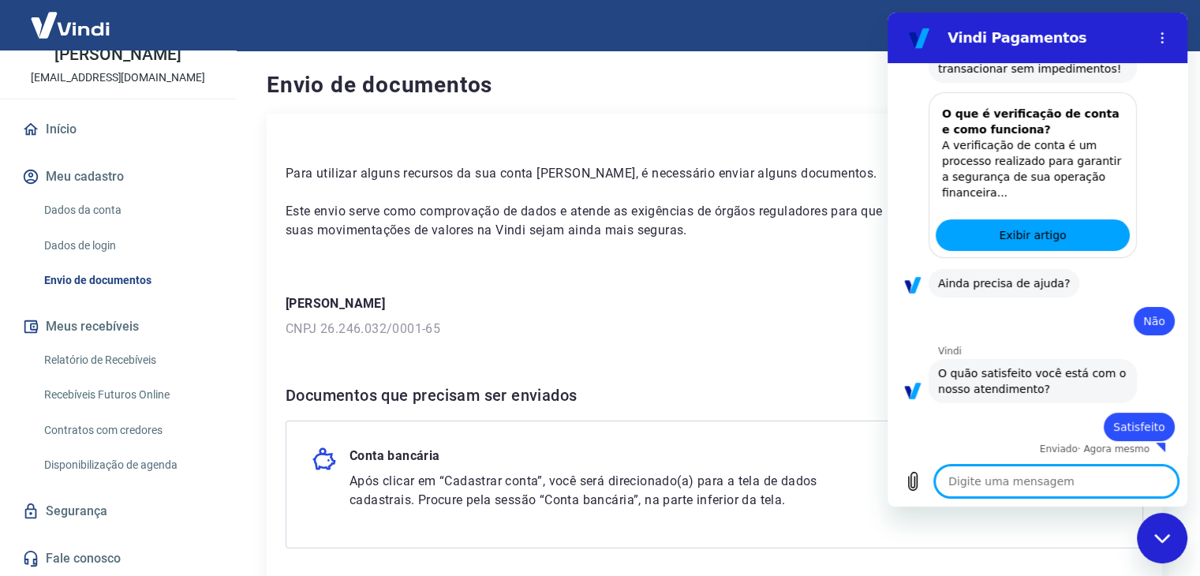
click at [1008, 474] on textarea at bounding box center [1056, 482] width 243 height 32
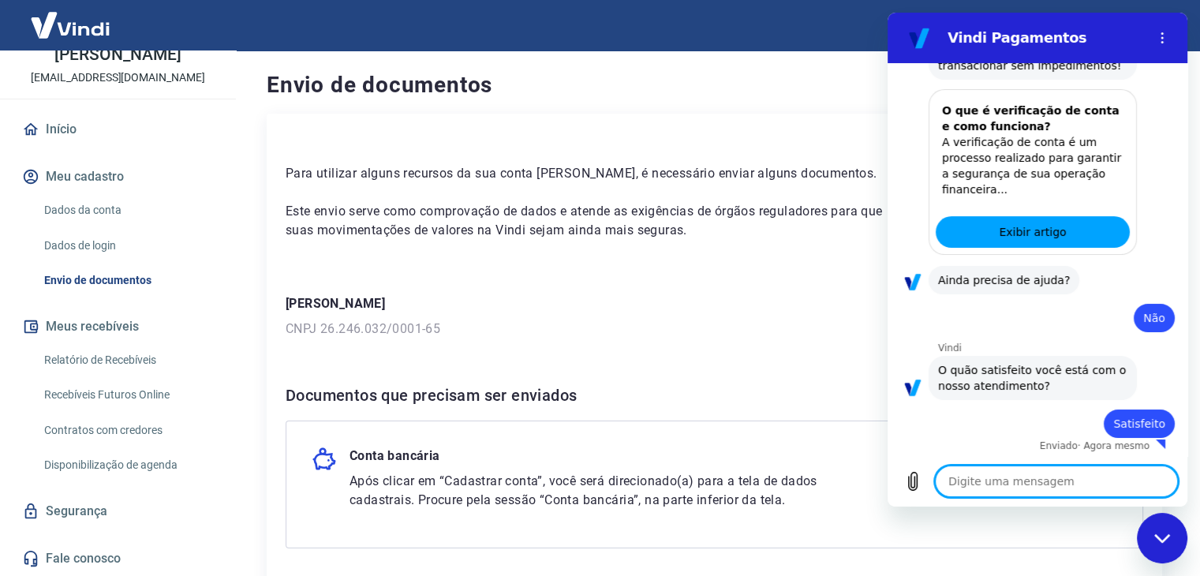
type textarea "x"
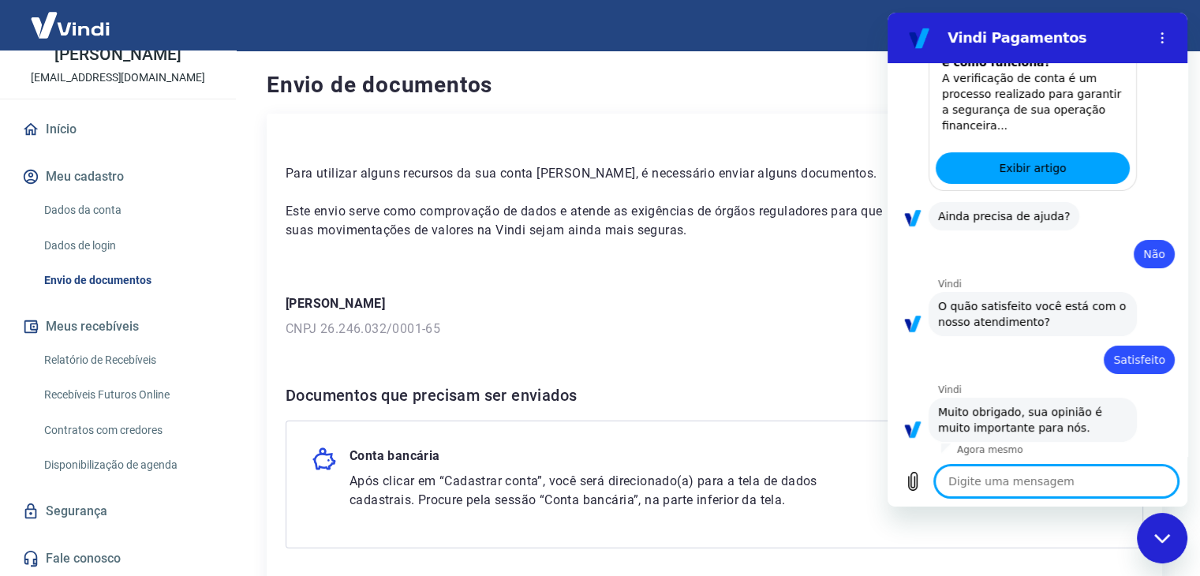
scroll to position [426, 0]
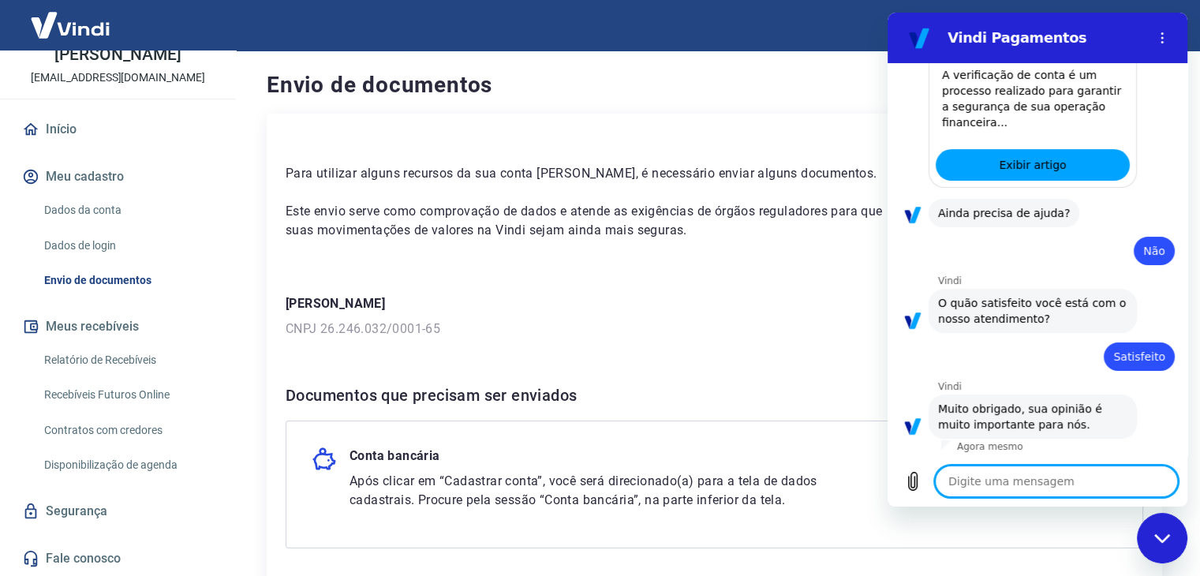
type textarea "f"
type textarea "x"
type textarea "fs"
type textarea "x"
type textarea "fsl"
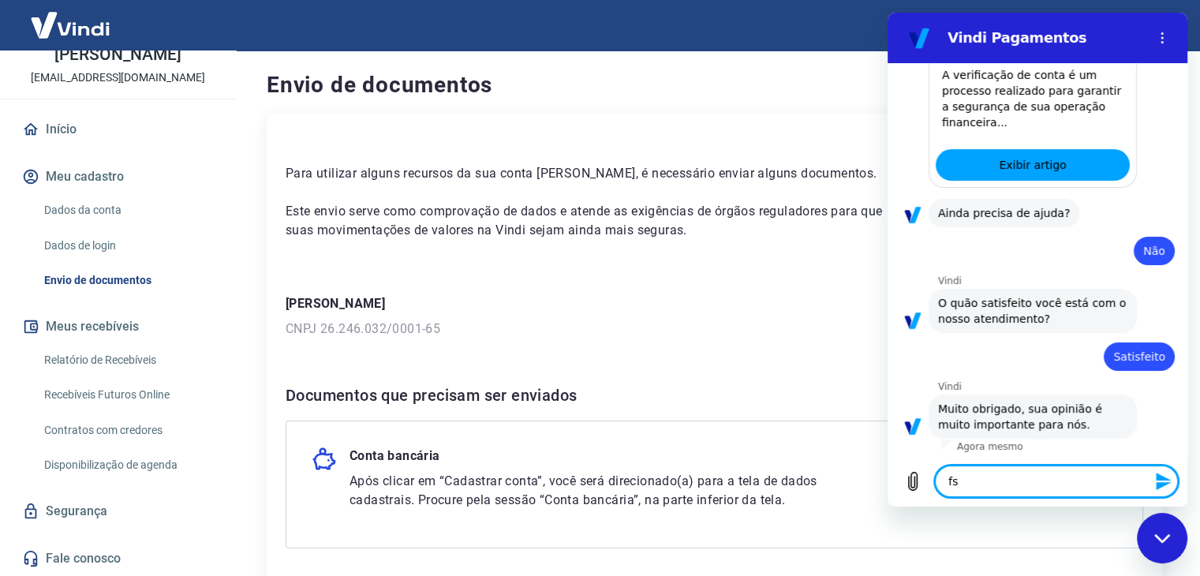
type textarea "x"
type textarea "fs"
type textarea "x"
type textarea "f"
type textarea "x"
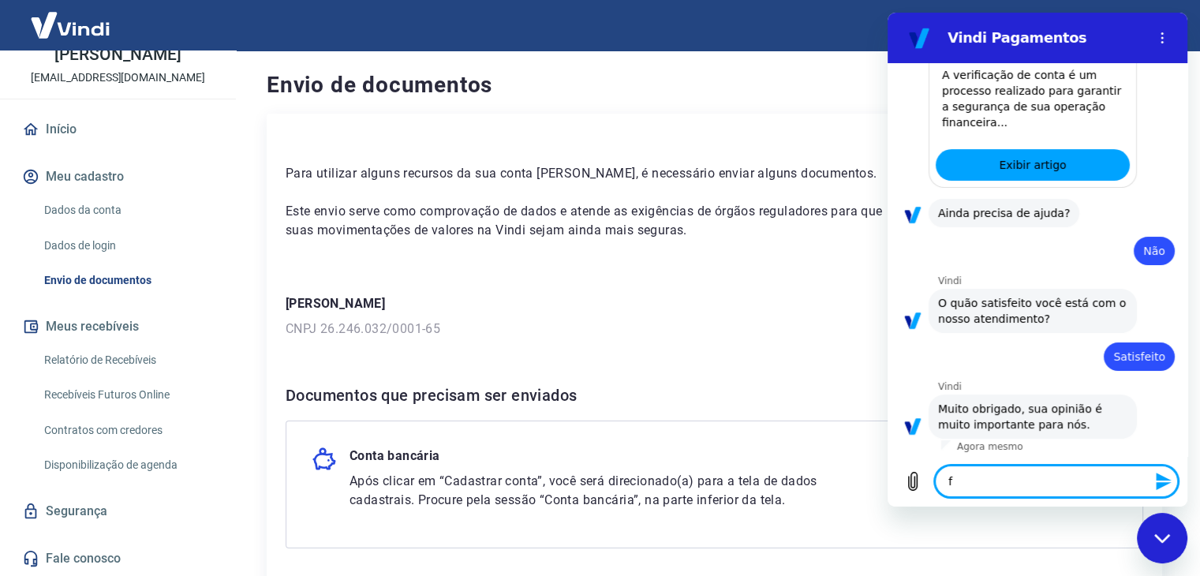
type textarea "fa"
type textarea "x"
type textarea "fal"
type textarea "x"
type textarea "fala"
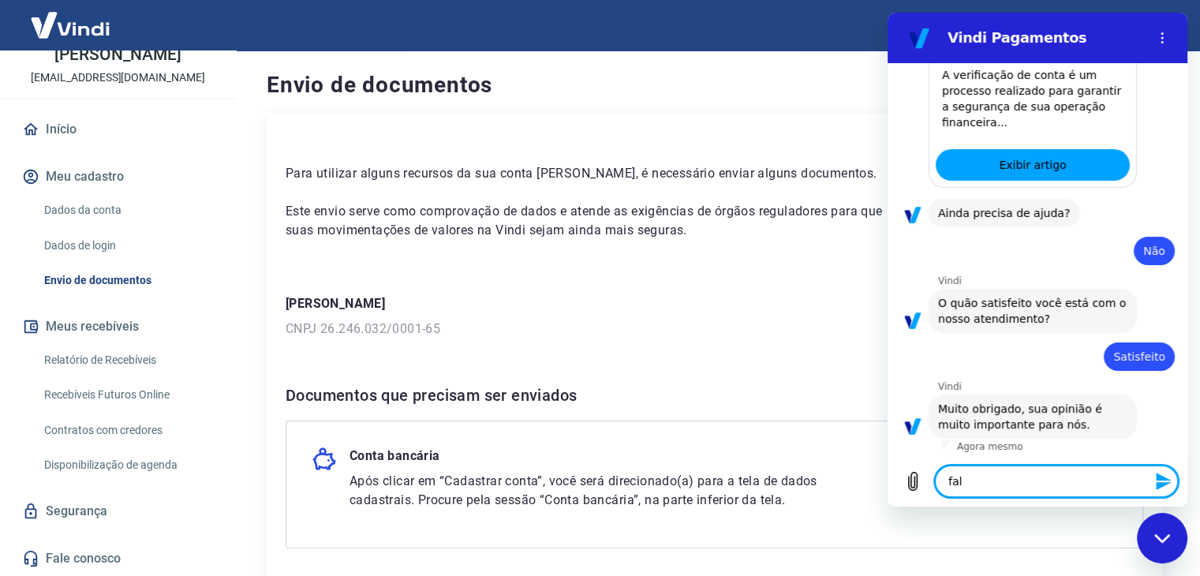
type textarea "x"
type textarea "falar"
type textarea "x"
type textarea "falar"
type textarea "x"
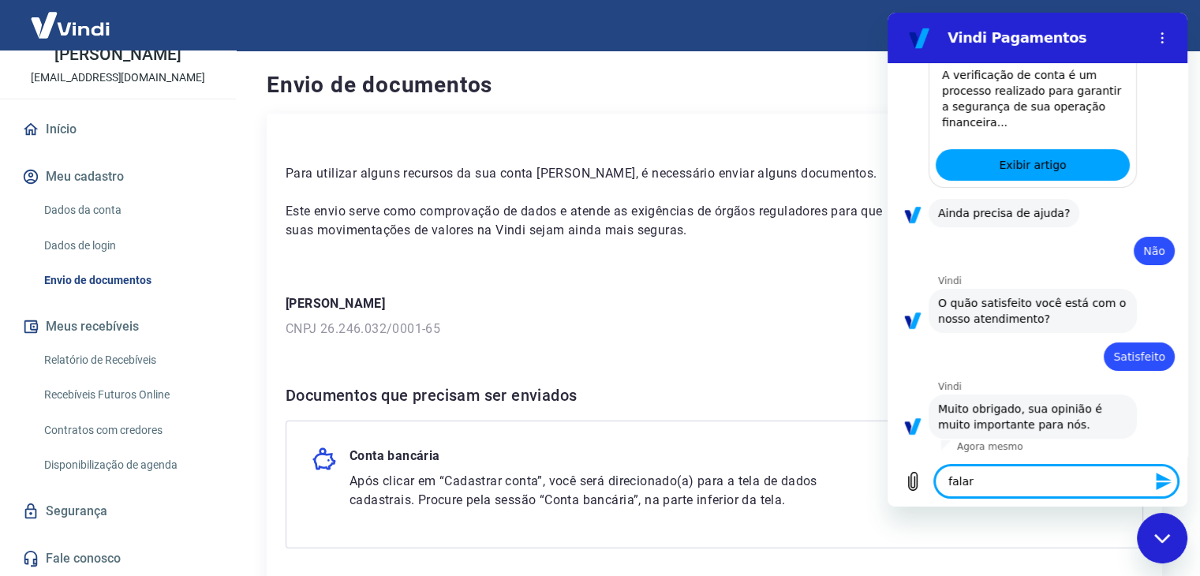
type textarea "falar c"
type textarea "x"
type textarea "falar co"
type textarea "x"
type textarea "falar com"
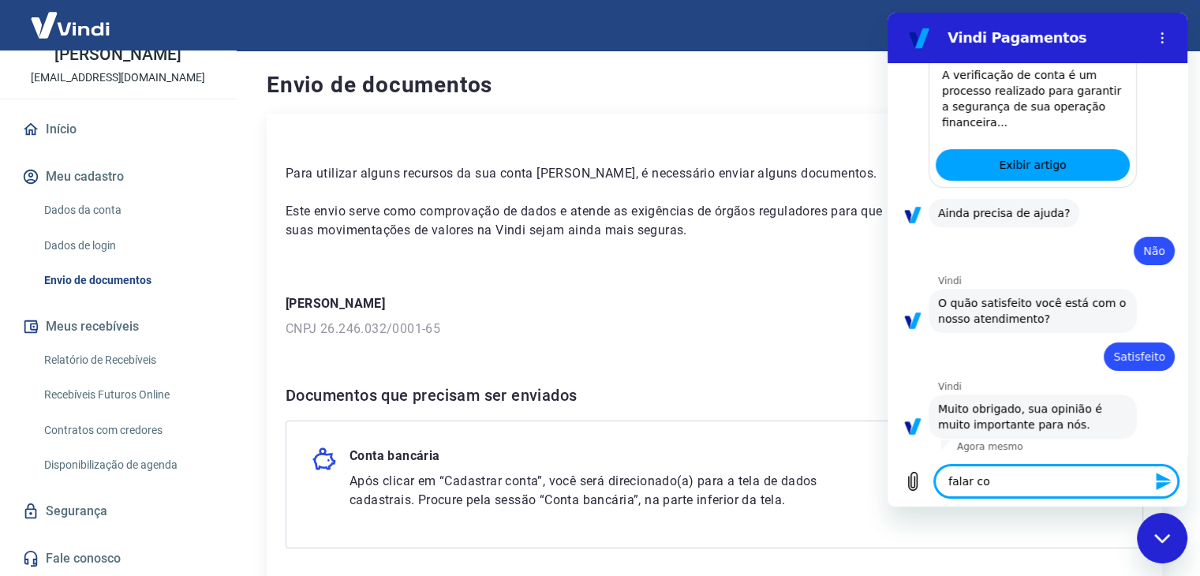
type textarea "x"
type textarea "falar com"
type textarea "x"
type textarea "falar com a"
type textarea "x"
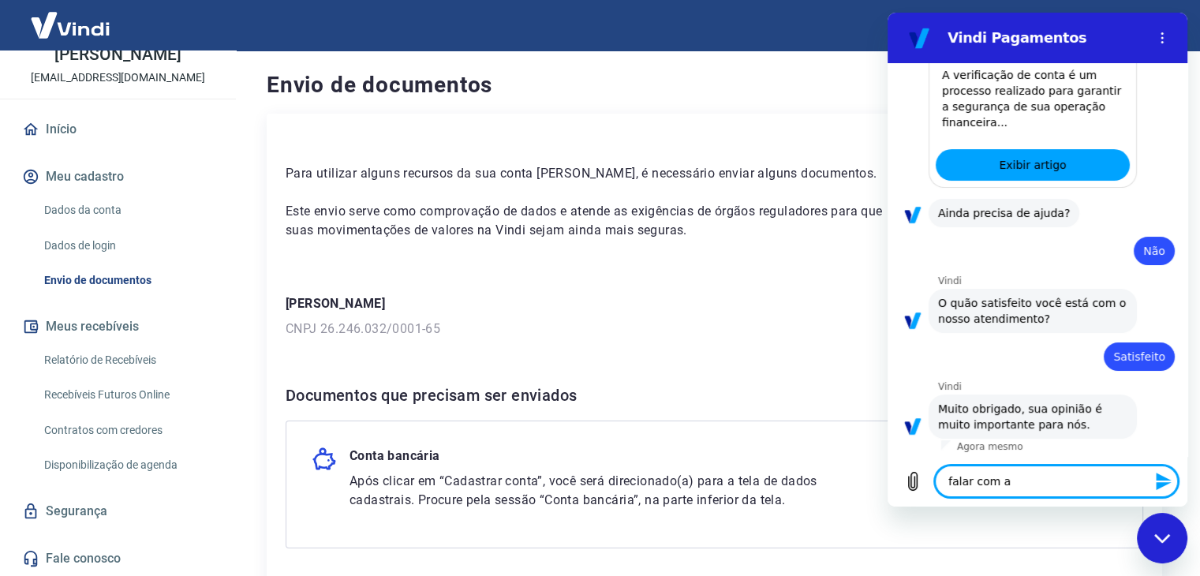
type textarea "falar com at"
type textarea "x"
type textarea "falar com ate"
type textarea "x"
type textarea "falar com aten"
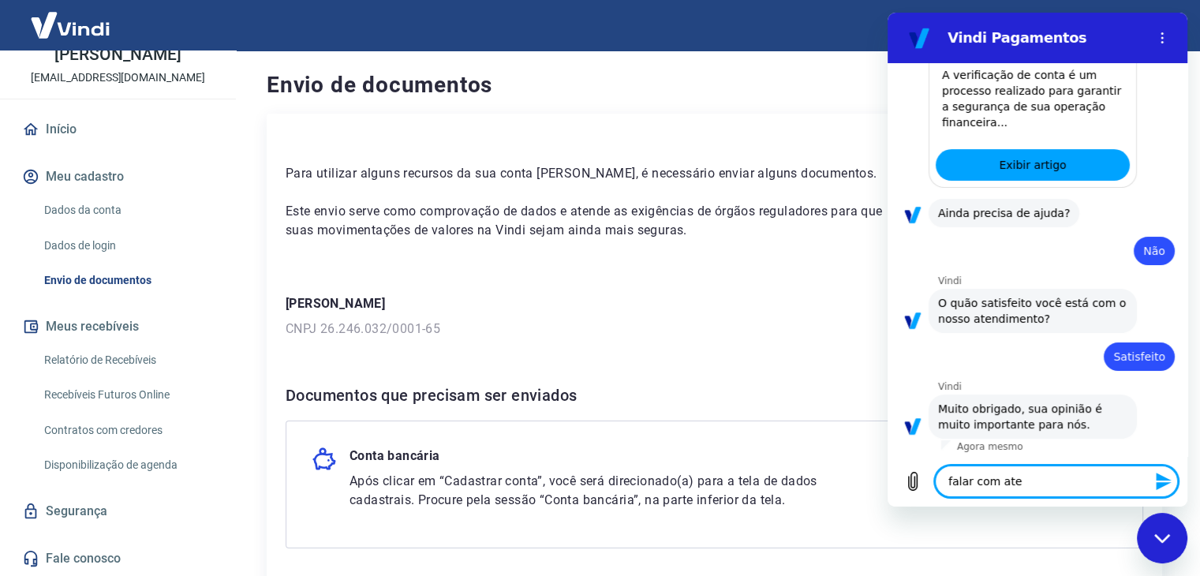
type textarea "x"
type textarea "falar com atend"
type textarea "x"
type textarea "falar com atende"
type textarea "x"
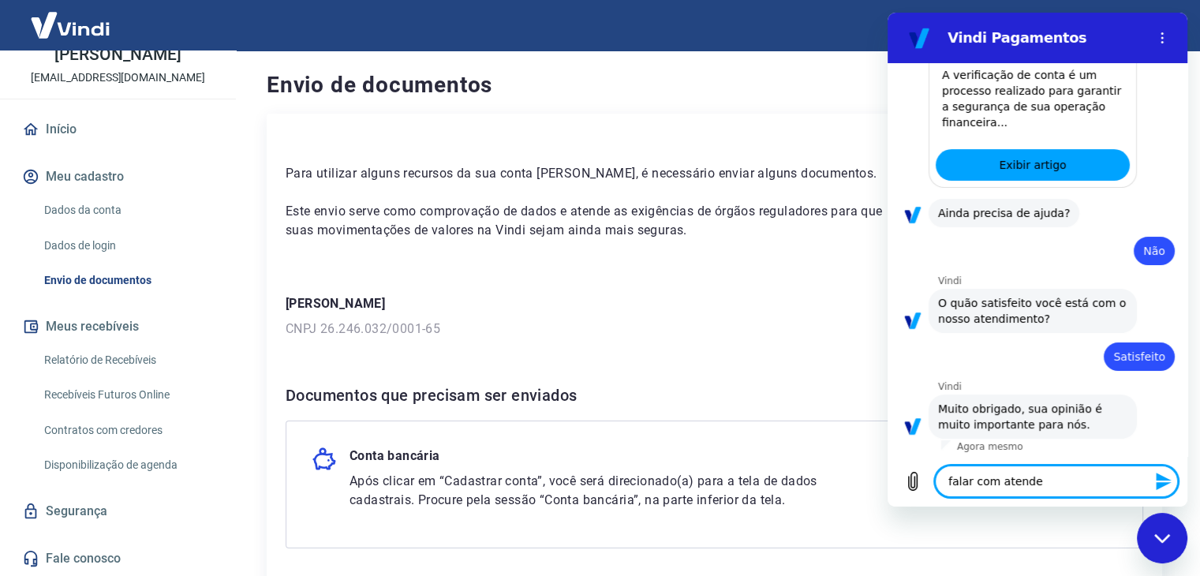
type textarea "falar com atenden"
type textarea "x"
type textarea "falar com atendent"
type textarea "x"
type textarea "falar com atendente"
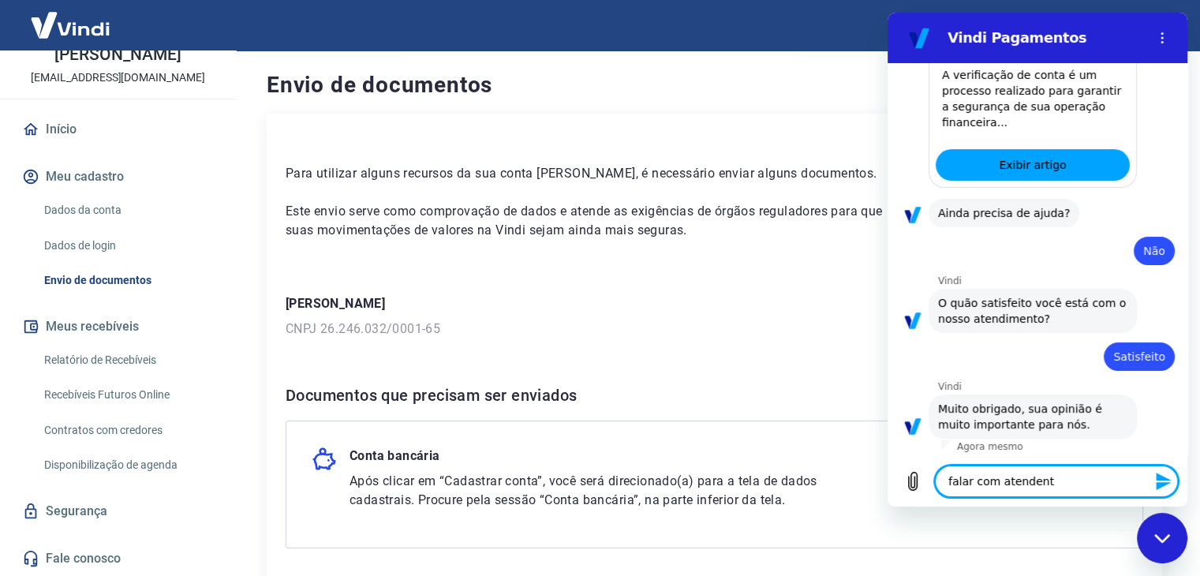
type textarea "x"
type textarea "falar com atendente"
type textarea "x"
type textarea "falar com atendente"
type textarea "x"
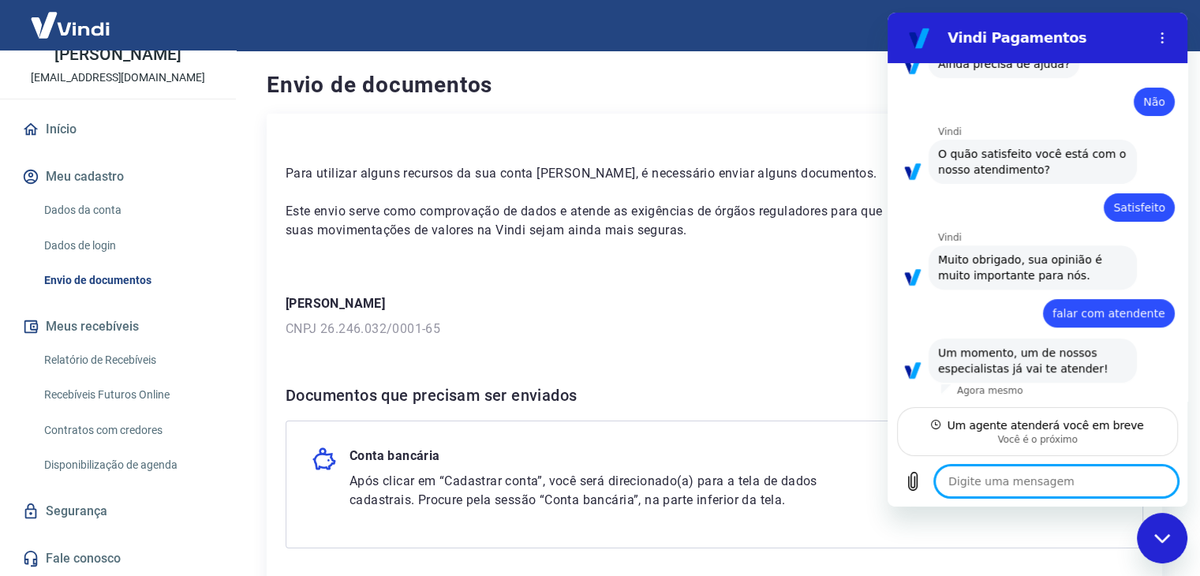
scroll to position [574, 0]
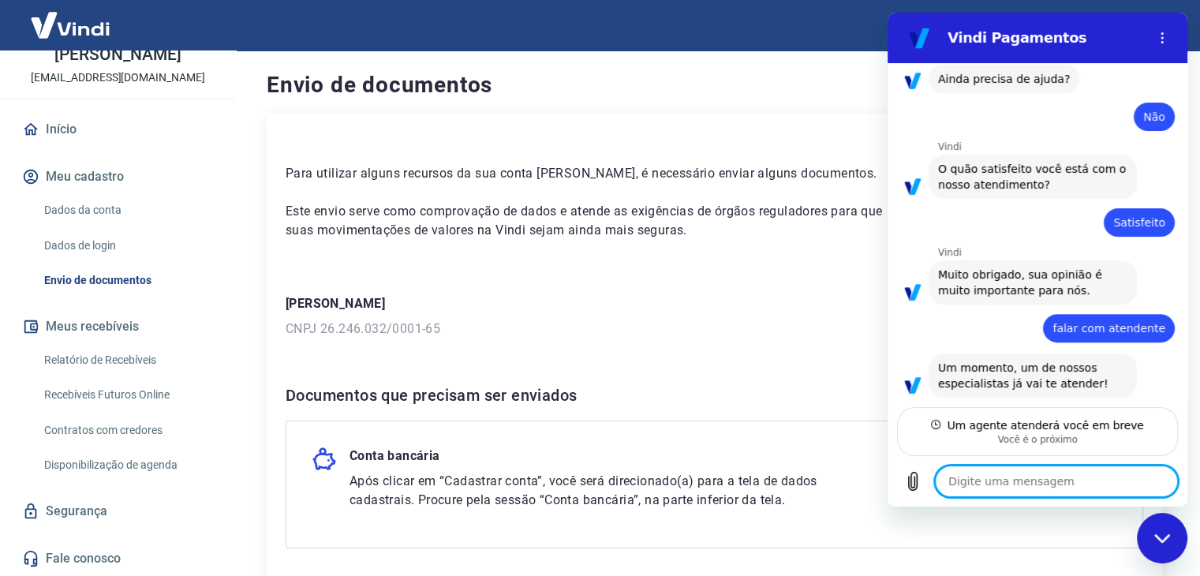
type textarea "x"
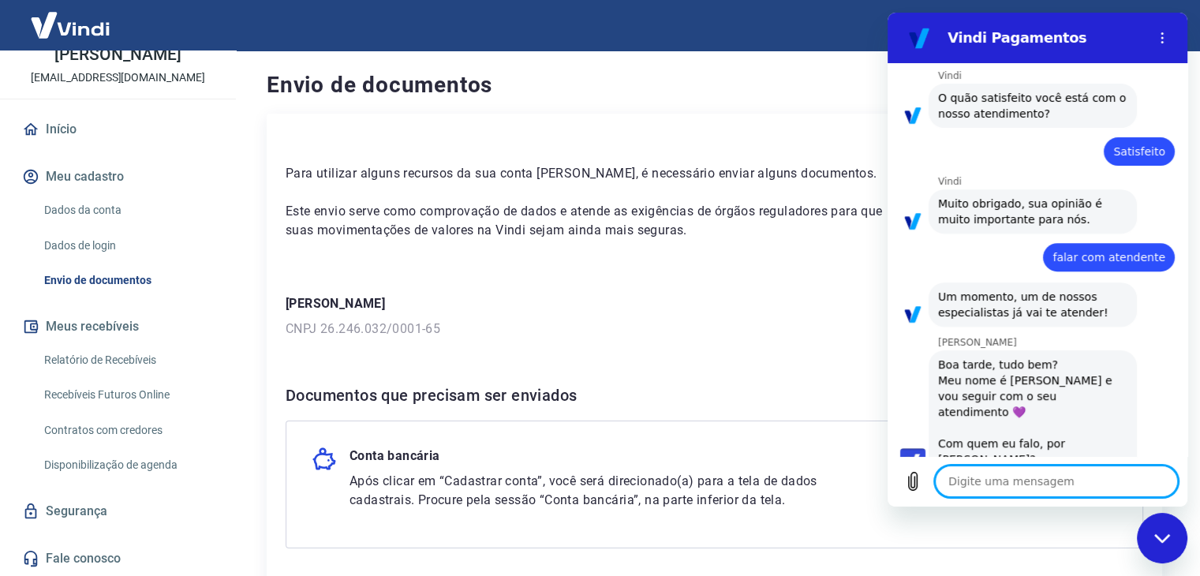
scroll to position [634, 0]
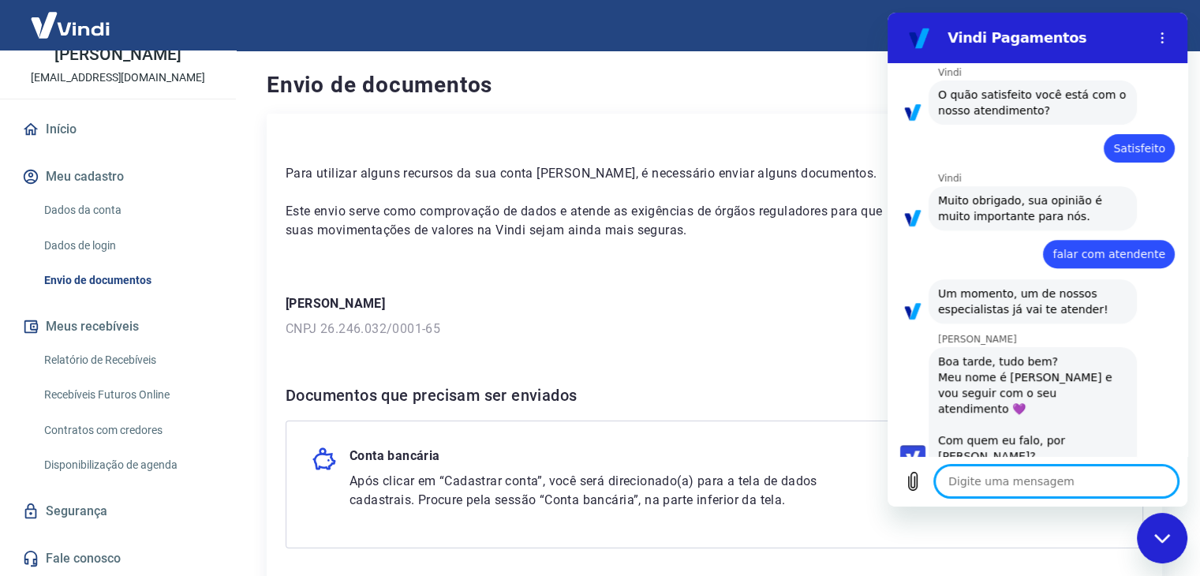
type textarea "i"
type textarea "x"
type textarea "io"
type textarea "x"
type textarea "i"
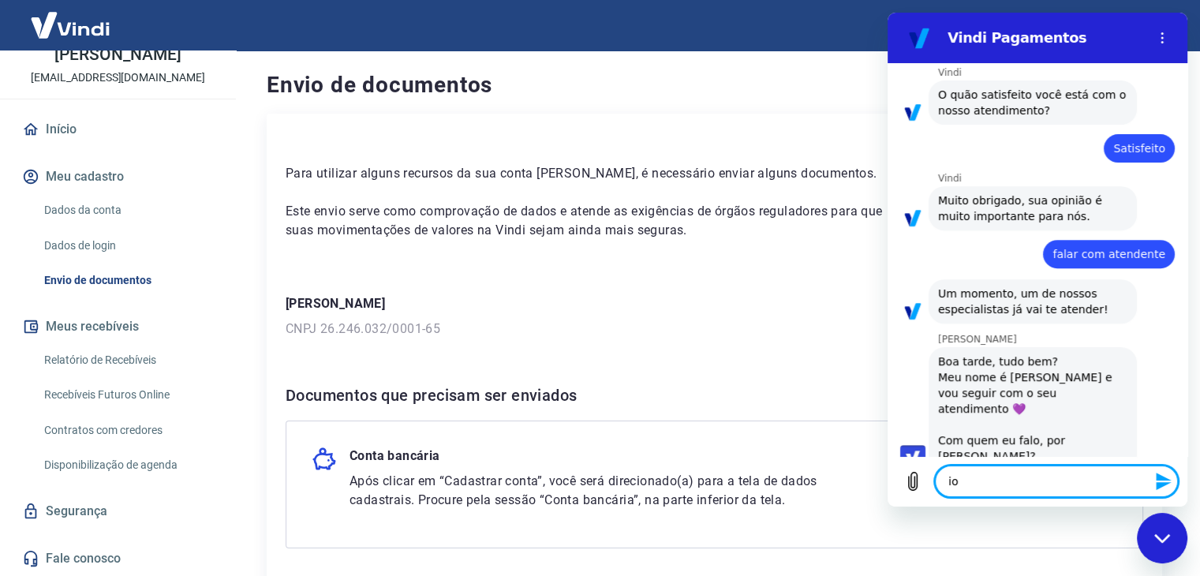
type textarea "x"
type textarea "B"
type textarea "x"
type textarea "Bo"
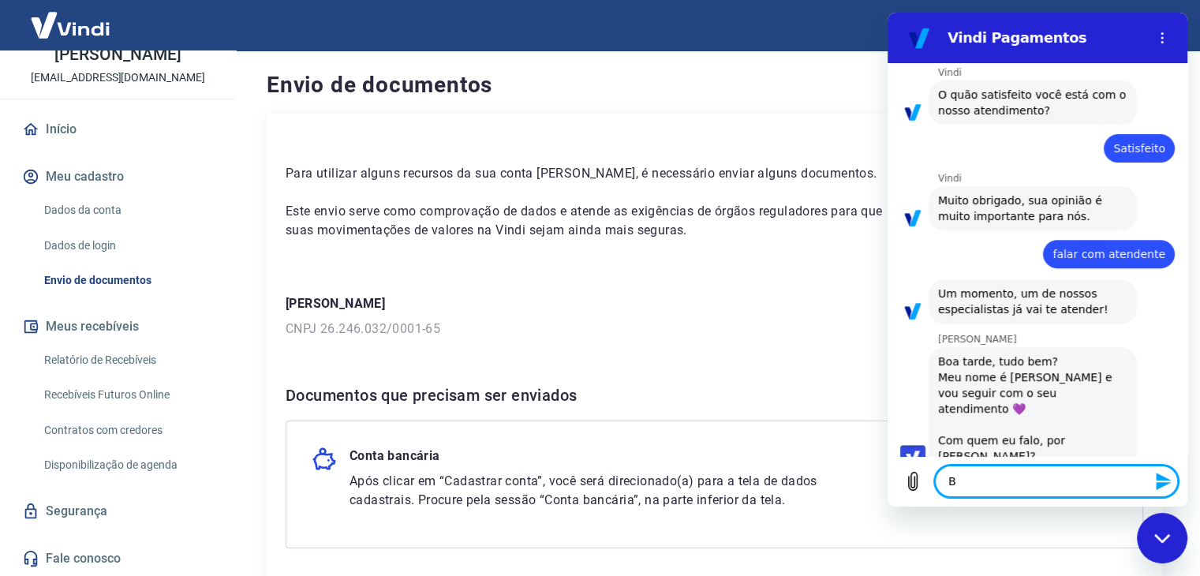
type textarea "x"
type textarea "Boa"
type textarea "x"
type textarea "Boa"
type textarea "x"
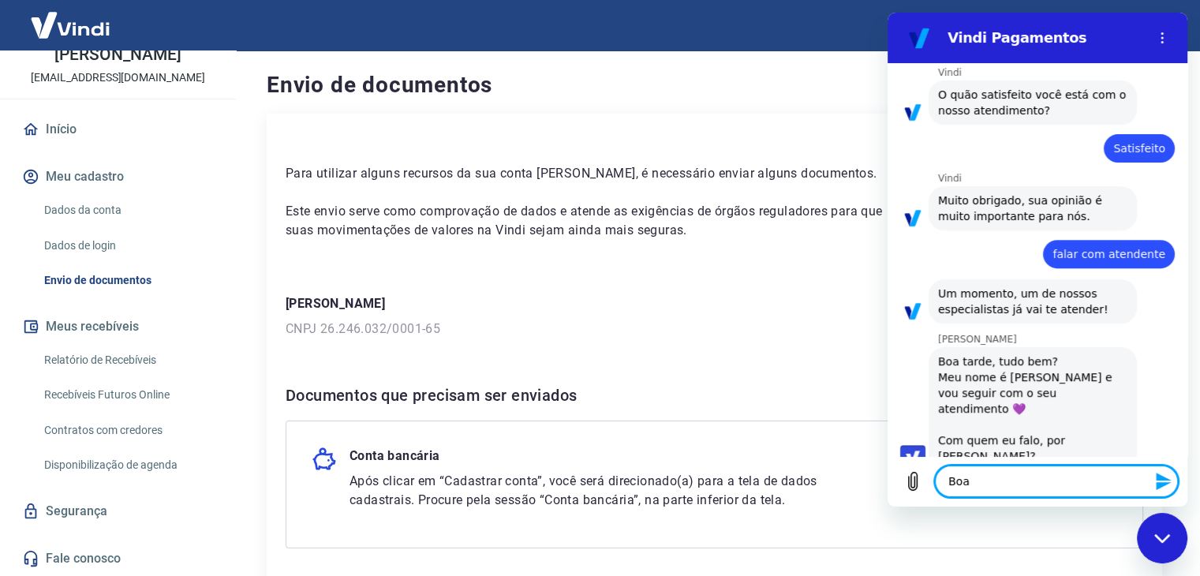
type textarea "Boa t"
type textarea "x"
type textarea "Boa ta"
type textarea "x"
type textarea "Boa tar"
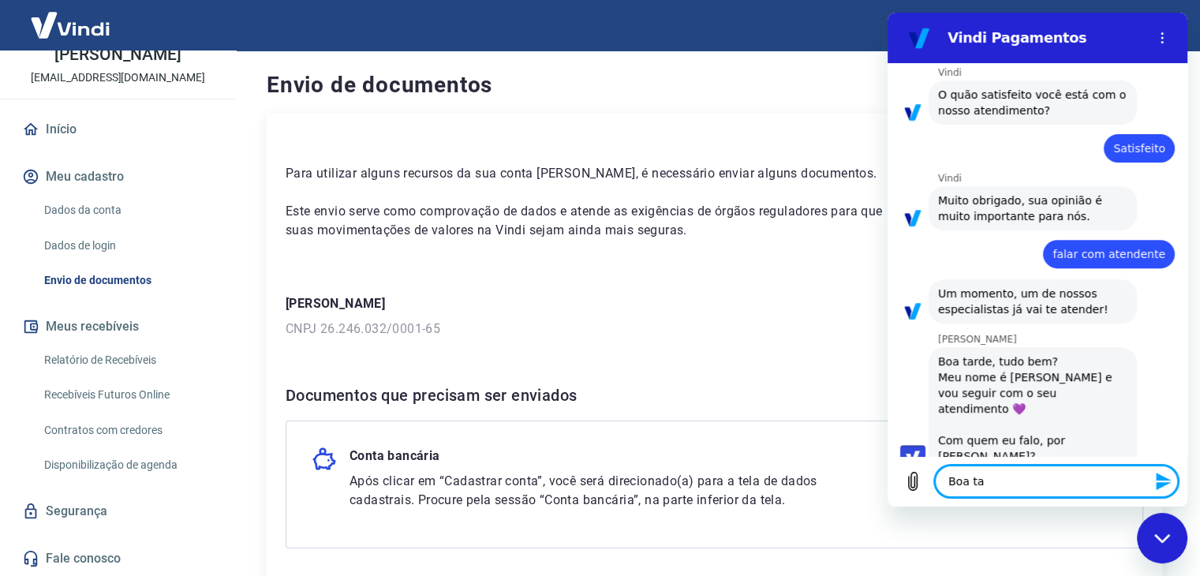
type textarea "x"
type textarea "Boa tard"
type textarea "x"
type textarea "Boa tarde"
type textarea "x"
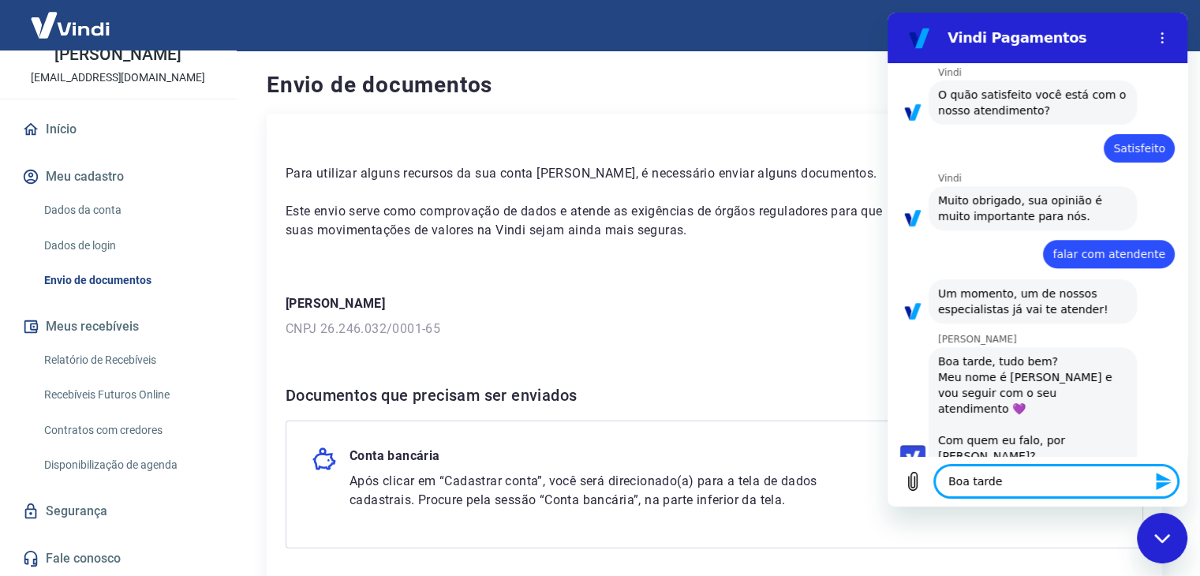
type textarea "x"
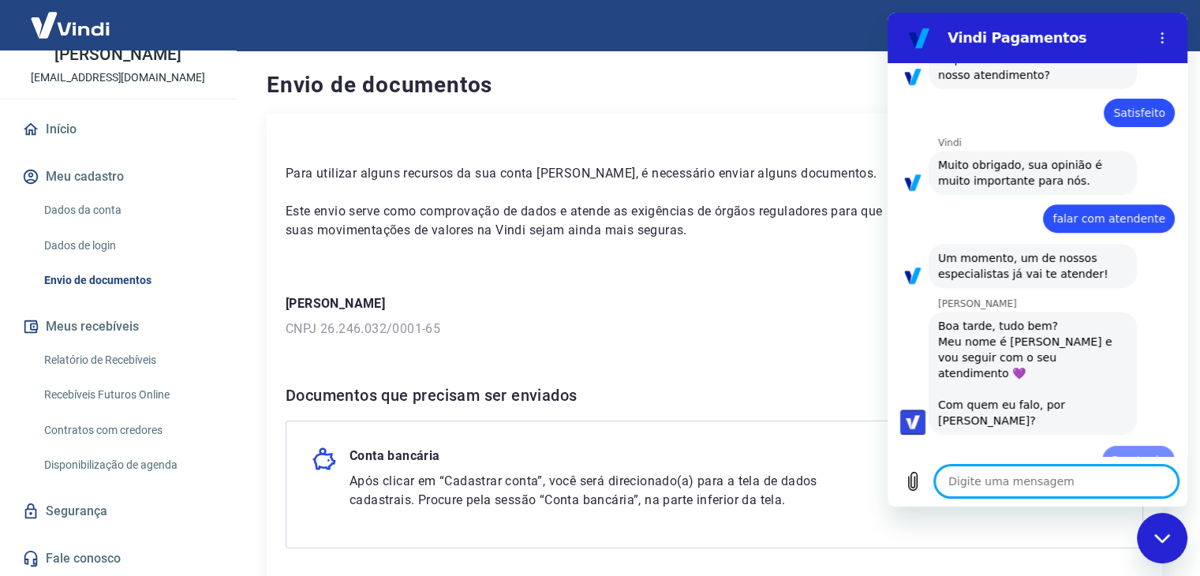
type textarea "t"
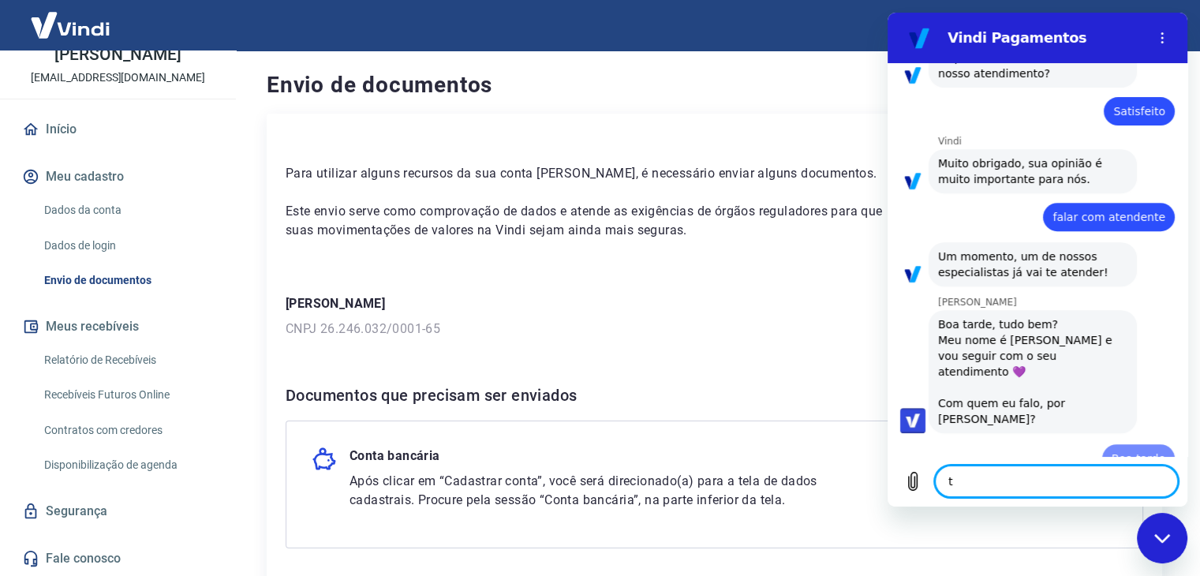
type textarea "x"
type textarea "tu"
type textarea "x"
type textarea "tud"
type textarea "x"
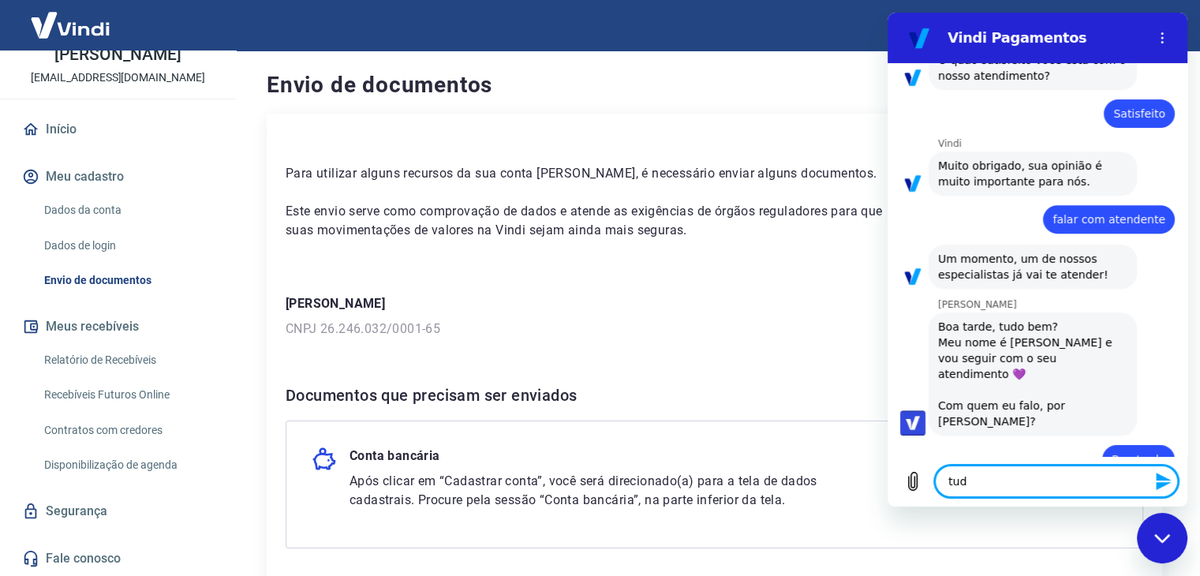
type textarea "tudo"
type textarea "x"
type textarea "tudo"
type textarea "x"
type textarea "tudo b"
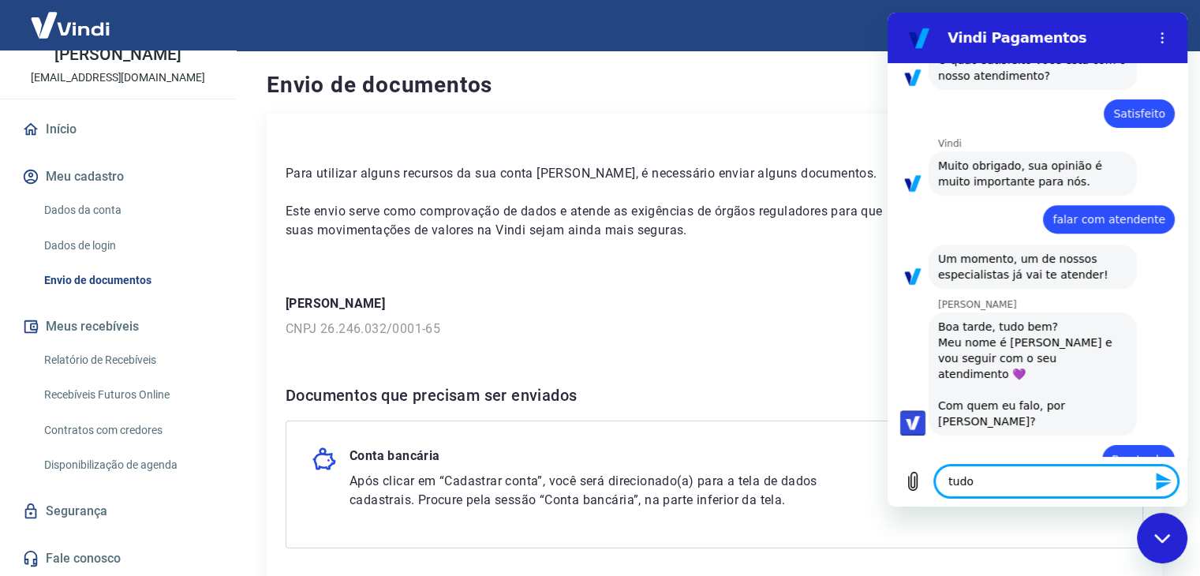
type textarea "x"
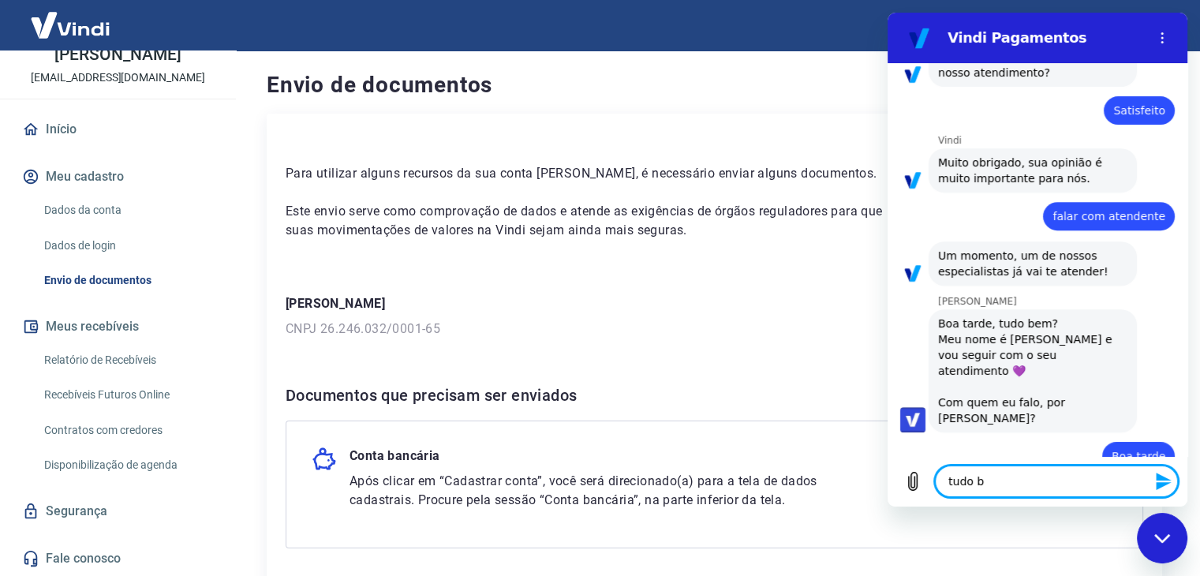
type textarea "tudo be"
type textarea "x"
type textarea "tudo bem"
type textarea "x"
type textarea "tudo bem?"
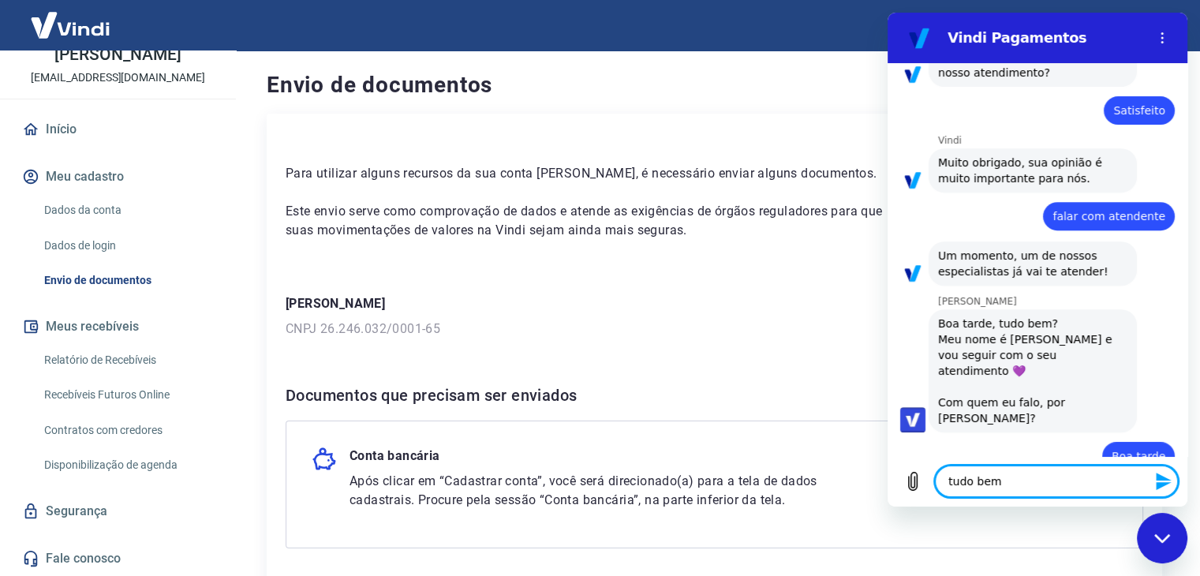
type textarea "x"
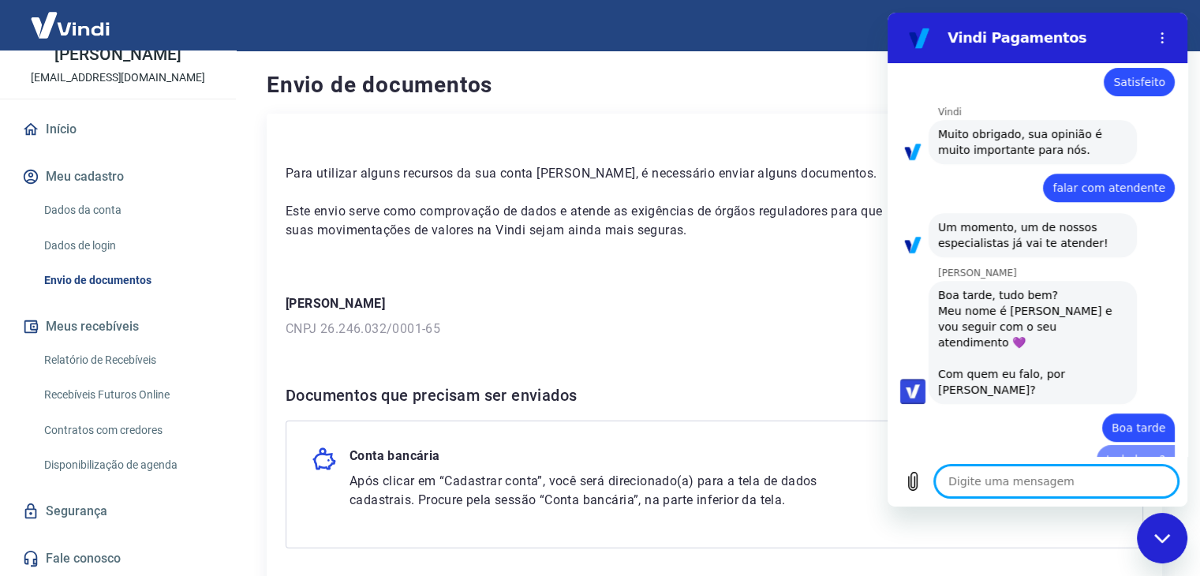
type textarea "x"
type textarea "c"
type textarea "x"
type textarea "co"
type textarea "x"
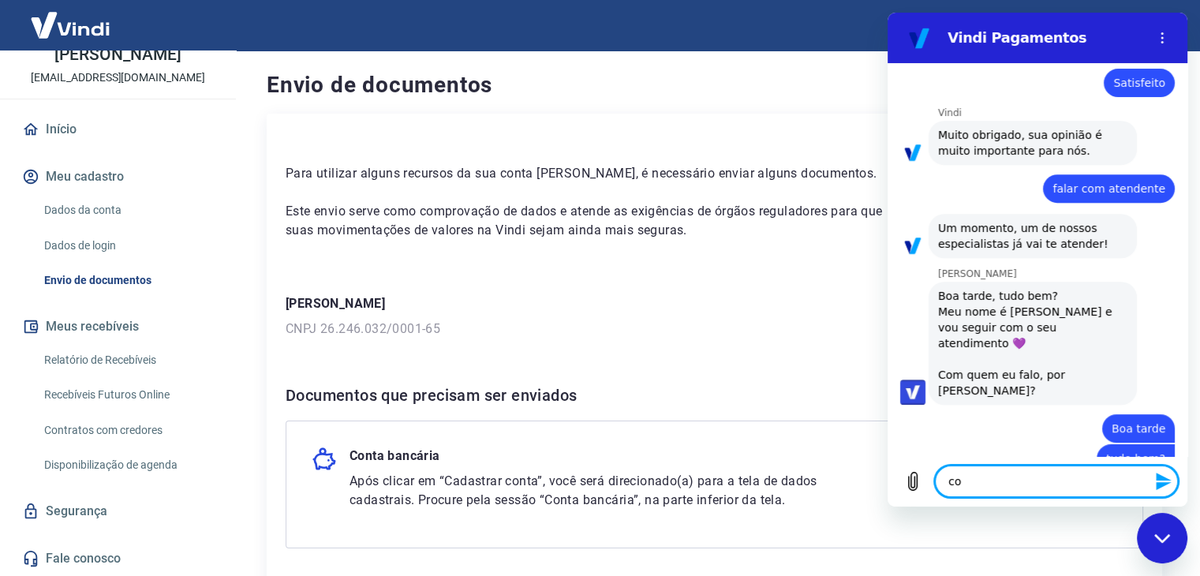
type textarea "com"
type textarea "x"
type textarea "com"
type textarea "x"
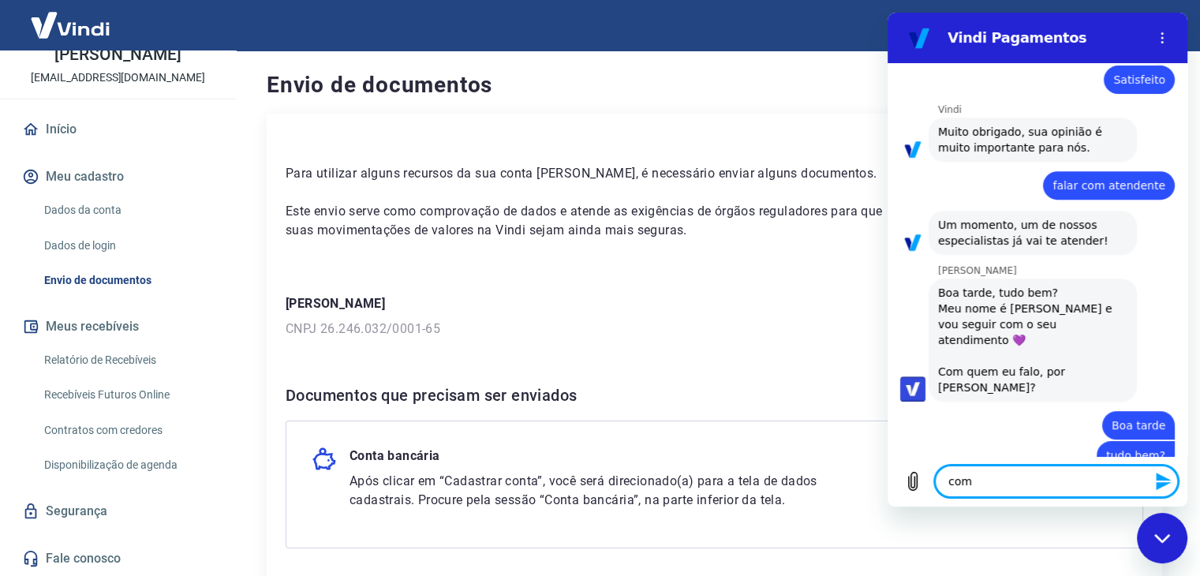
type textarea "com L"
type textarea "x"
type textarea "com Lu"
type textarea "x"
type textarea "com Lui"
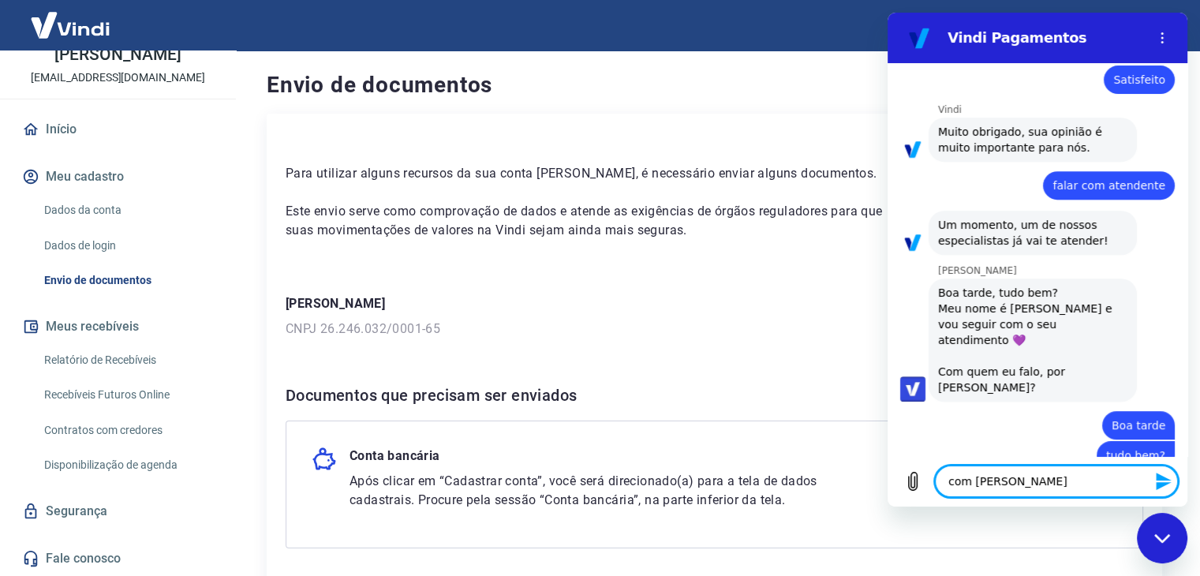
type textarea "x"
type textarea "com Luiz"
type textarea "x"
type textarea "com Lui"
type textarea "x"
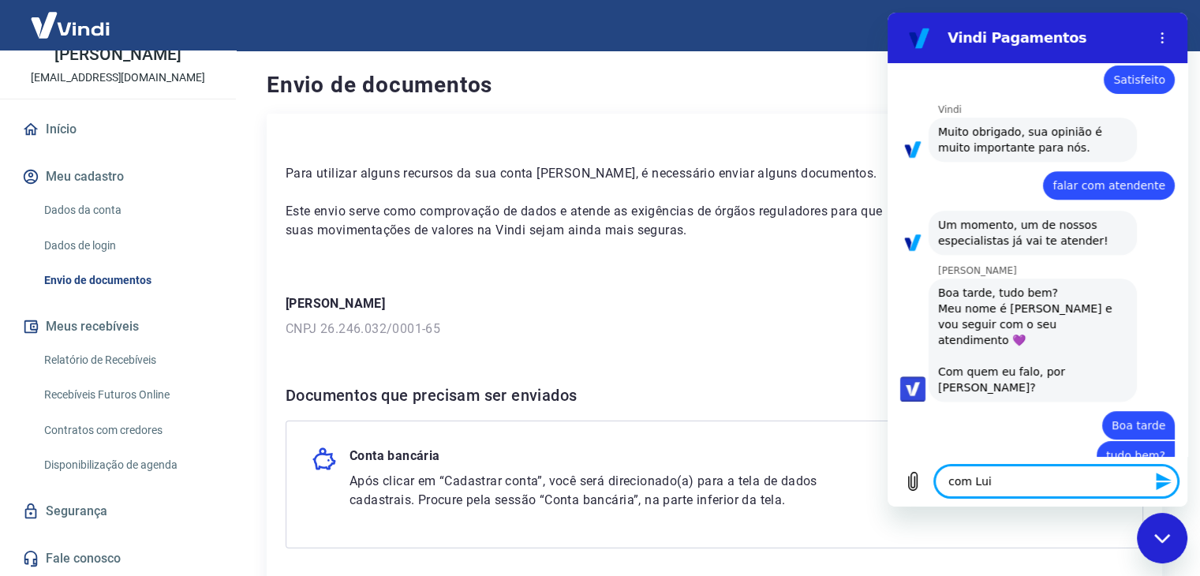
type textarea "com Luis"
type textarea "x"
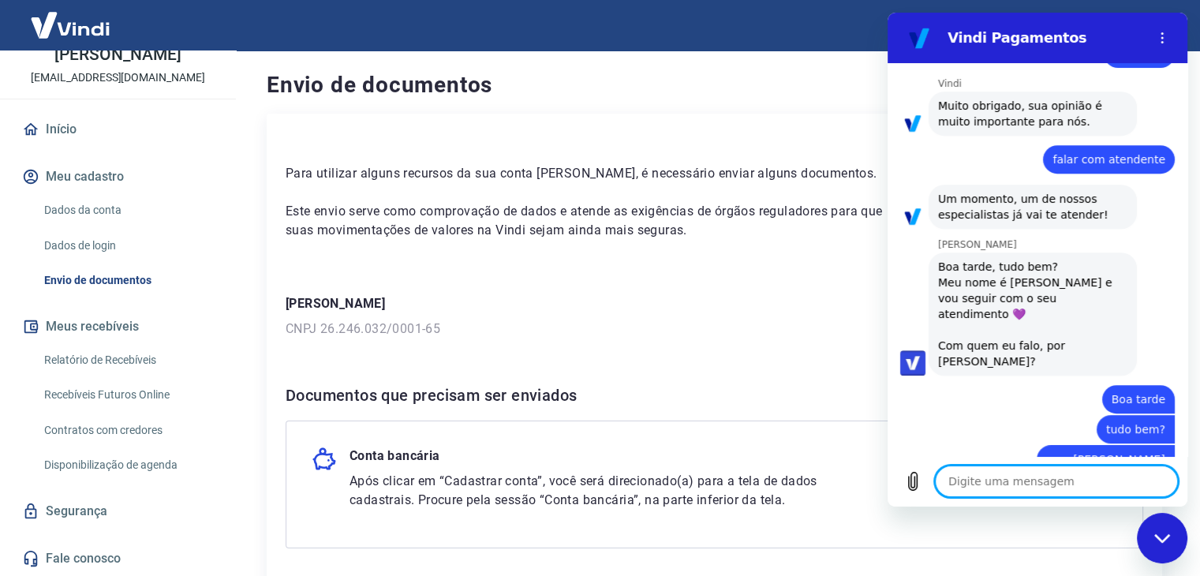
scroll to position [732, 0]
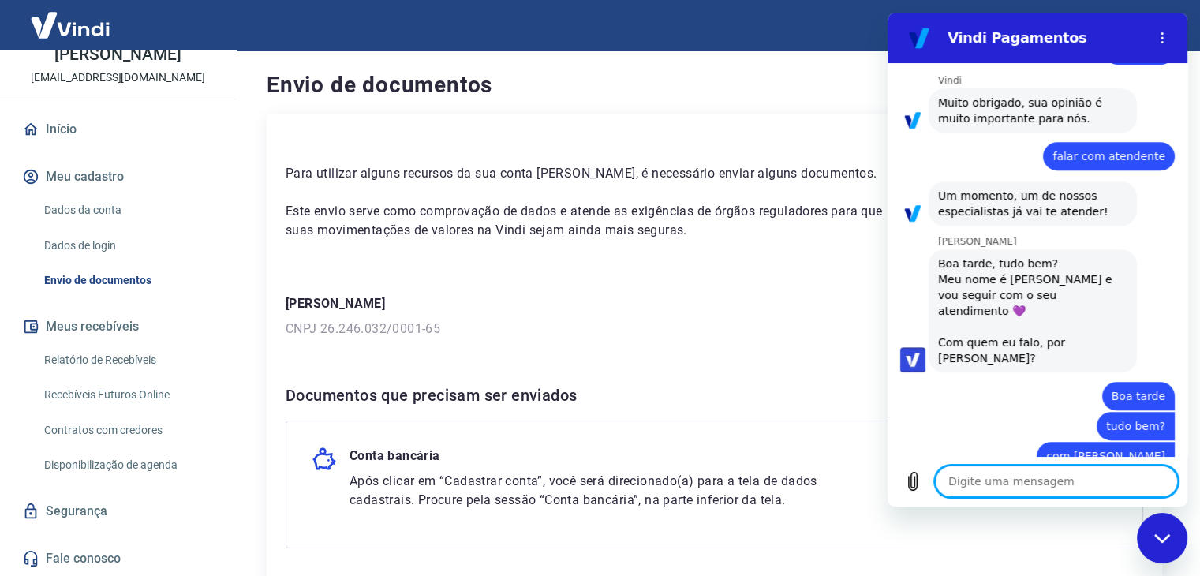
type textarea "x"
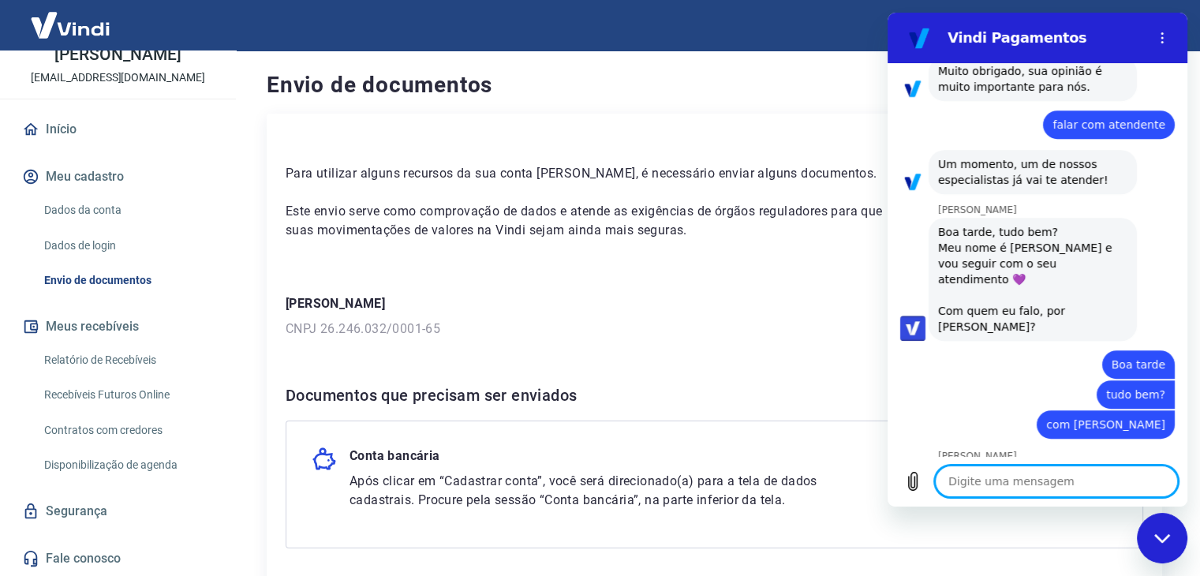
scroll to position [763, 0]
type textarea "E"
type textarea "x"
type textarea "Es"
type textarea "x"
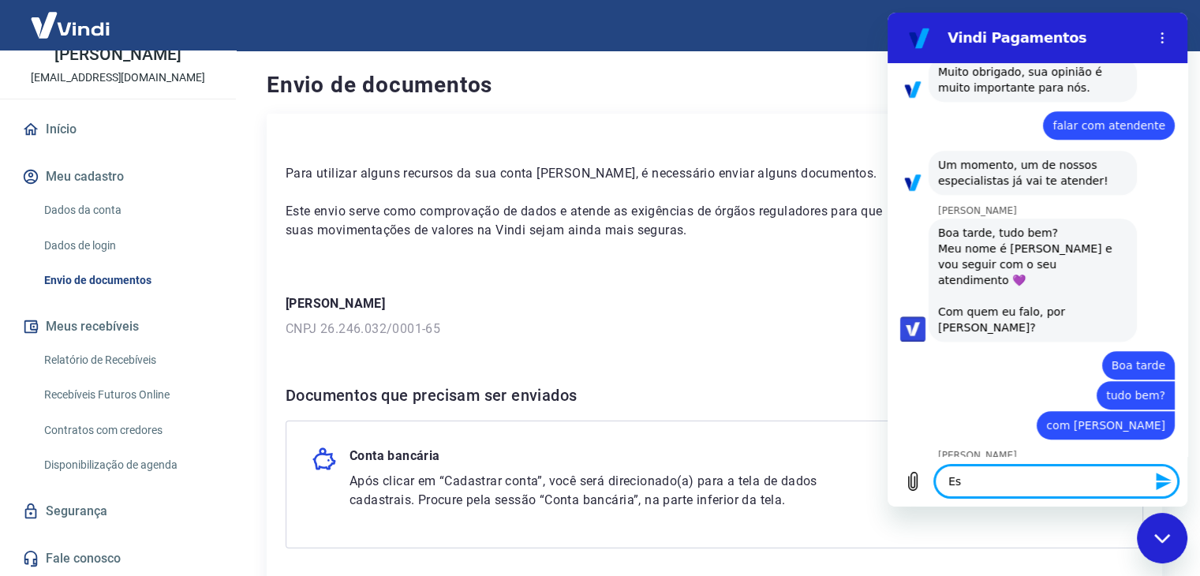
type textarea "Est"
type textarea "x"
type textarea "Esto"
type textarea "x"
type textarea "Estou"
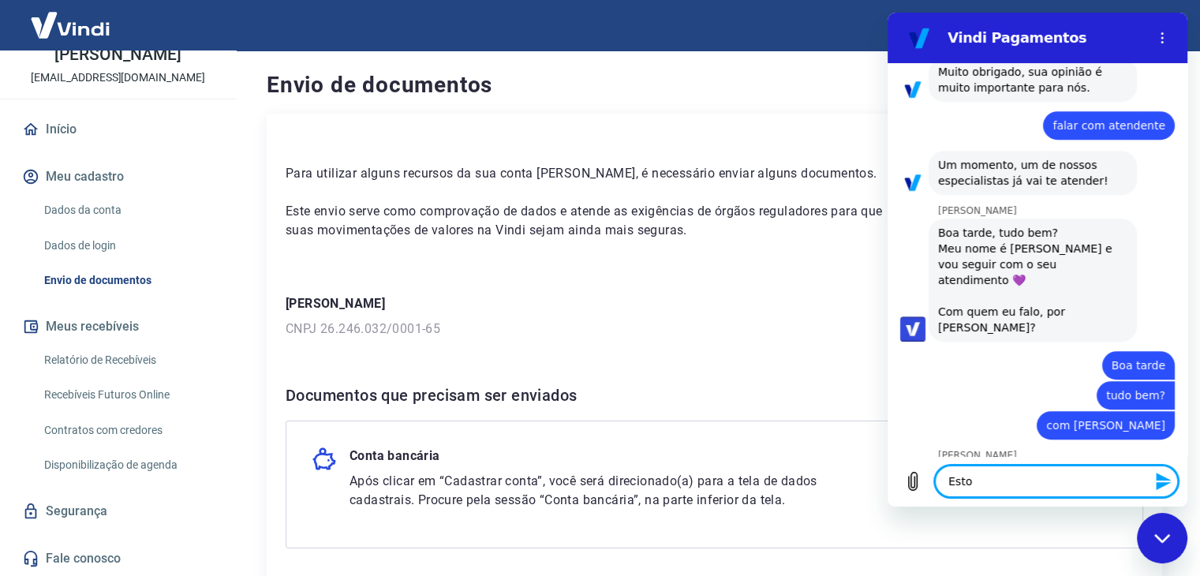
type textarea "x"
type textarea "Estou"
type textarea "x"
type textarea "Estou c"
type textarea "x"
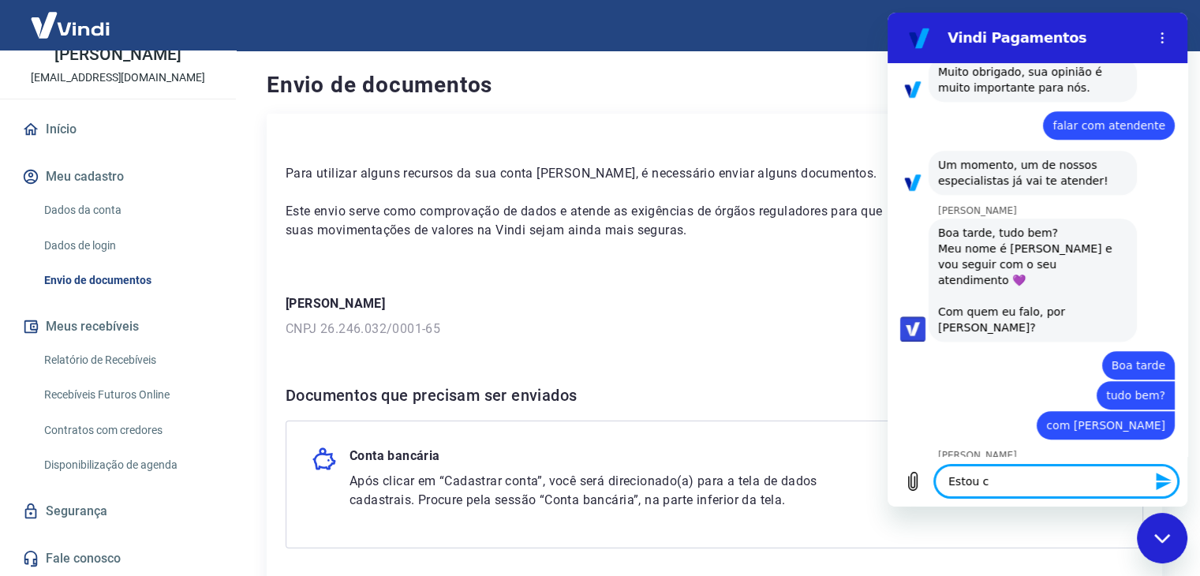
type textarea "Estou co"
type textarea "x"
type textarea "Estou com"
type textarea "x"
type textarea "Estou com"
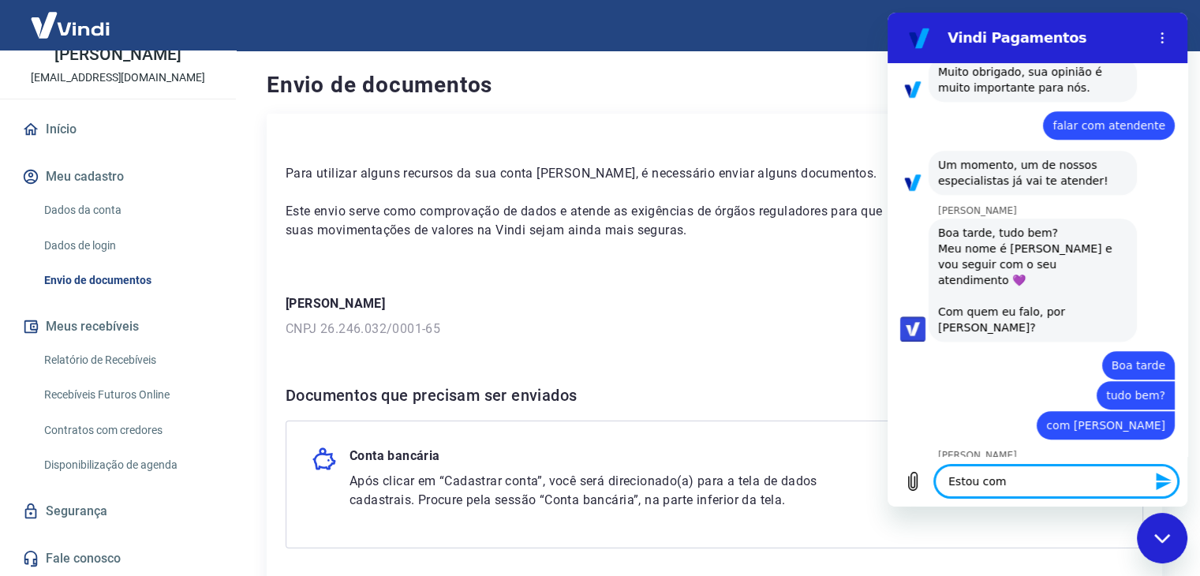
type textarea "x"
type textarea "Estou com u"
type textarea "x"
type textarea "Estou com um"
type textarea "x"
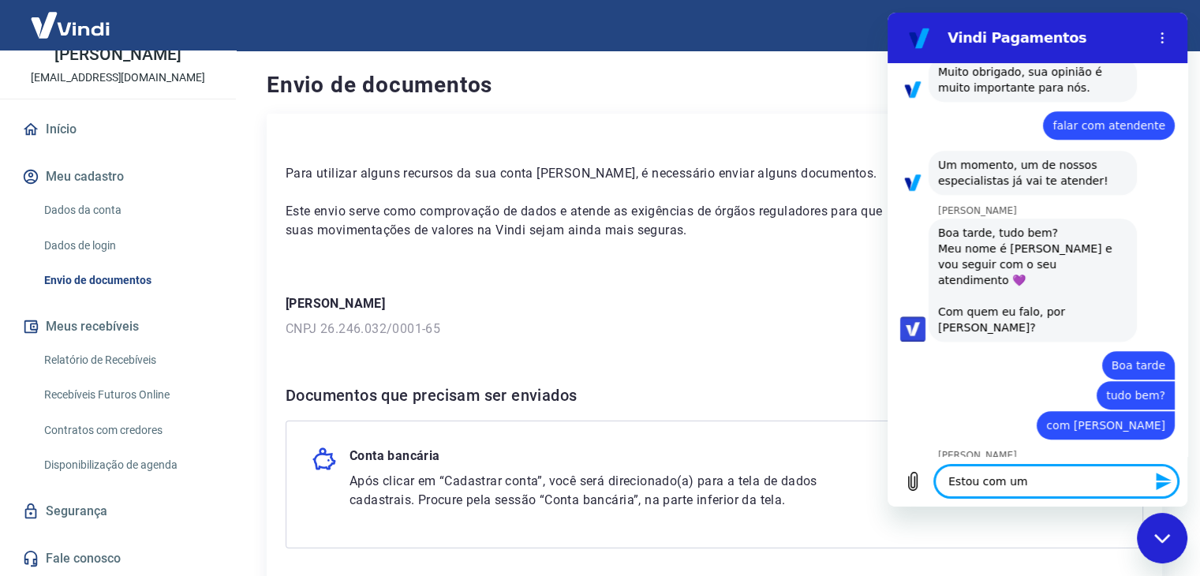
type textarea "Estou com um"
type textarea "x"
type textarea "Estou com um p"
type textarea "x"
type textarea "Estou com um pe"
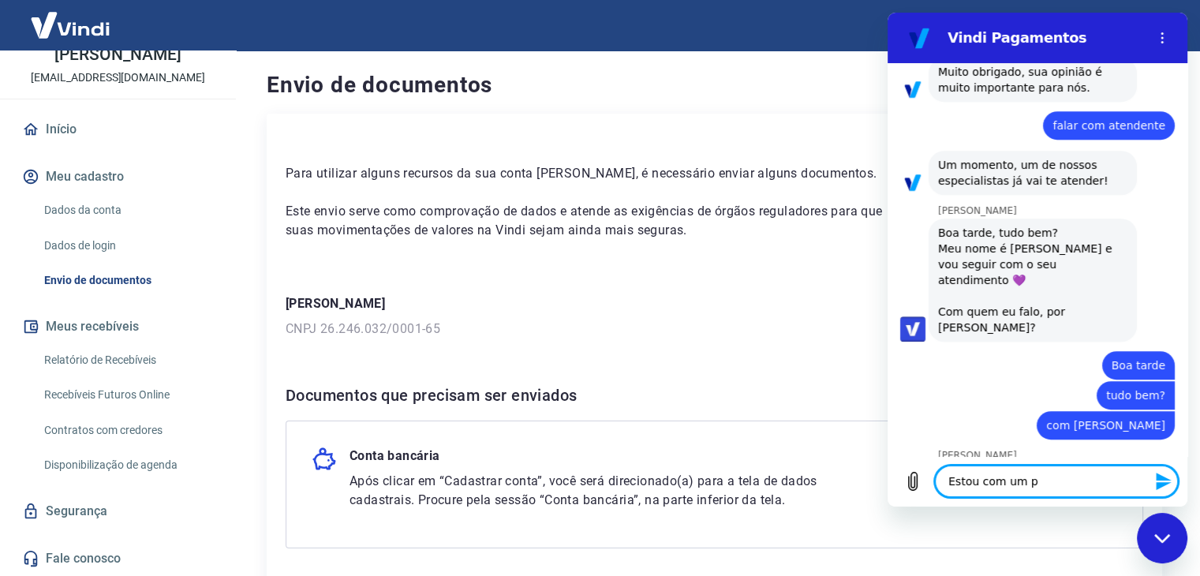
type textarea "x"
type textarea "Estou com um peq"
type textarea "x"
type textarea "Estou com um pequ"
type textarea "x"
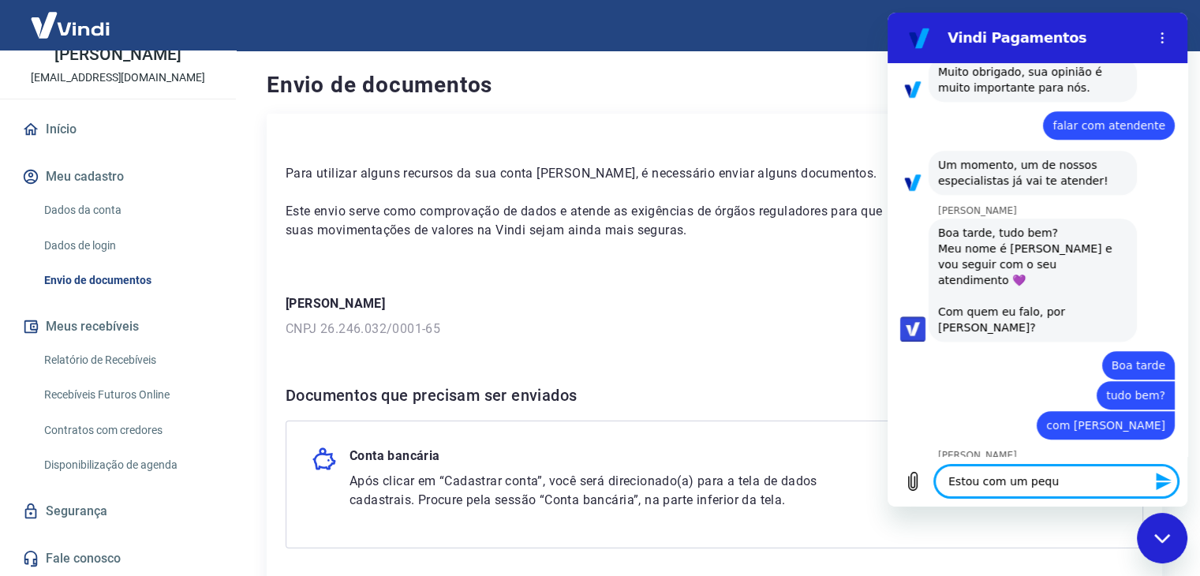
type textarea "Estou com um peque"
type textarea "x"
type textarea "Estou com um pequen"
type textarea "x"
type textarea "Estou com um pequeno"
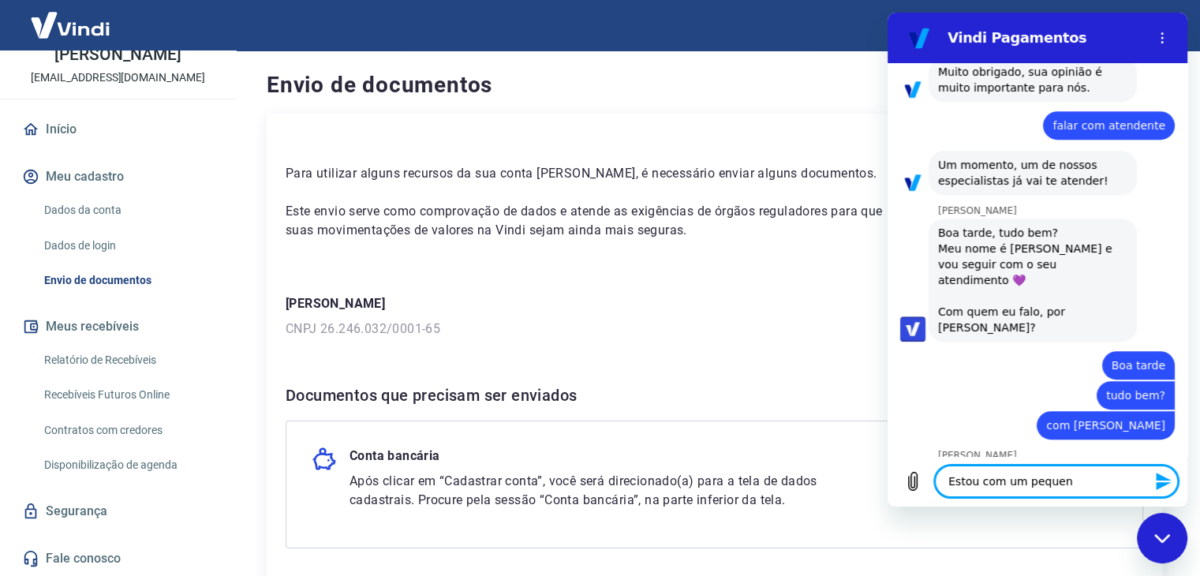
type textarea "x"
type textarea "Estou com um pequeno"
type textarea "x"
type textarea "Estou com um pequeno p"
type textarea "x"
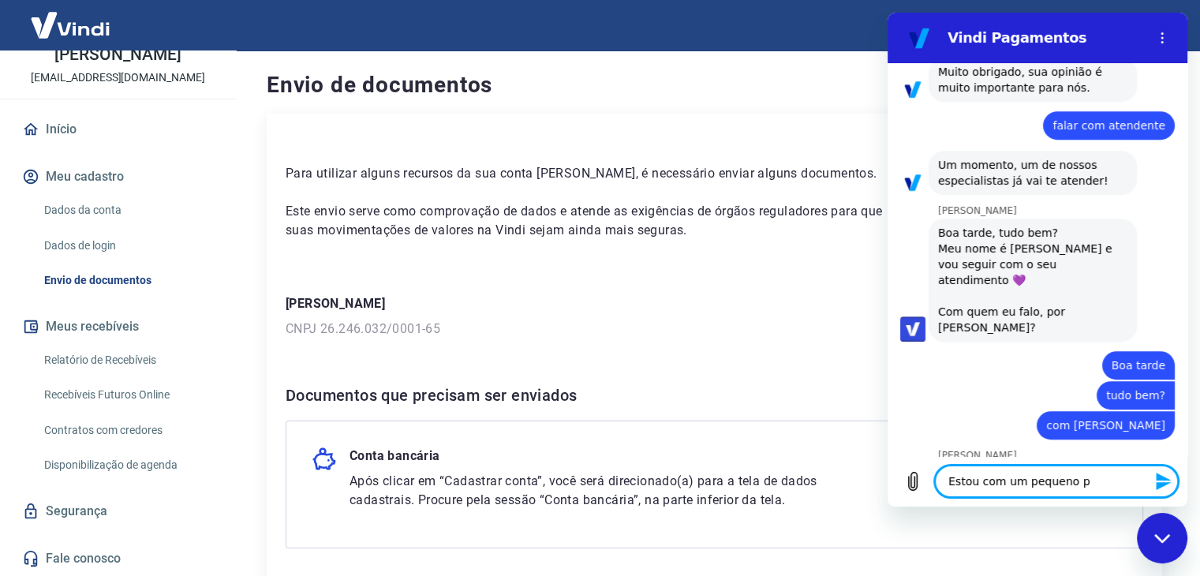
type textarea "Estou com um pequeno pr"
type textarea "x"
type textarea "Estou com um pequeno pro"
type textarea "x"
type textarea "Estou com um pequeno prob"
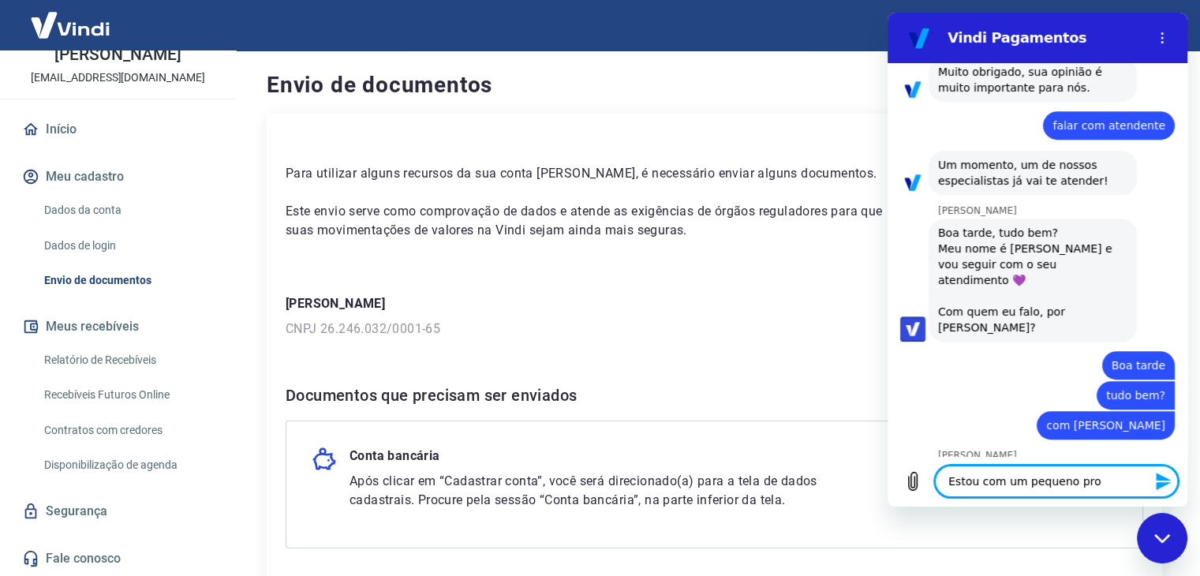
type textarea "x"
type textarea "Estou com um pequeno probe"
type textarea "x"
type textarea "Estou com um pequeno prob"
type textarea "x"
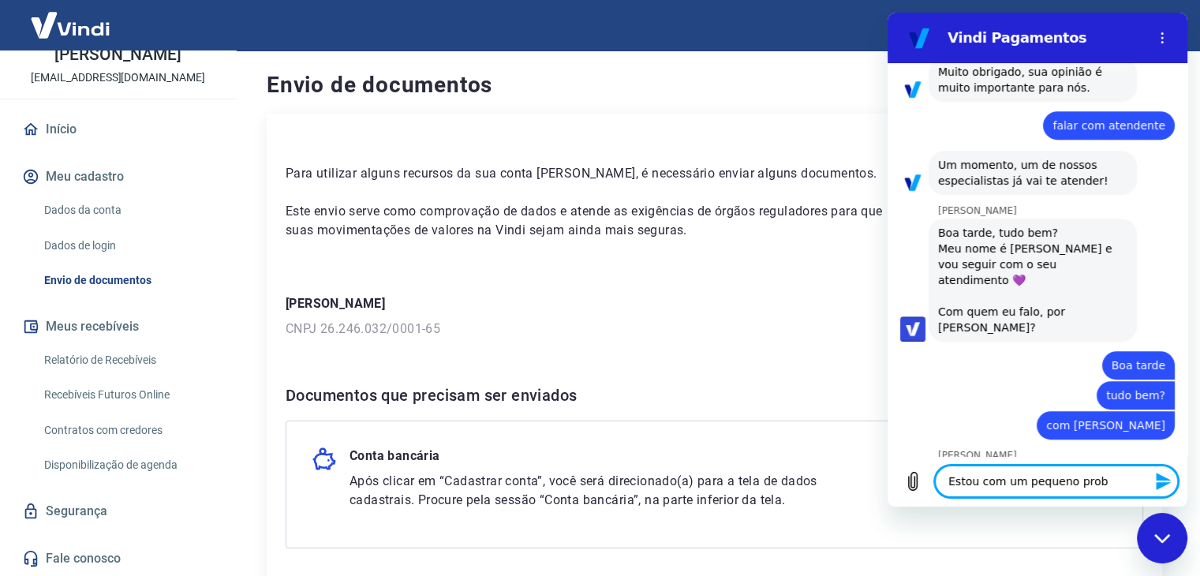
type textarea "Estou com um pequeno probl"
type textarea "x"
type textarea "Estou com um pequeno proble"
type textarea "x"
type textarea "Estou com um pequeno problem"
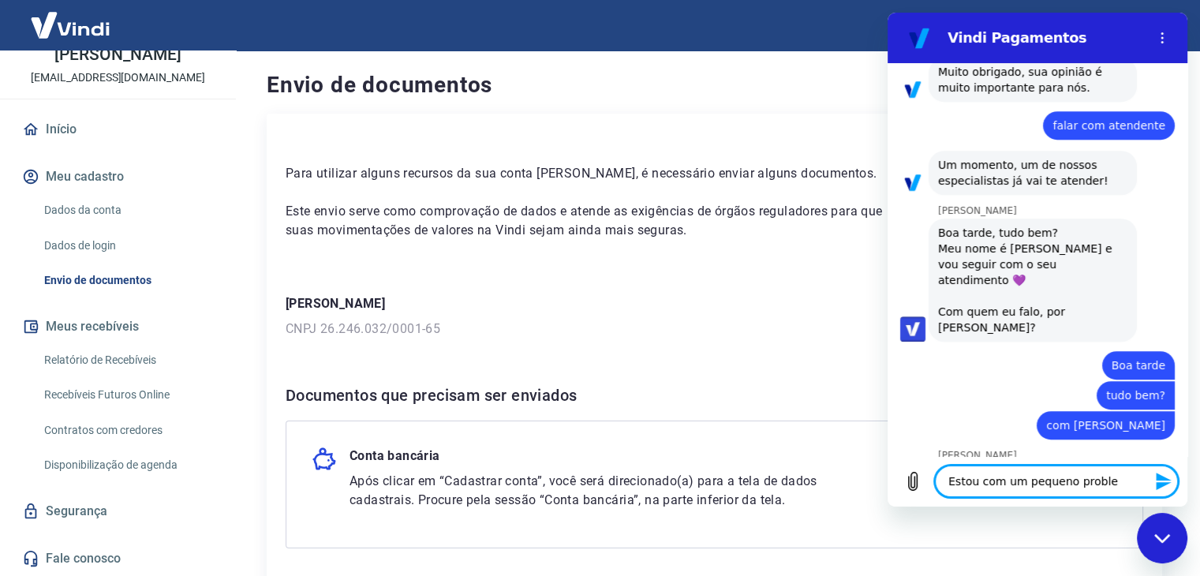
type textarea "x"
type textarea "Estou com um pequeno problema"
type textarea "x"
type textarea "Estou com um pequeno problema"
type textarea "x"
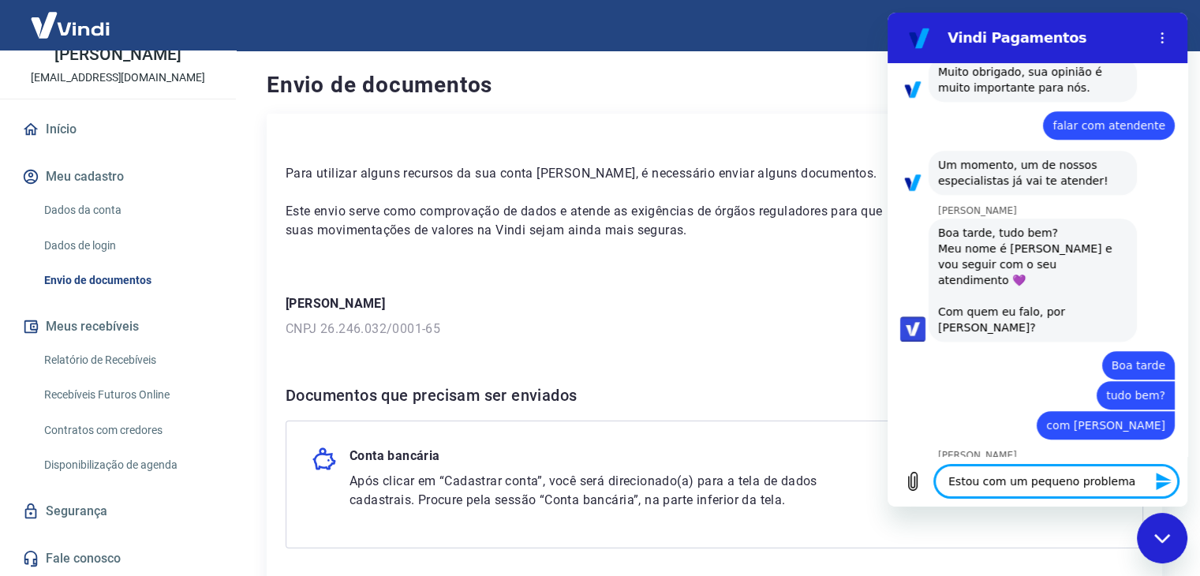
type textarea "Estou com um pequeno problema p"
type textarea "x"
type textarea "Estou com um pequeno problema pa"
type textarea "x"
type textarea "Estou com um pequeno problema par"
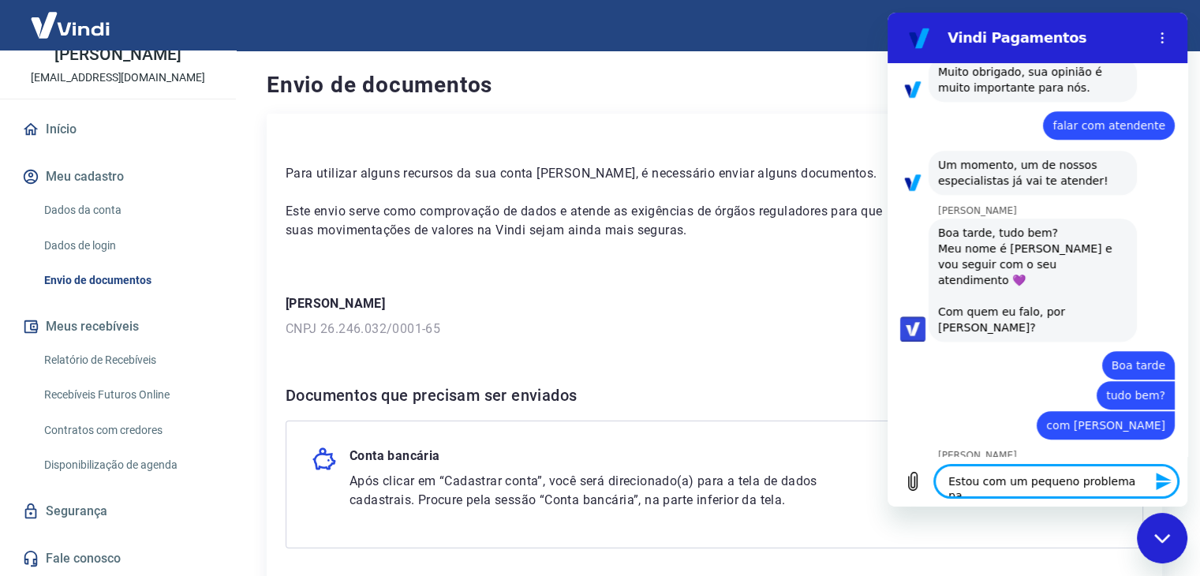
type textarea "x"
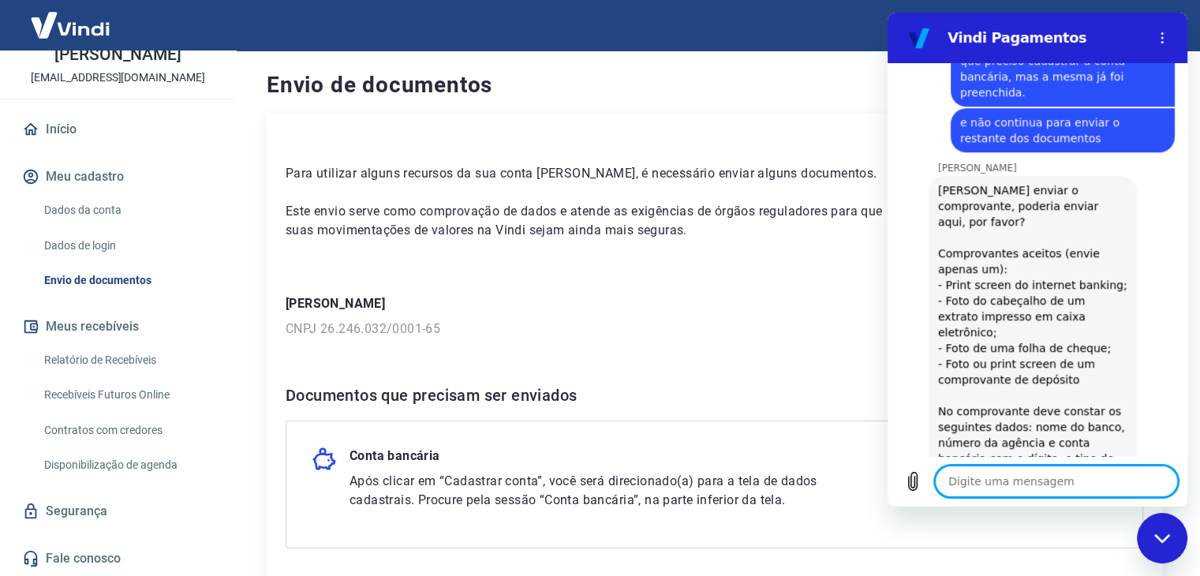
scroll to position [1268, 0]
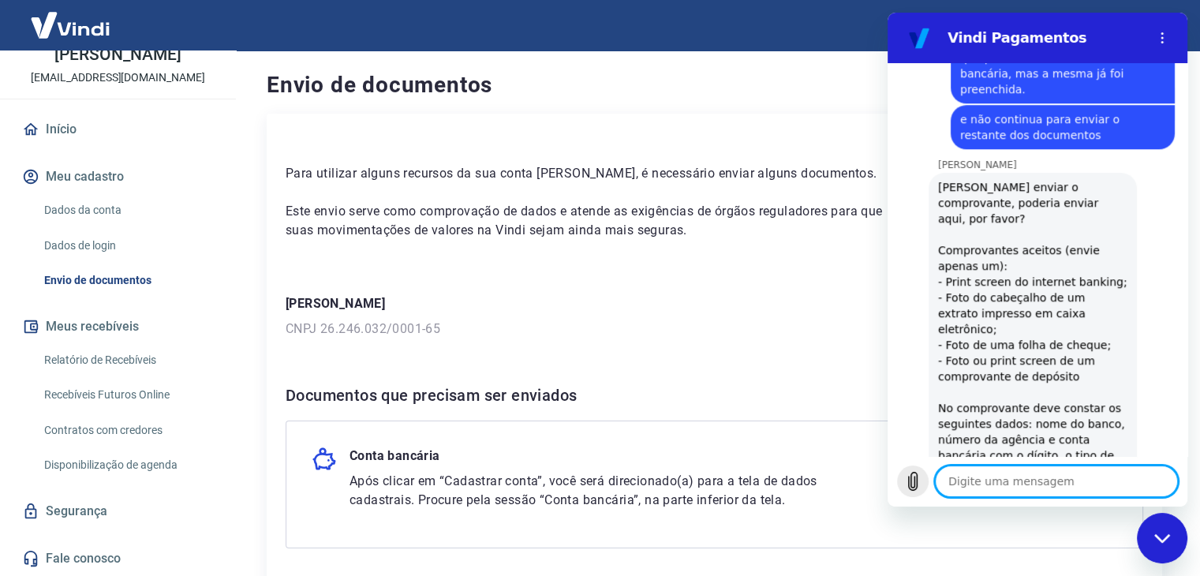
click at [915, 492] on button "Carregar arquivo" at bounding box center [913, 482] width 32 height 32
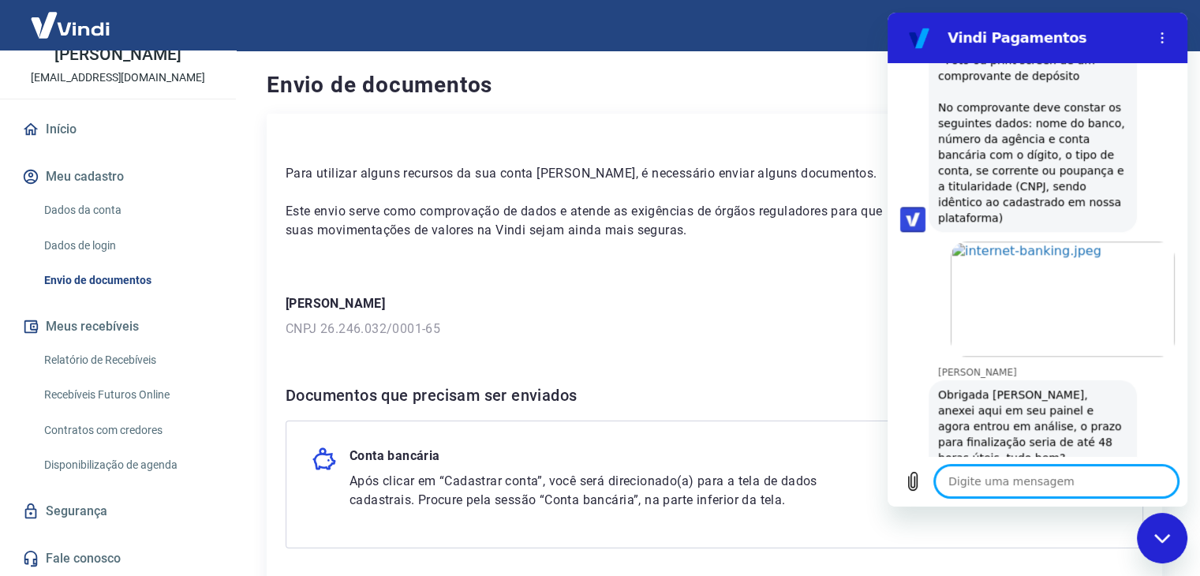
scroll to position [1571, 0]
click at [1019, 469] on textarea at bounding box center [1056, 482] width 243 height 32
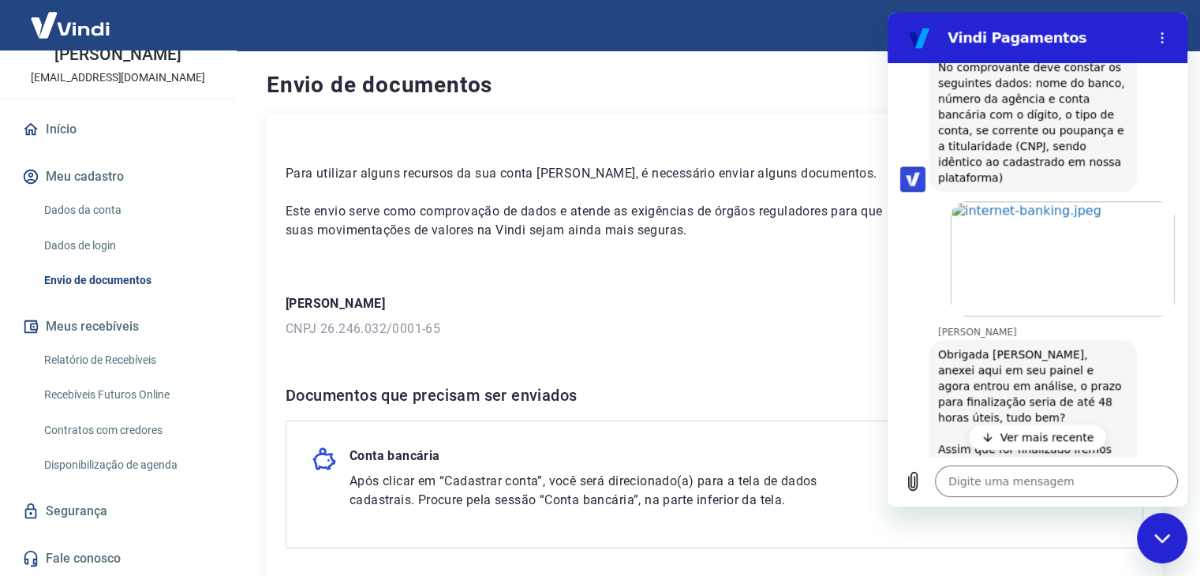
scroll to position [1660, 0]
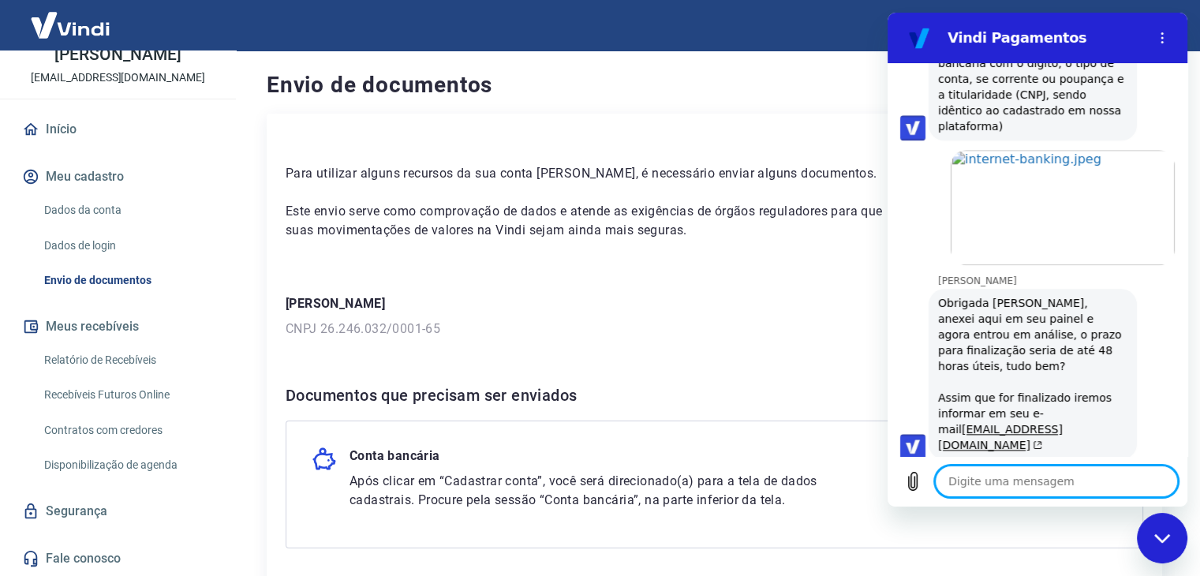
click at [997, 481] on textarea at bounding box center [1056, 482] width 243 height 32
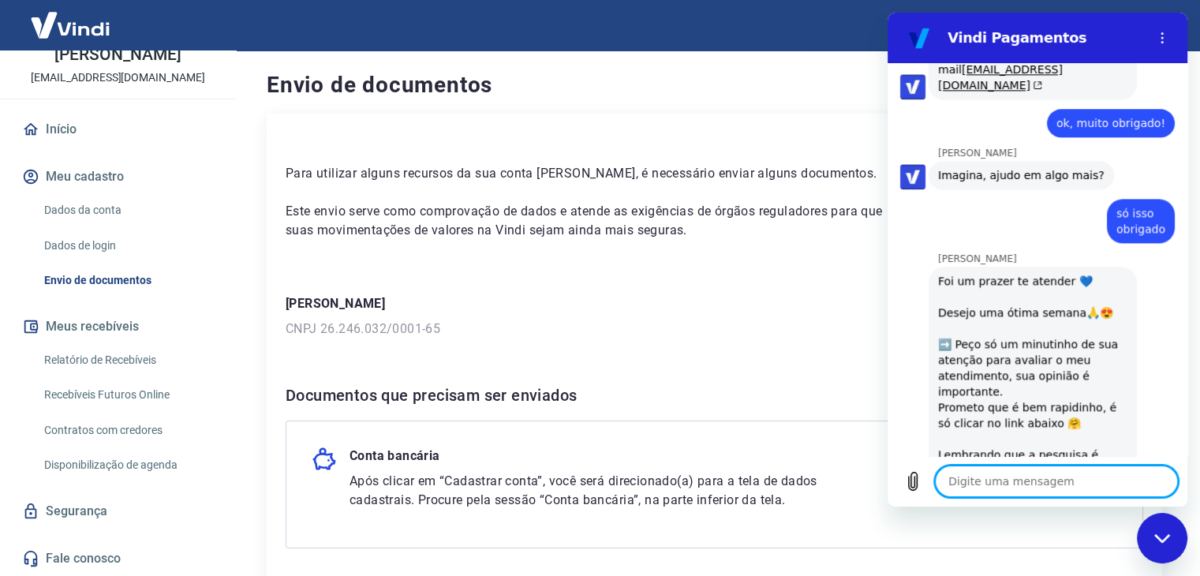
scroll to position [2059, 0]
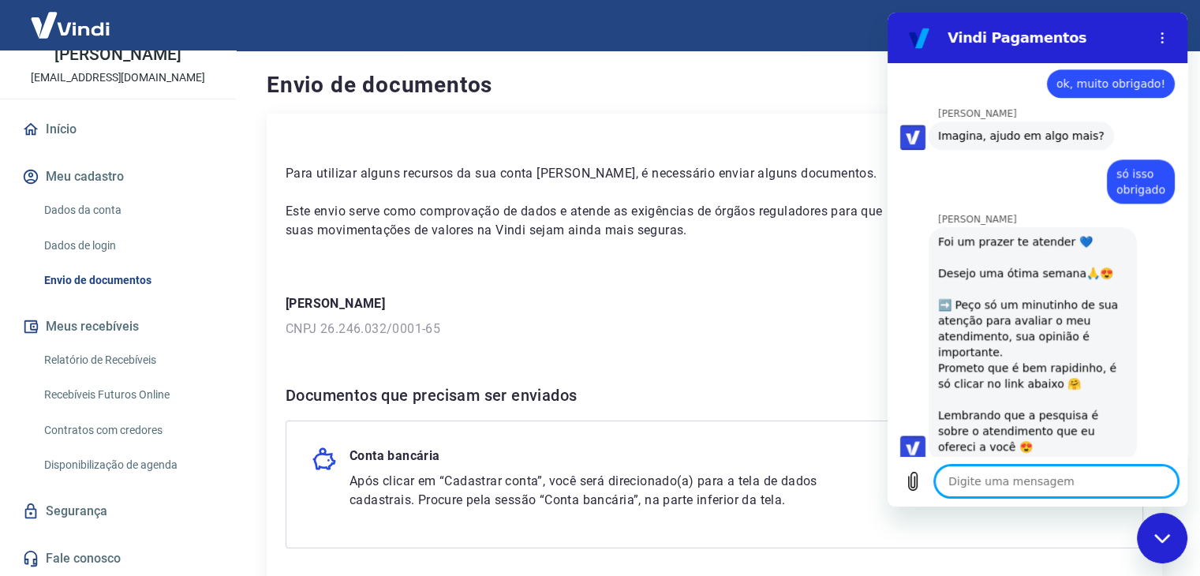
click at [1049, 549] on button "Boa 👍" at bounding box center [1066, 572] width 64 height 46
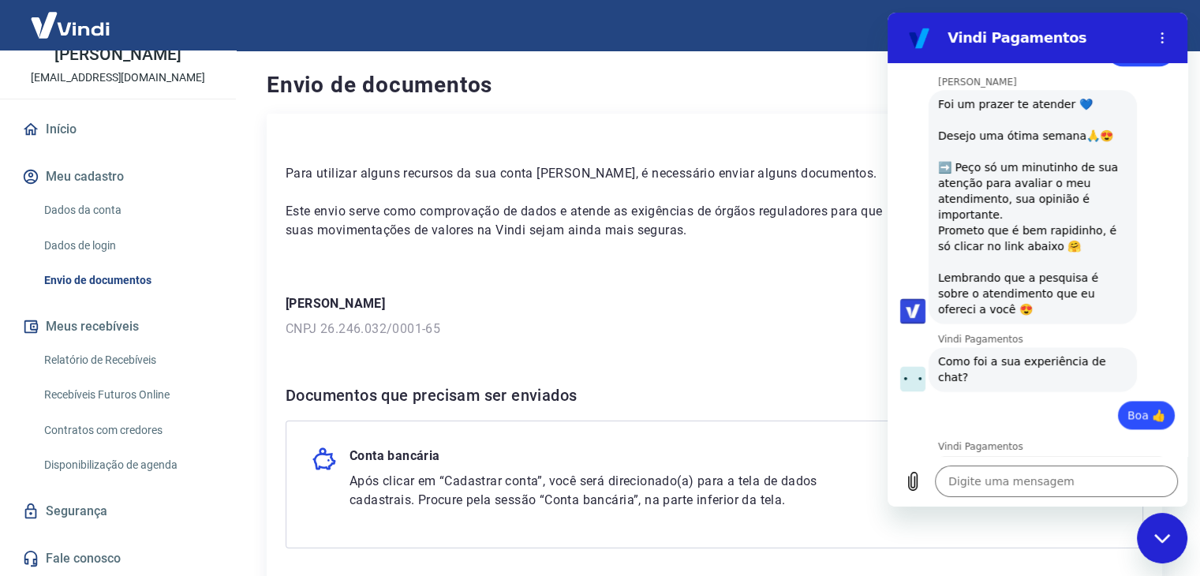
scroll to position [2195, 0]
click at [1113, 544] on span "Enviar" at bounding box center [1130, 553] width 35 height 19
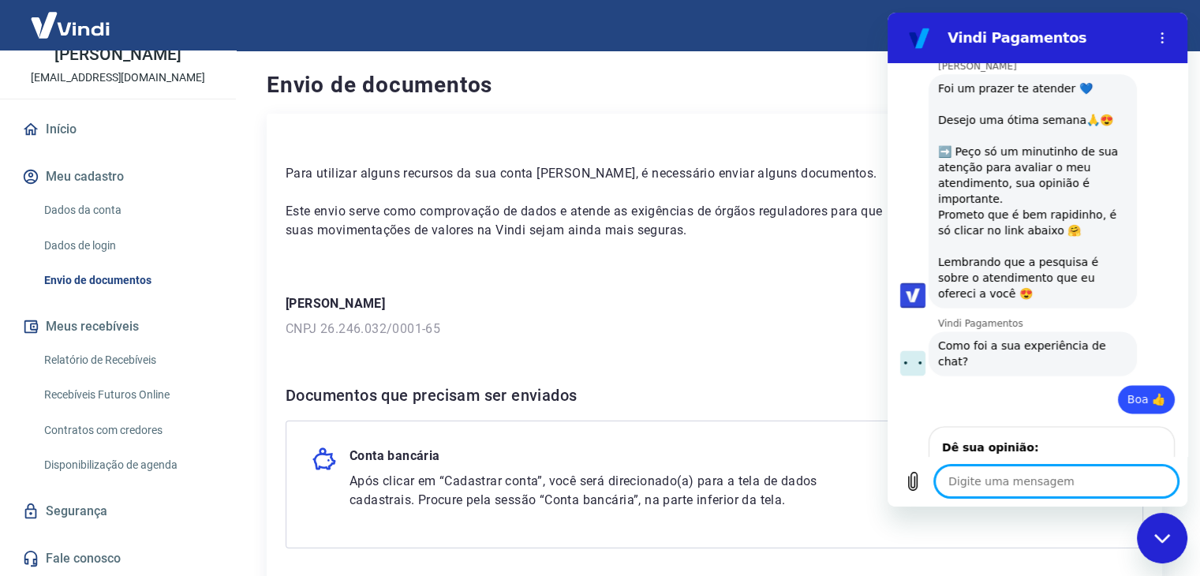
scroll to position [2216, 0]
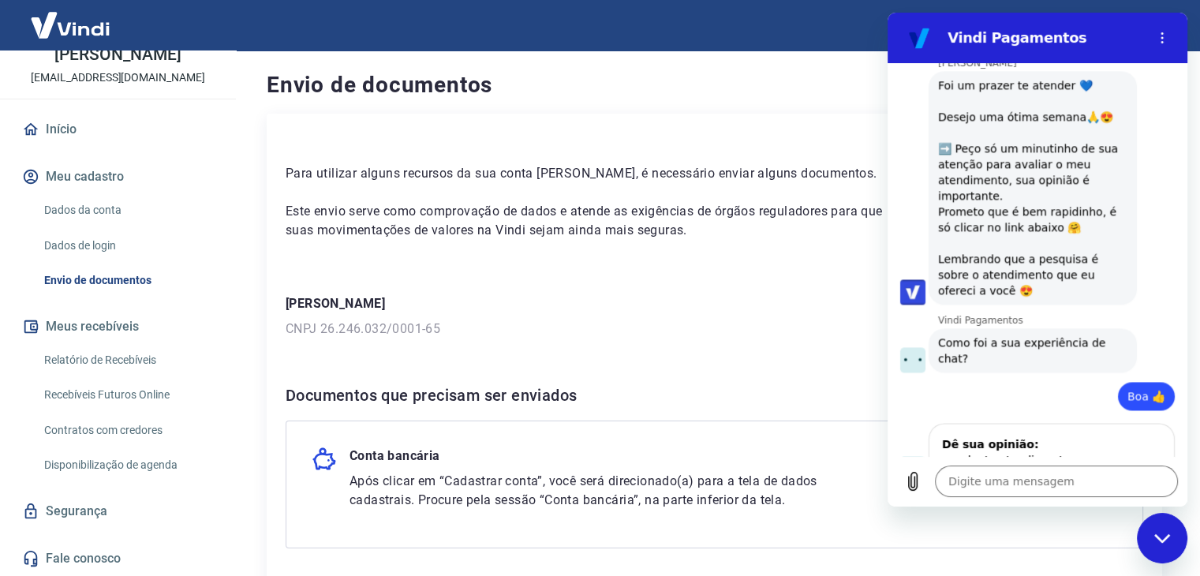
click at [1159, 540] on icon "Fechar janela de mensagens" at bounding box center [1162, 537] width 16 height 9
